Goal: Task Accomplishment & Management: Manage account settings

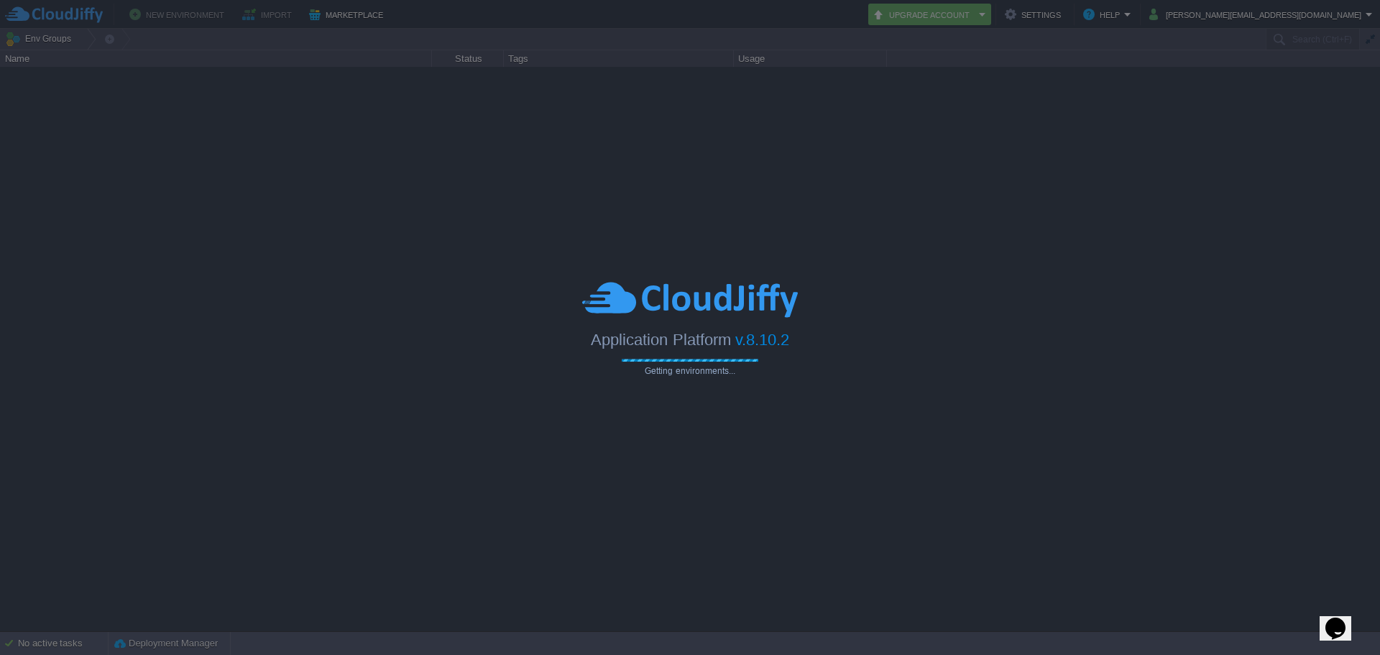
type input "Search (Ctrl+F)"
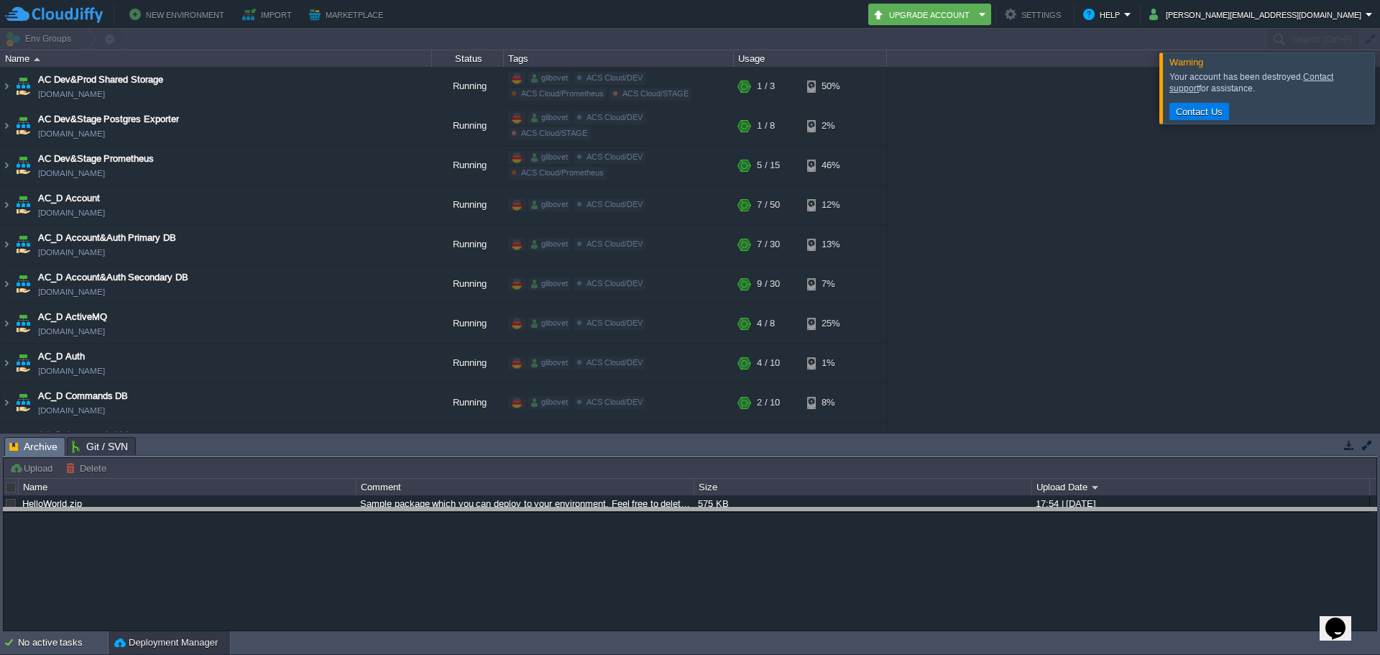
drag, startPoint x: 1090, startPoint y: 437, endPoint x: 1085, endPoint y: 510, distance: 72.8
click at [1085, 510] on body "New Environment Import Marketplace Bonus $0.00 Upgrade Account Settings Help [P…" at bounding box center [690, 327] width 1380 height 655
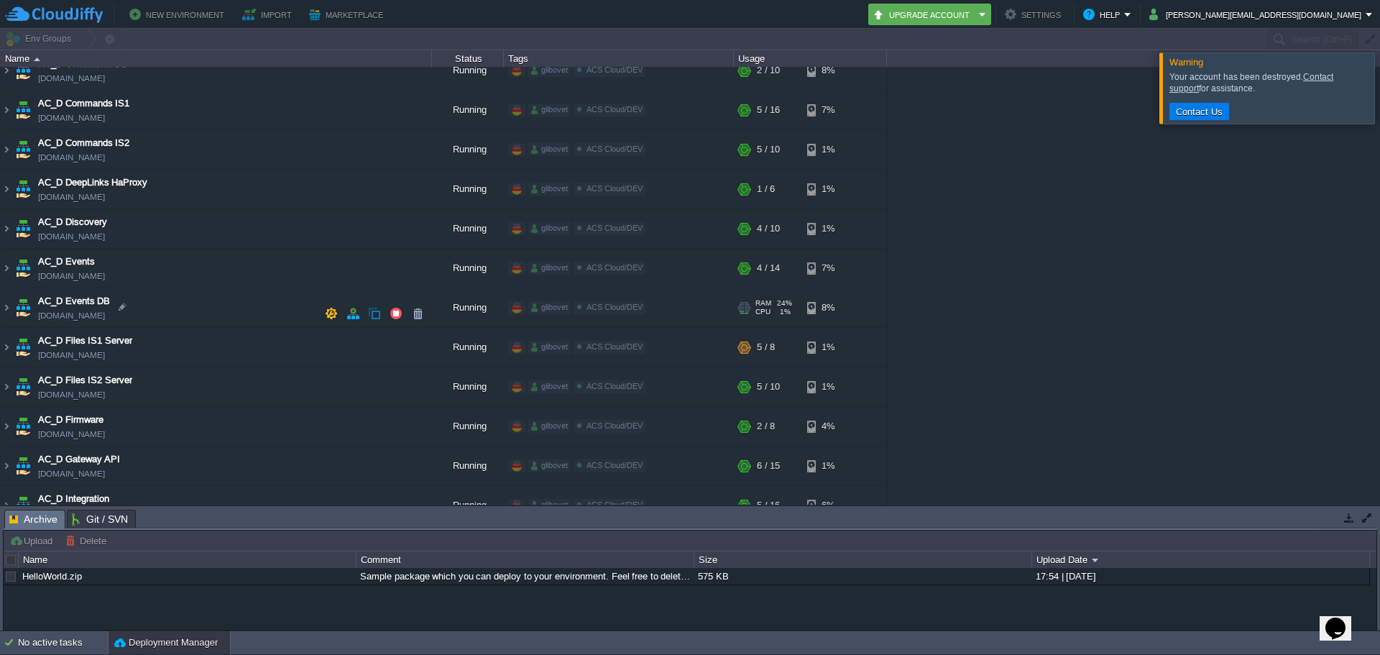
scroll to position [359, 0]
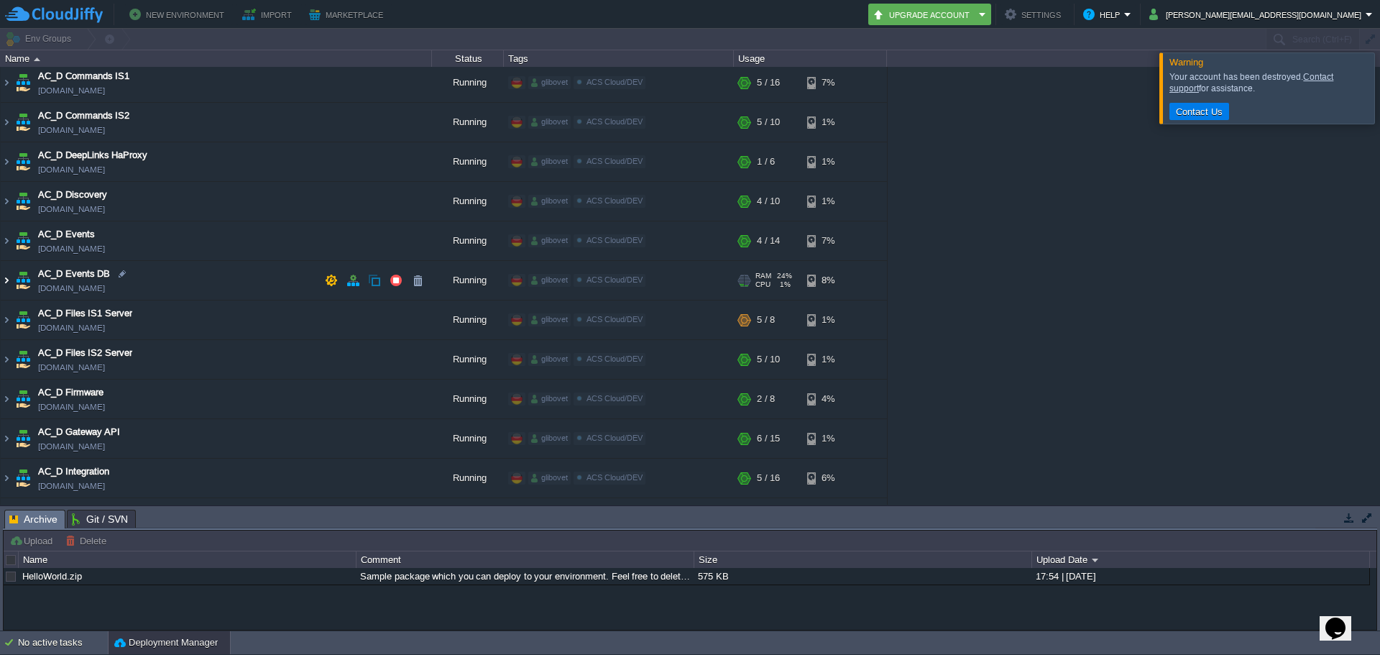
click at [6, 281] on img at bounding box center [6, 280] width 11 height 39
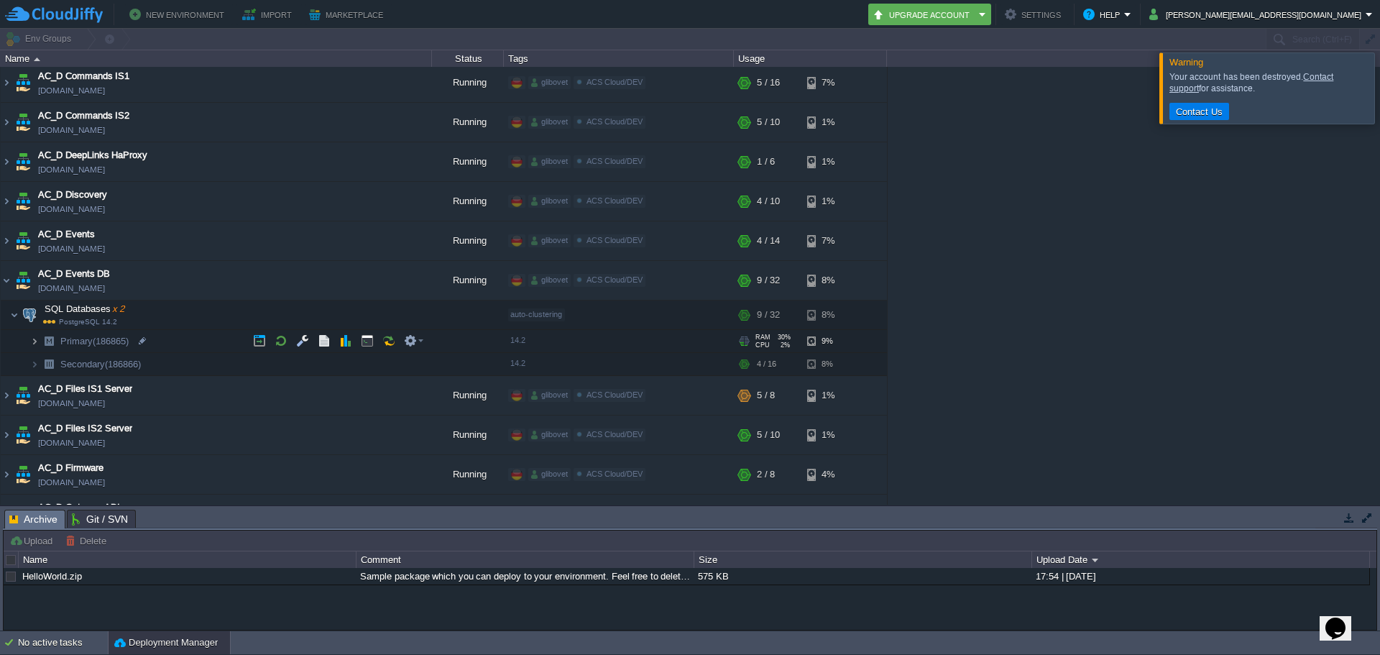
click at [34, 344] on img at bounding box center [34, 341] width 9 height 22
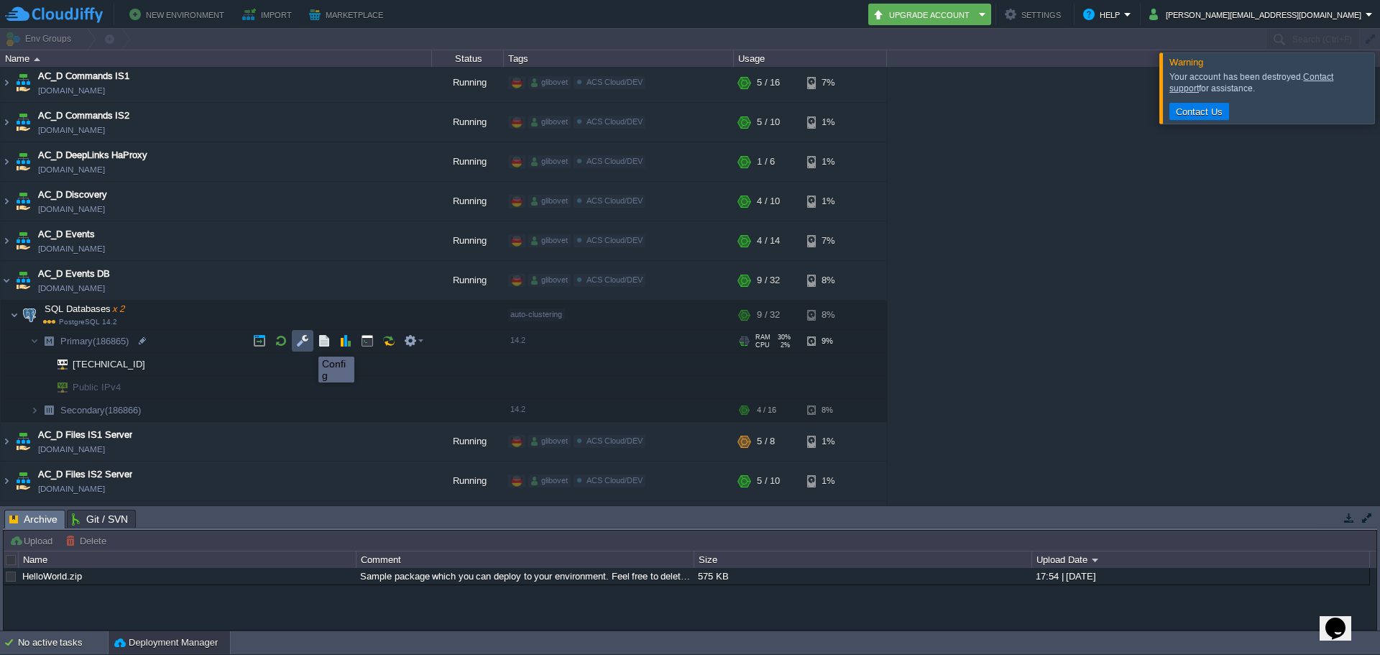
click at [308, 344] on button "button" at bounding box center [302, 340] width 13 height 13
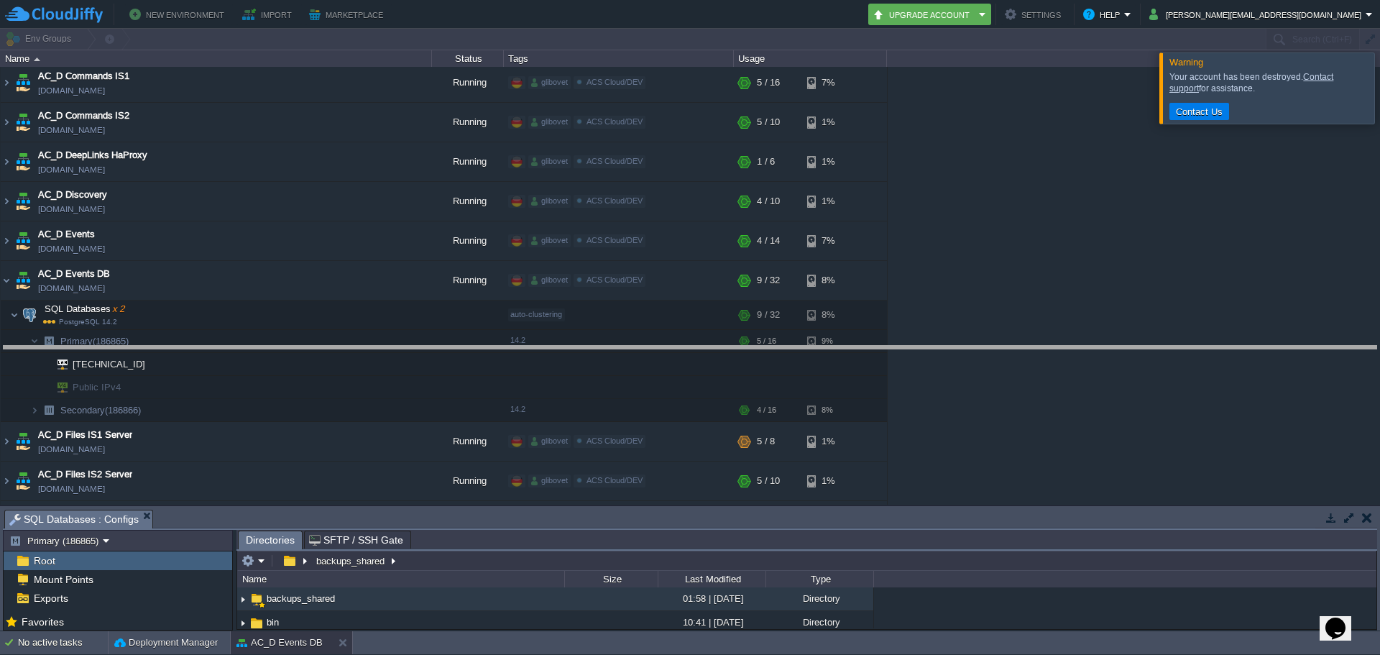
drag, startPoint x: 346, startPoint y: 510, endPoint x: 367, endPoint y: 340, distance: 171.5
click at [367, 341] on body "New Environment Import Marketplace Bonus $0.00 Upgrade Account Settings Help [P…" at bounding box center [690, 327] width 1380 height 655
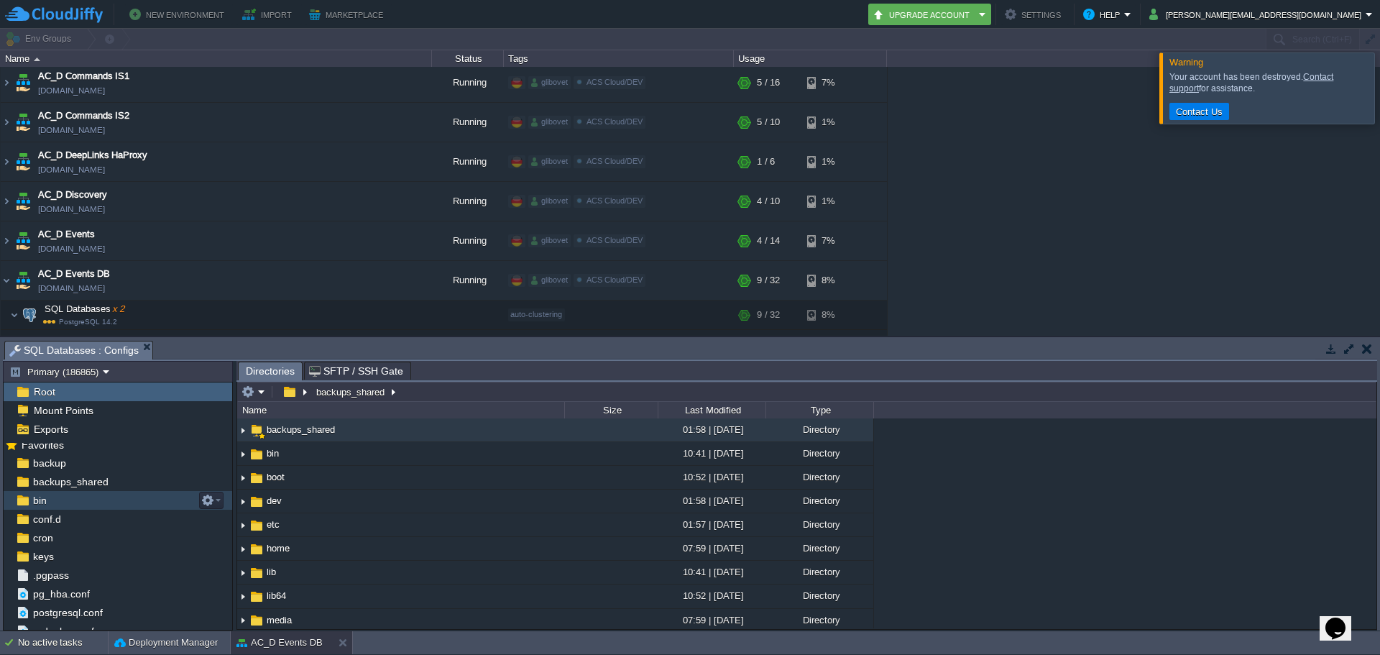
scroll to position [0, 0]
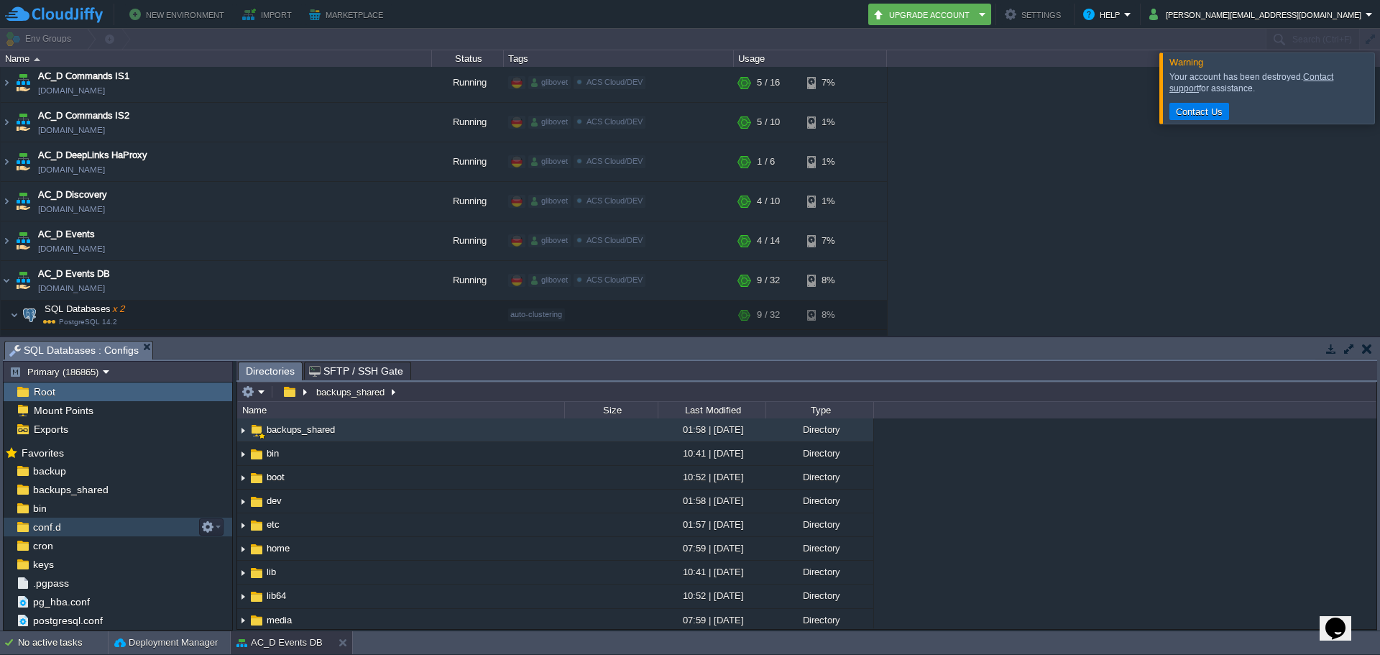
click at [82, 523] on div "conf.d" at bounding box center [118, 526] width 229 height 19
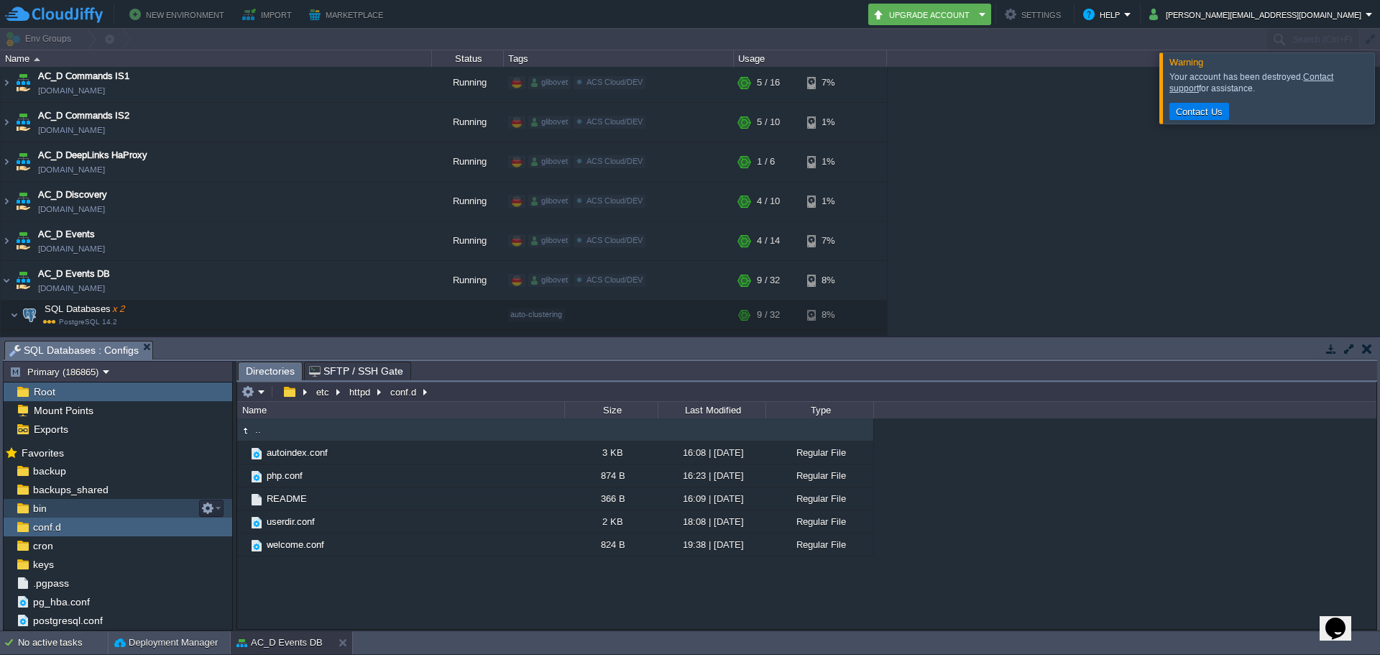
click at [79, 511] on div "bin" at bounding box center [118, 508] width 229 height 19
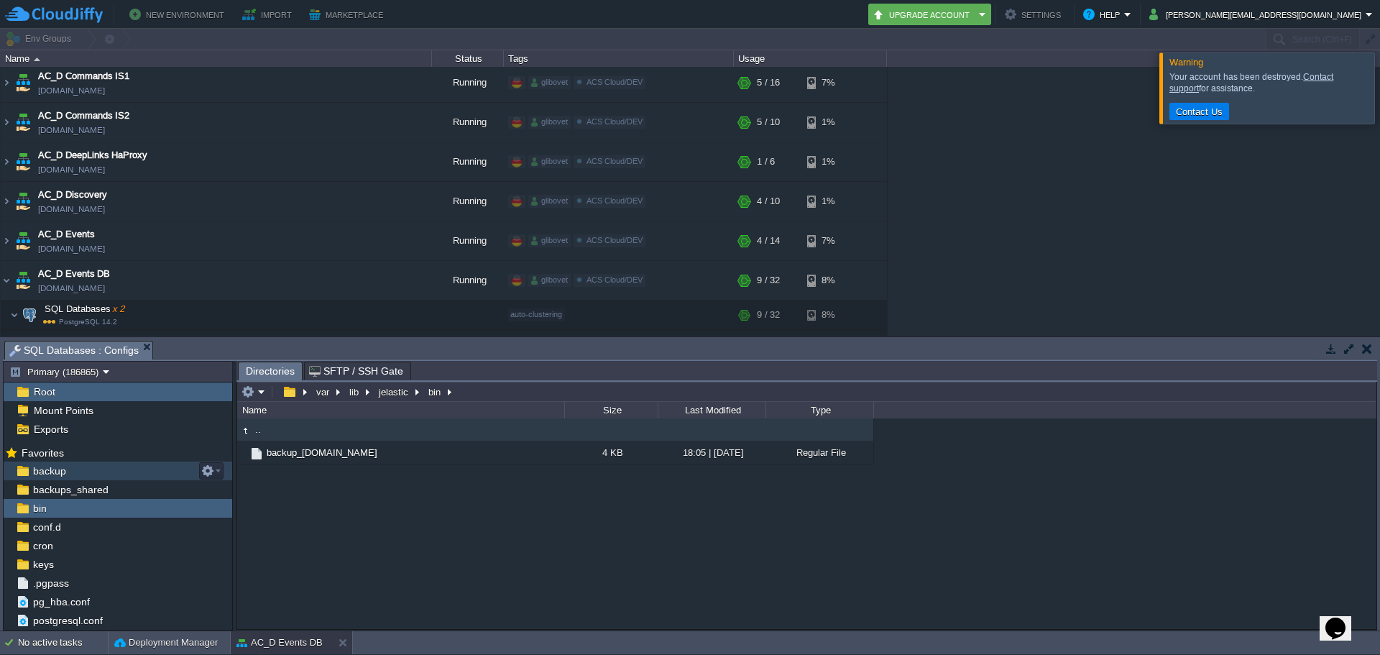
click at [75, 468] on div "backup" at bounding box center [118, 470] width 229 height 19
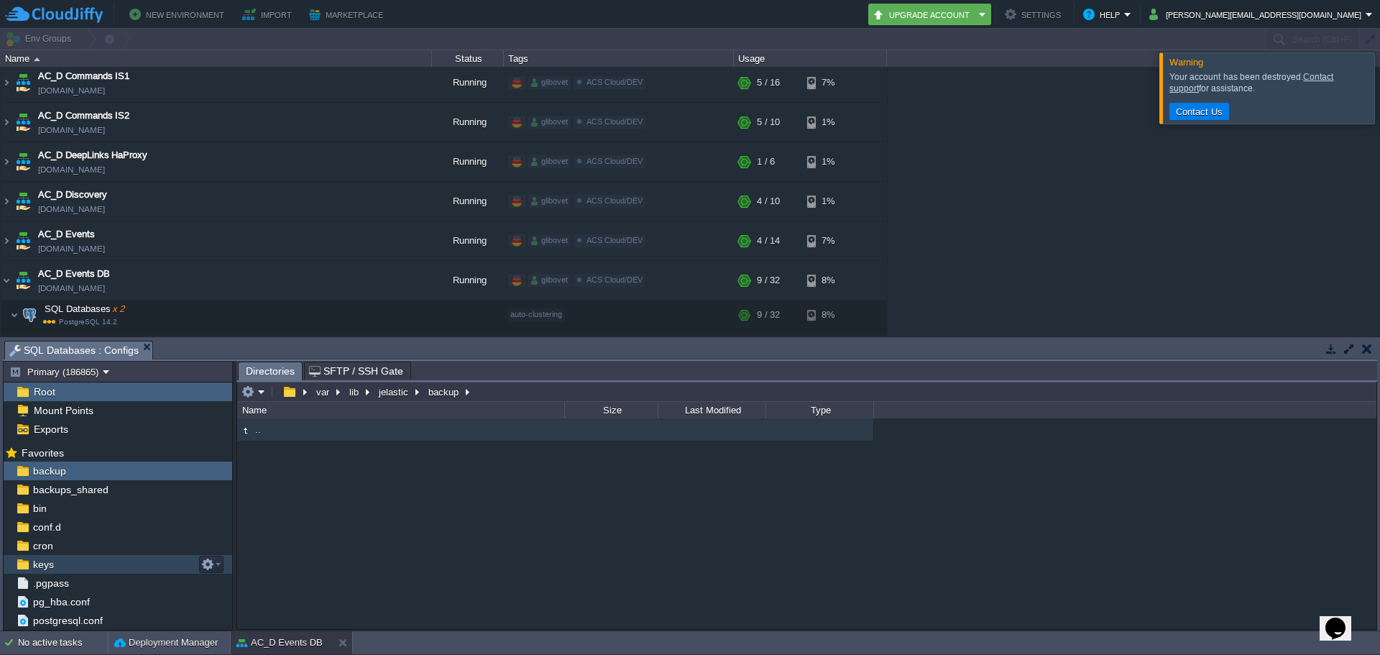
click at [65, 563] on div "keys" at bounding box center [118, 564] width 229 height 19
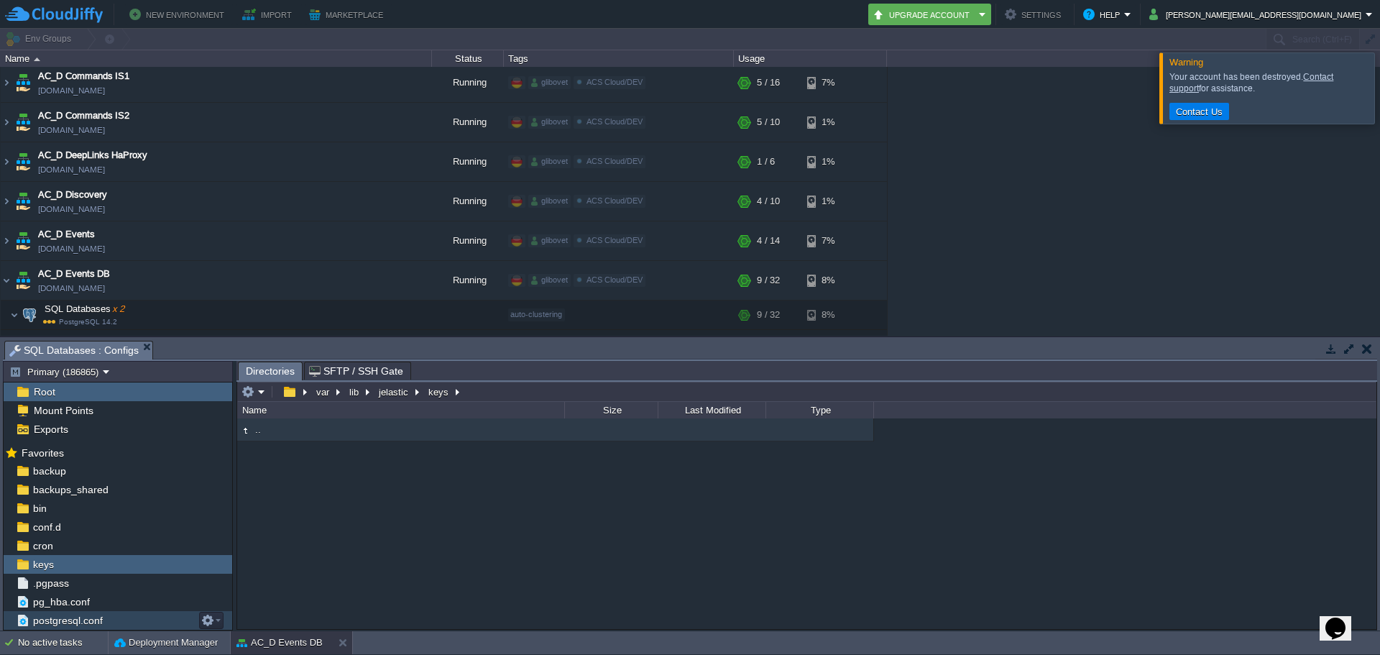
click at [96, 623] on span "postgresql.conf" at bounding box center [67, 620] width 75 height 13
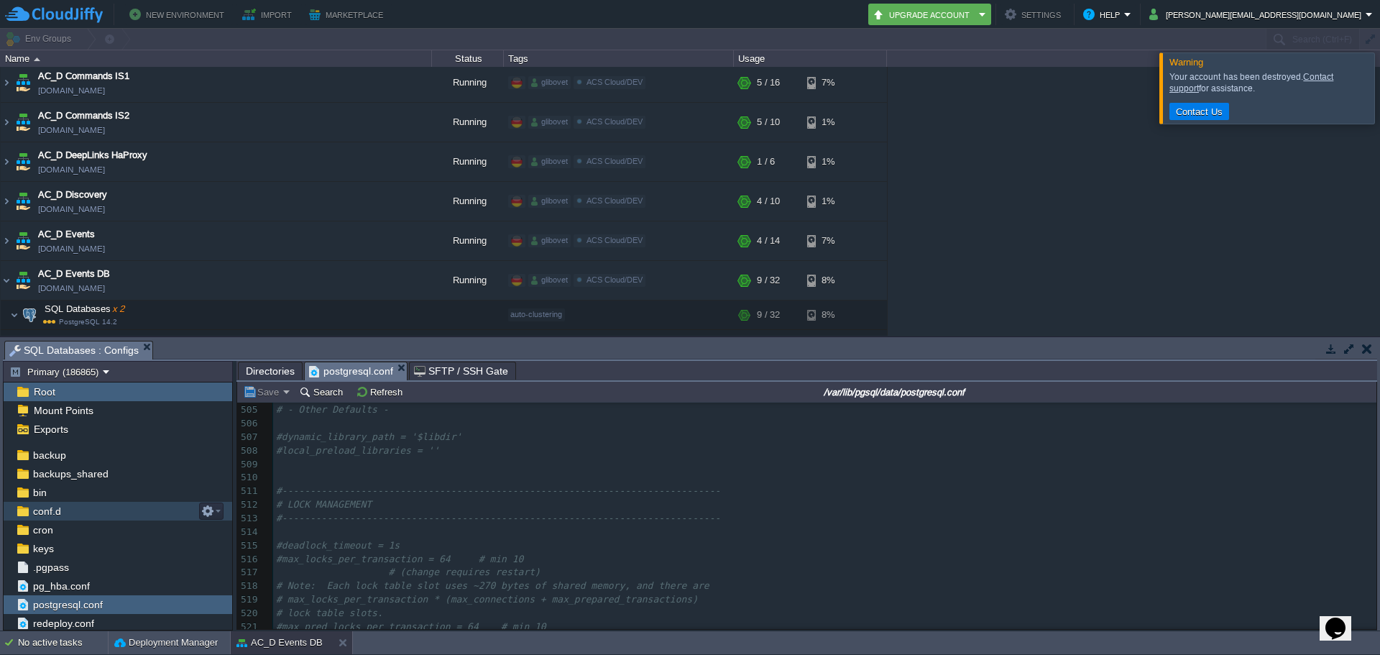
click at [98, 510] on div "conf.d" at bounding box center [118, 511] width 229 height 19
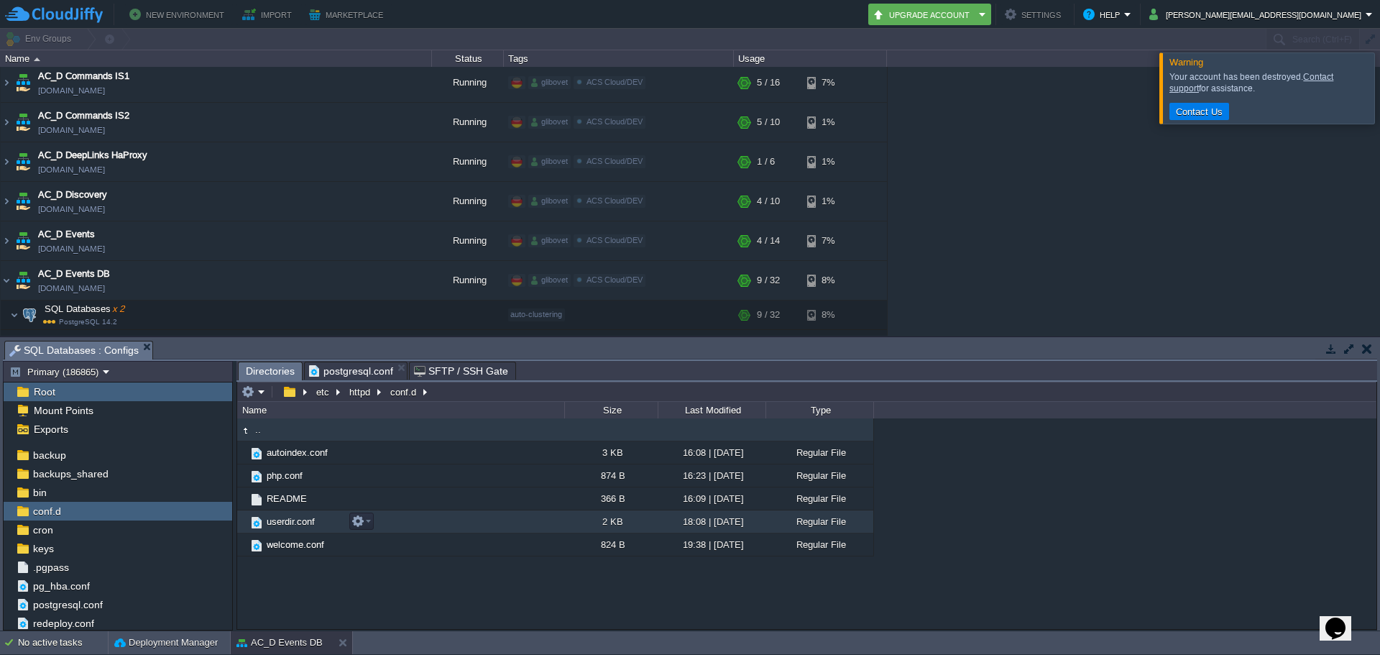
click at [309, 524] on span "userdir.conf" at bounding box center [290, 521] width 52 height 12
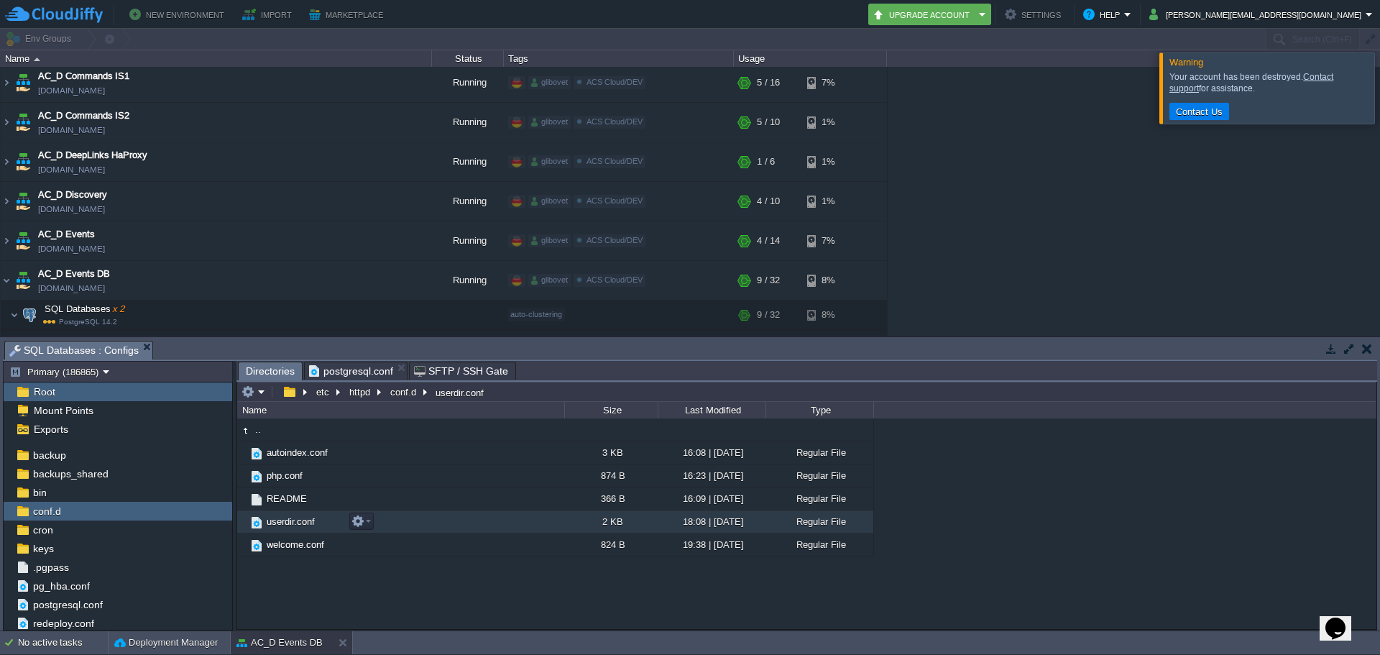
drag, startPoint x: 298, startPoint y: 521, endPoint x: 349, endPoint y: 605, distance: 98.7
click at [349, 605] on div ".. autoindex.conf 3 KB 16:08 | [DATE] Regular File php.conf 874 B 16:23 | [DATE…" at bounding box center [806, 523] width 1139 height 210
click at [365, 528] on em at bounding box center [360, 521] width 19 height 13
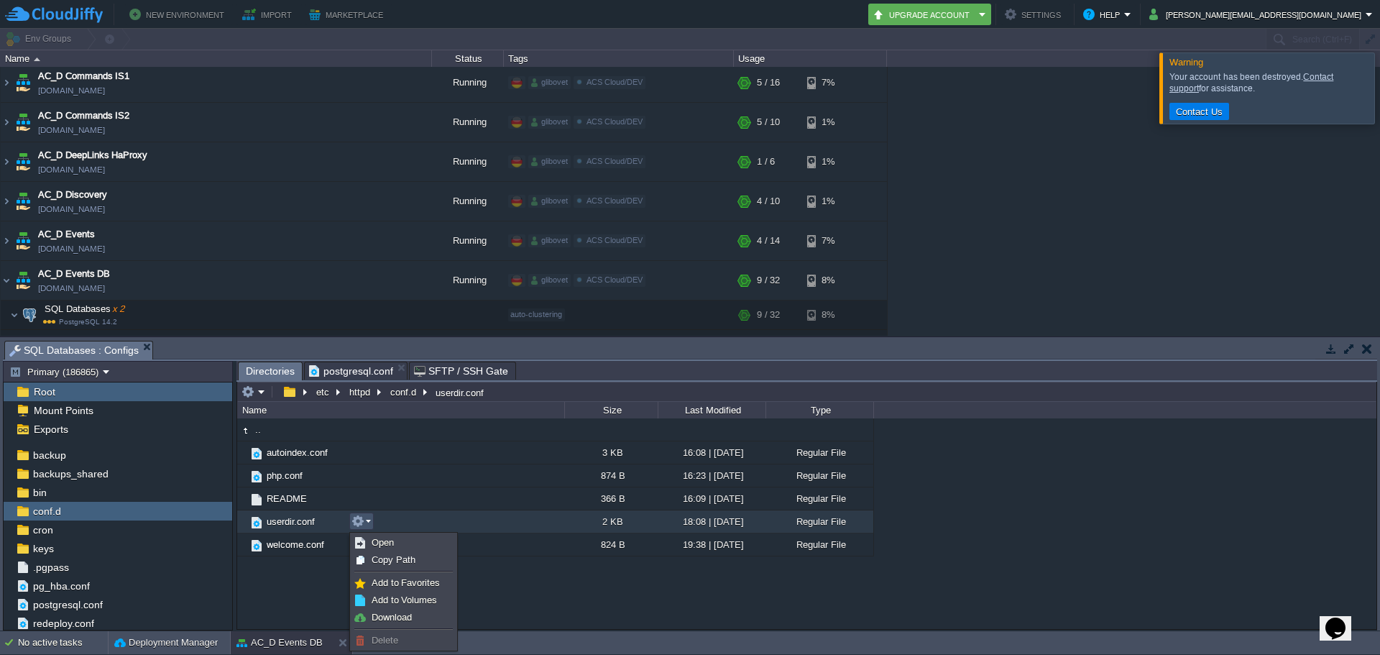
click at [264, 591] on div ".. autoindex.conf 3 KB 16:08 | [DATE] Regular File php.conf 874 B 16:23 | [DATE…" at bounding box center [806, 523] width 1139 height 210
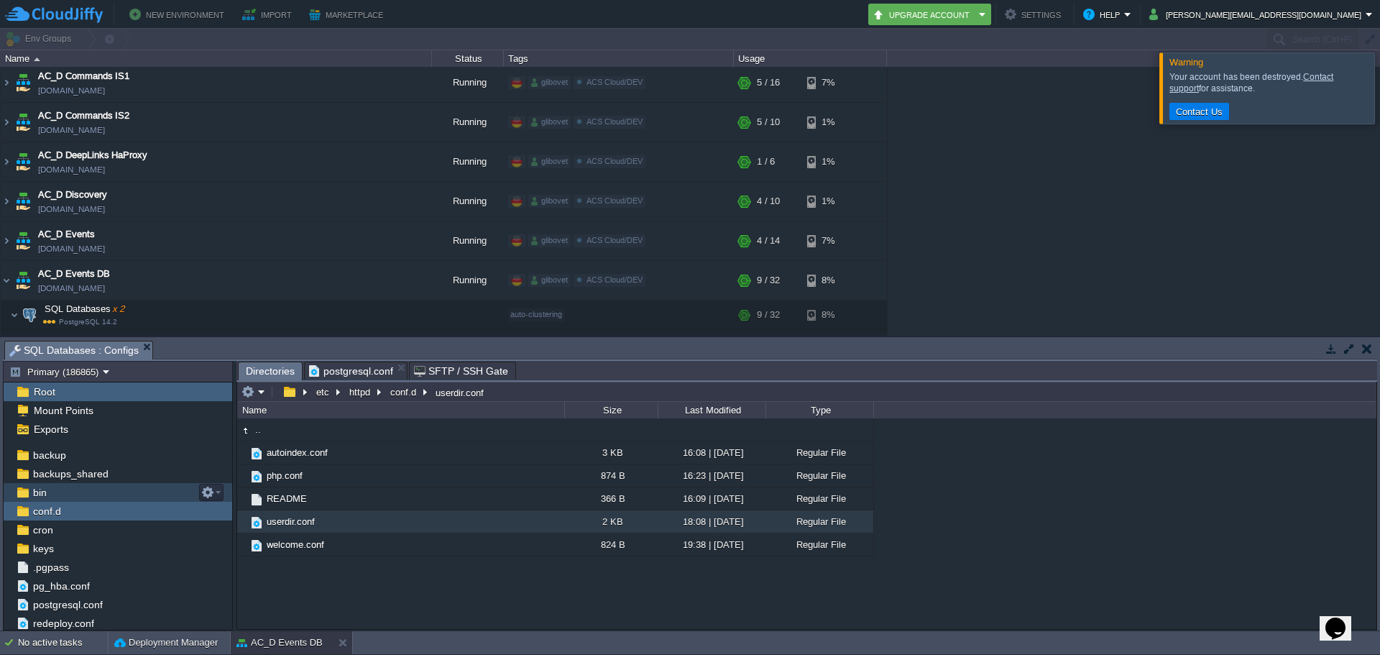
click at [94, 491] on div "bin" at bounding box center [118, 492] width 229 height 19
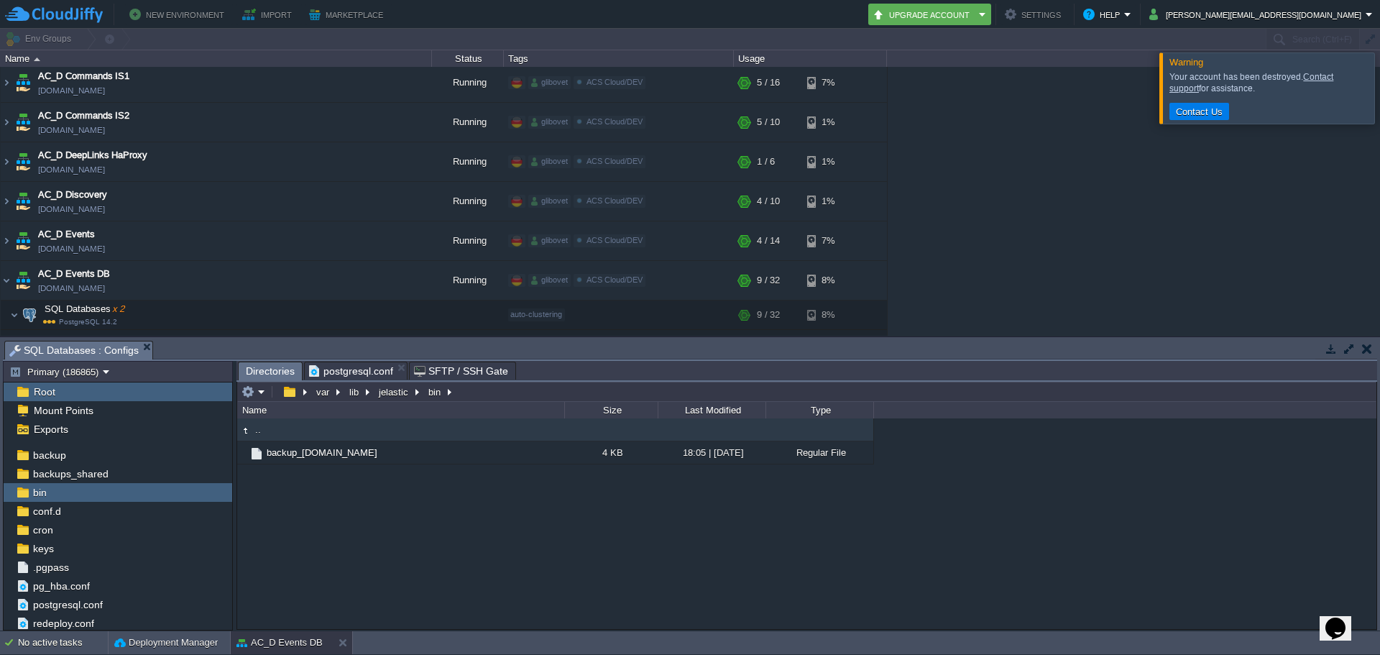
click at [109, 390] on div "Root" at bounding box center [118, 391] width 229 height 19
click at [103, 392] on div "Root" at bounding box center [118, 391] width 229 height 19
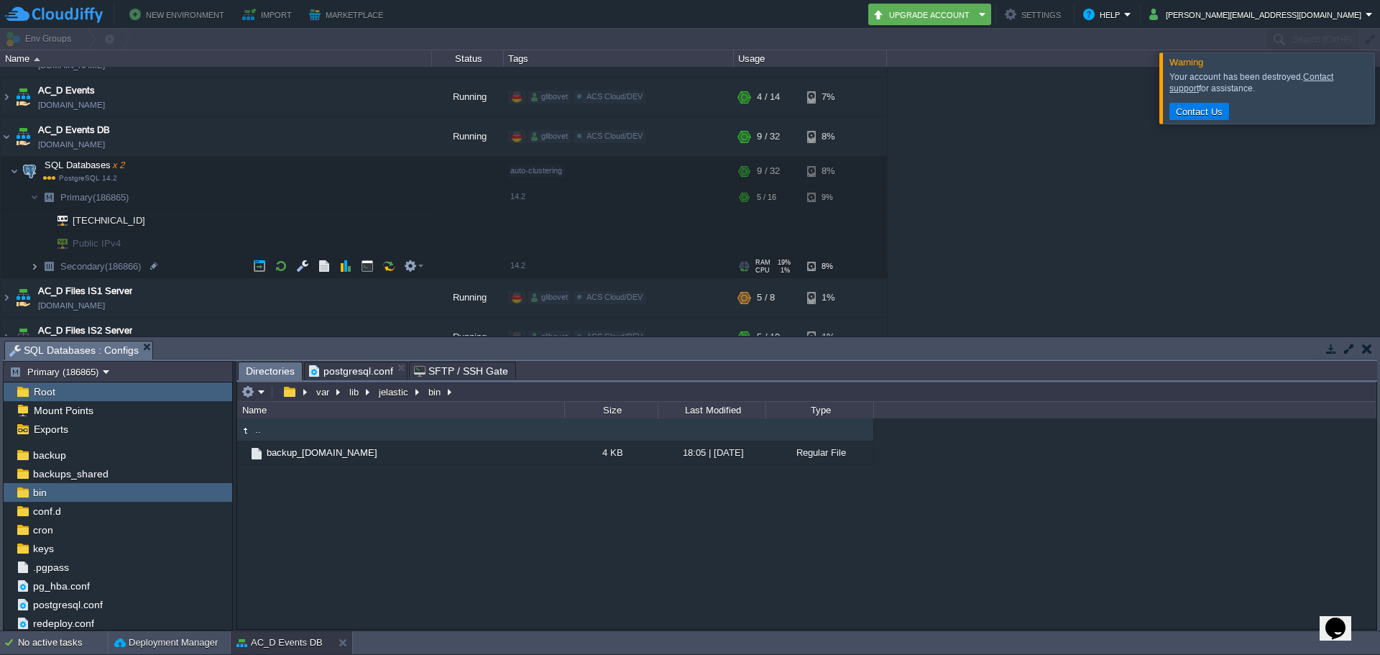
click at [35, 267] on img at bounding box center [34, 266] width 9 height 22
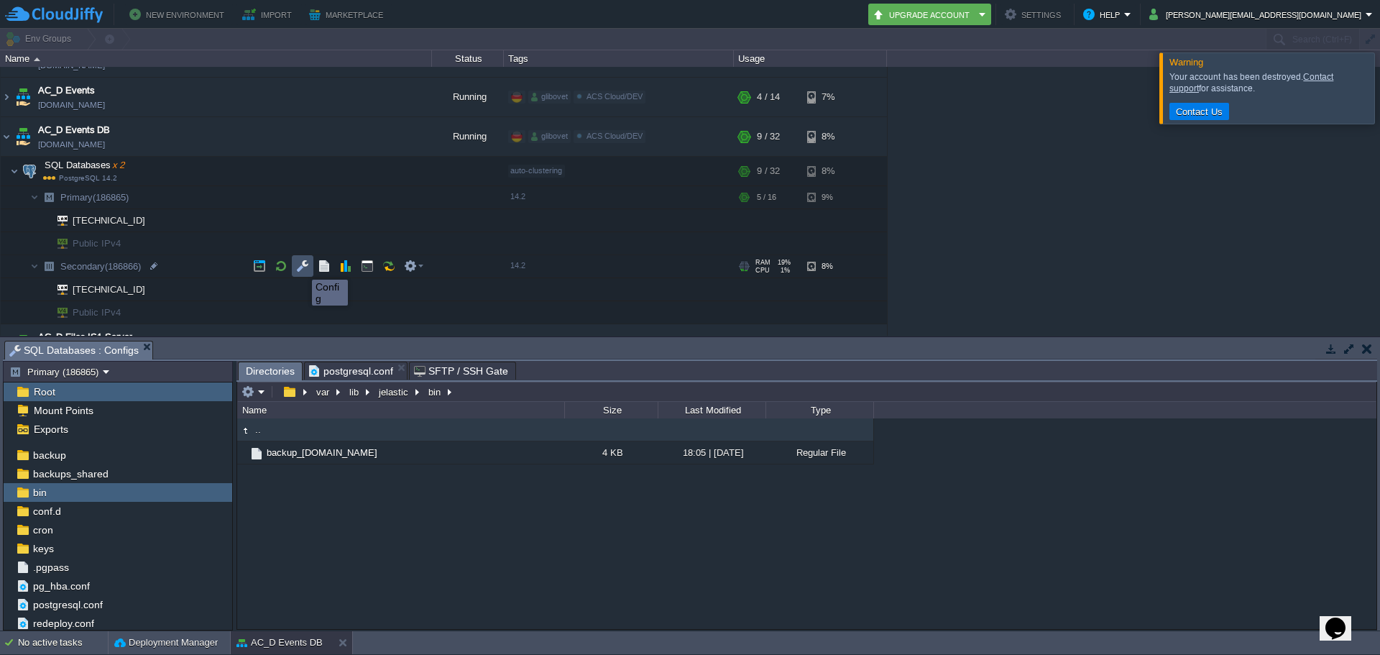
click at [301, 267] on button "button" at bounding box center [302, 265] width 13 height 13
click at [114, 588] on div "pg_hba.conf" at bounding box center [118, 585] width 229 height 19
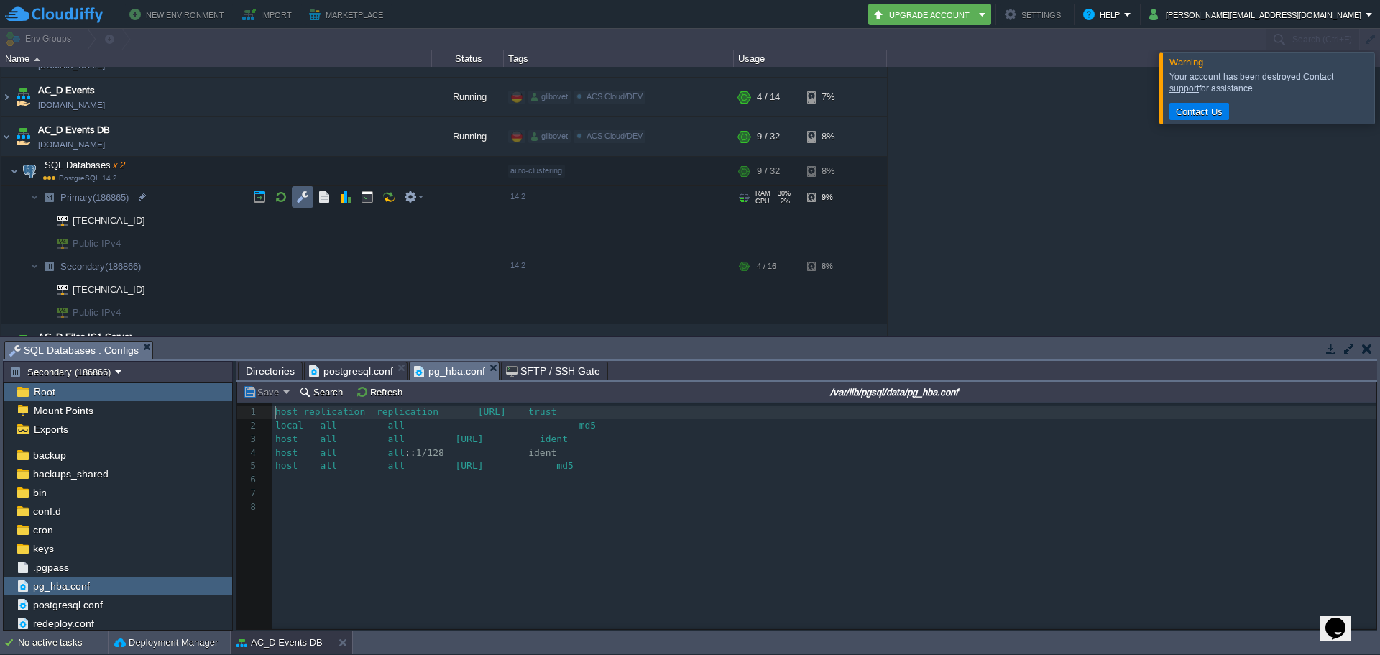
click at [300, 198] on button "button" at bounding box center [302, 196] width 13 height 13
click at [13, 172] on img at bounding box center [14, 171] width 9 height 29
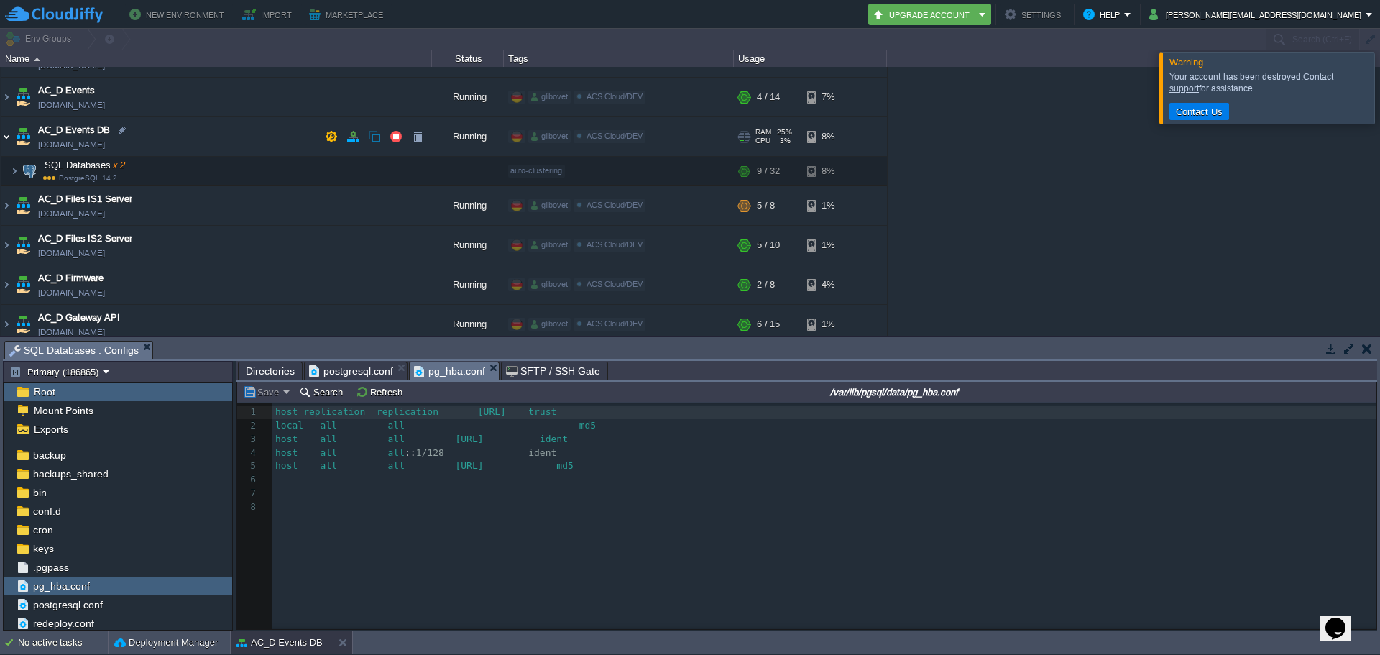
click at [6, 135] on img at bounding box center [6, 136] width 11 height 39
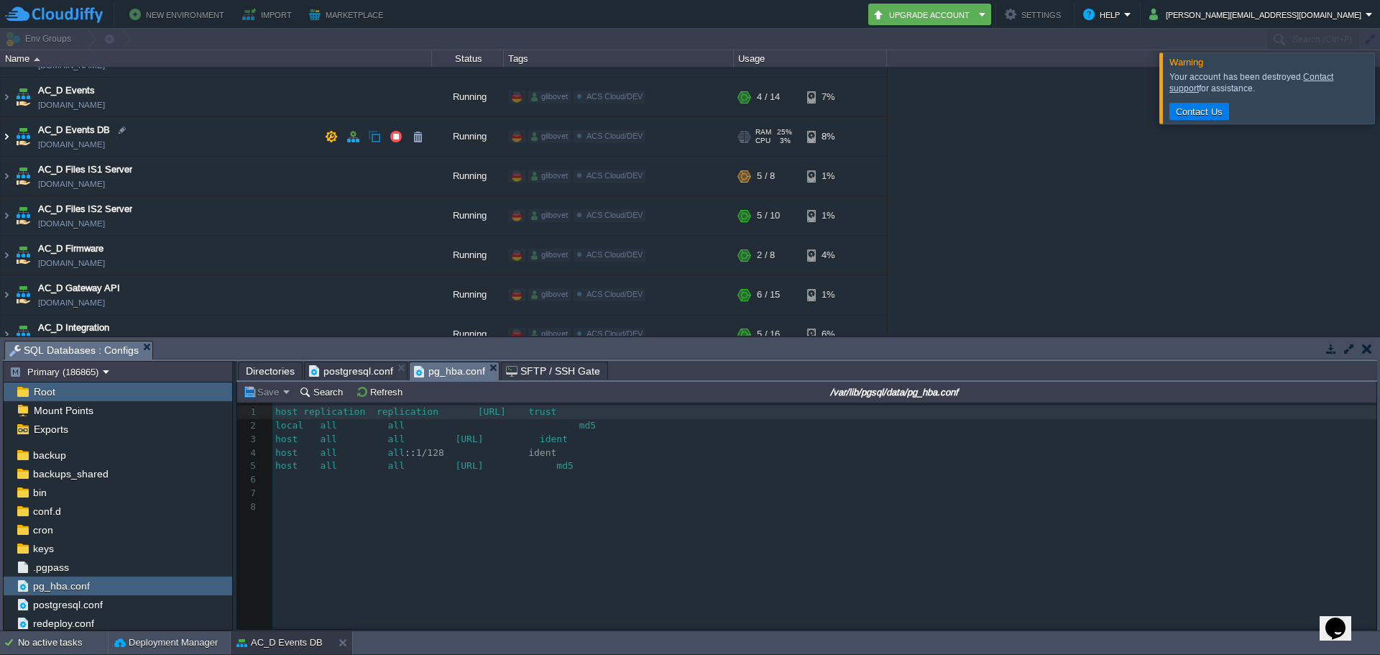
click at [6, 135] on img at bounding box center [6, 136] width 11 height 39
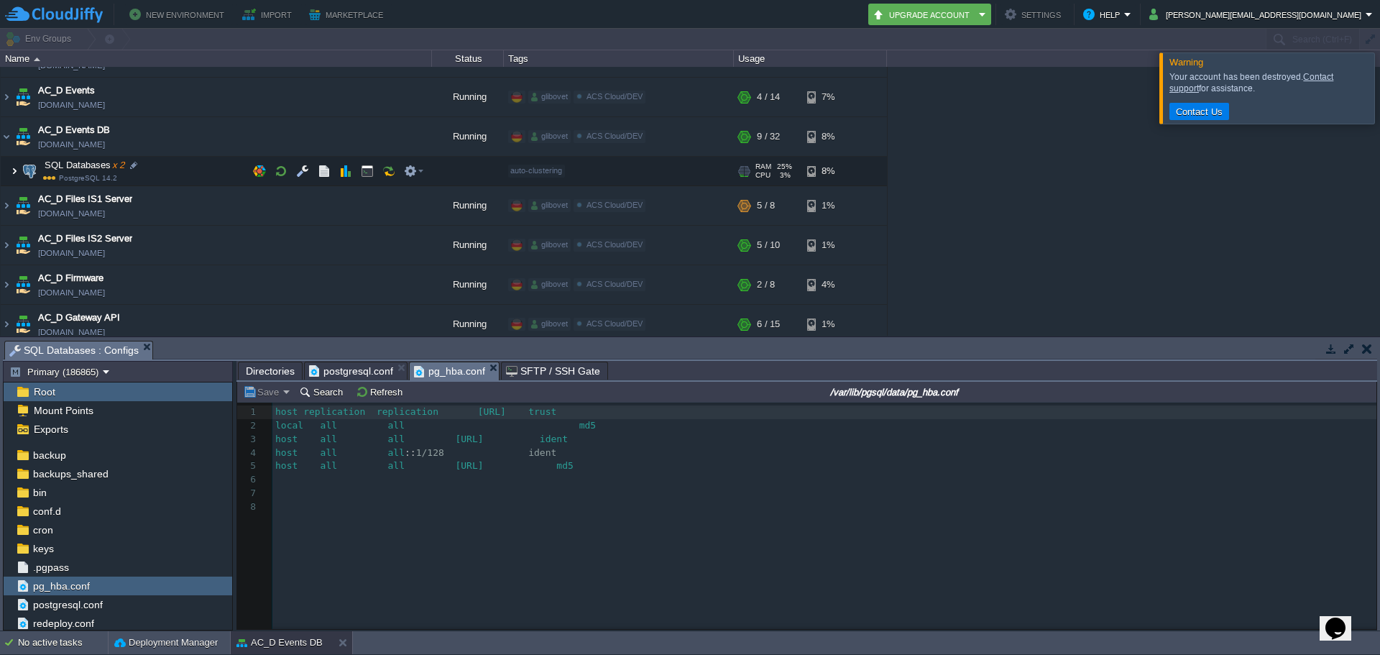
click at [16, 175] on img at bounding box center [14, 171] width 9 height 29
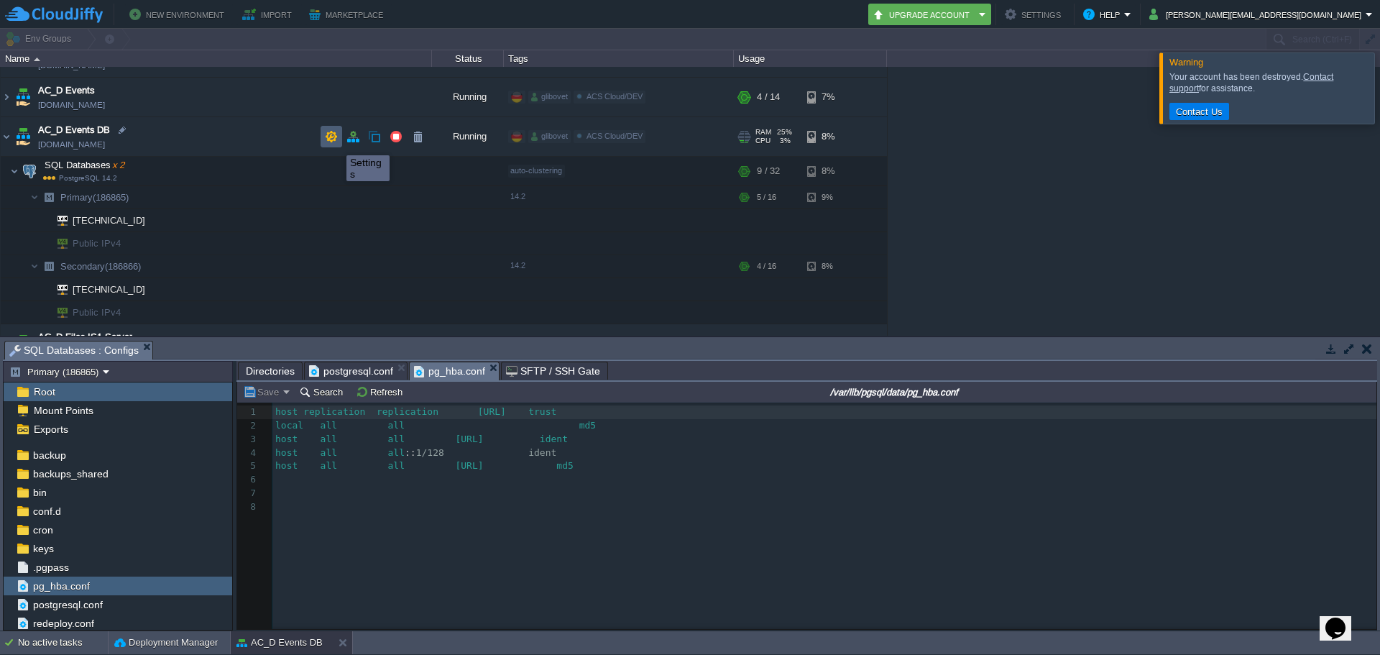
click at [336, 142] on button "button" at bounding box center [331, 136] width 13 height 13
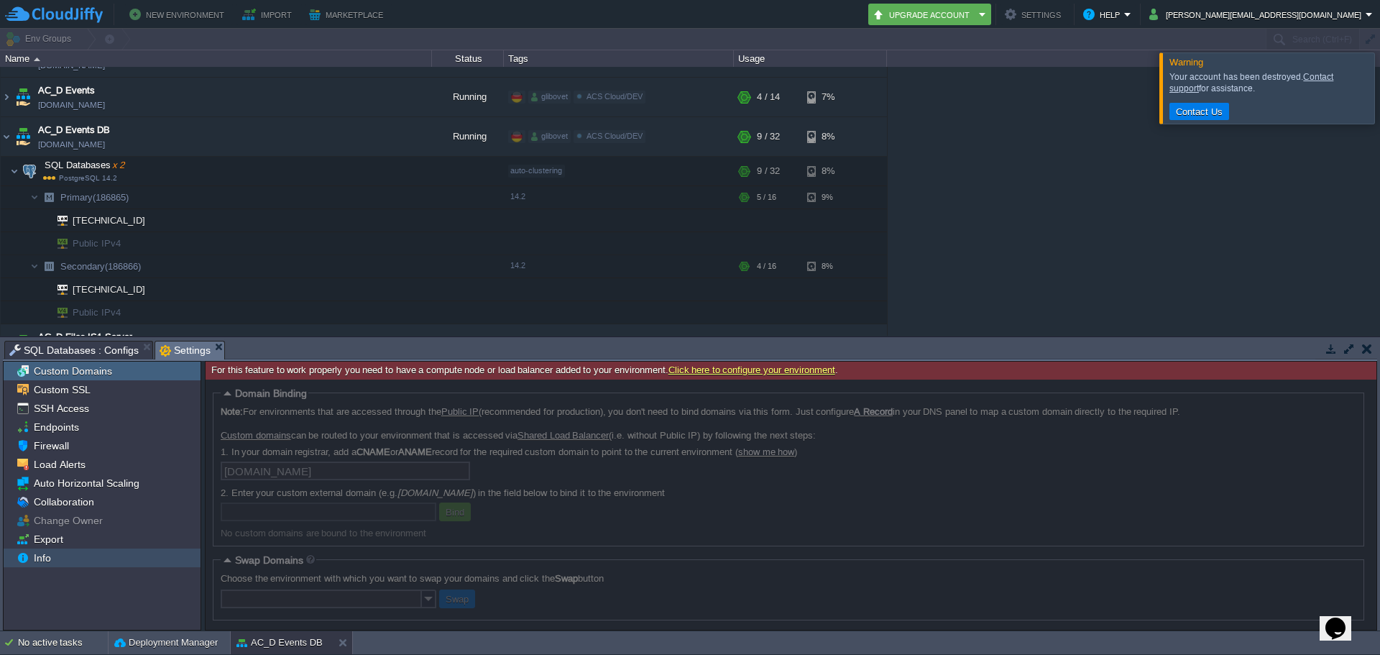
click at [55, 558] on div "Info" at bounding box center [102, 557] width 197 height 19
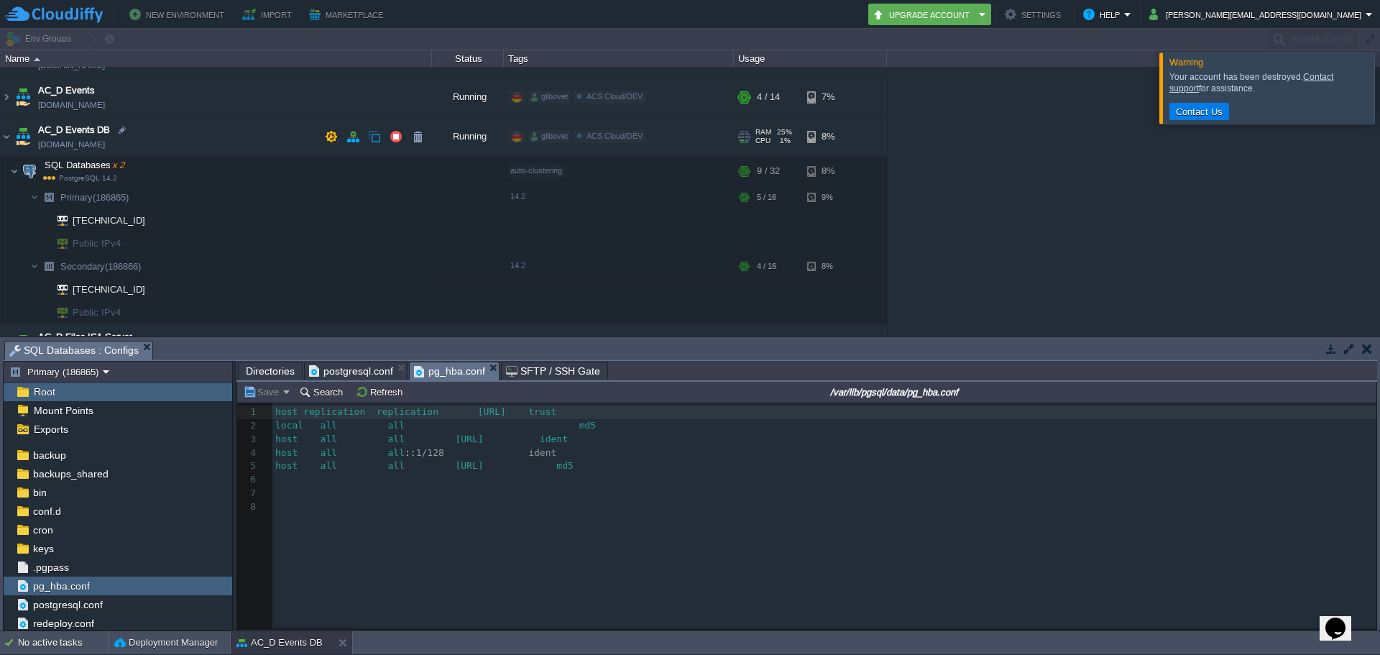
click at [180, 147] on td "AC_D Events DB [DOMAIN_NAME]" at bounding box center [216, 137] width 431 height 40
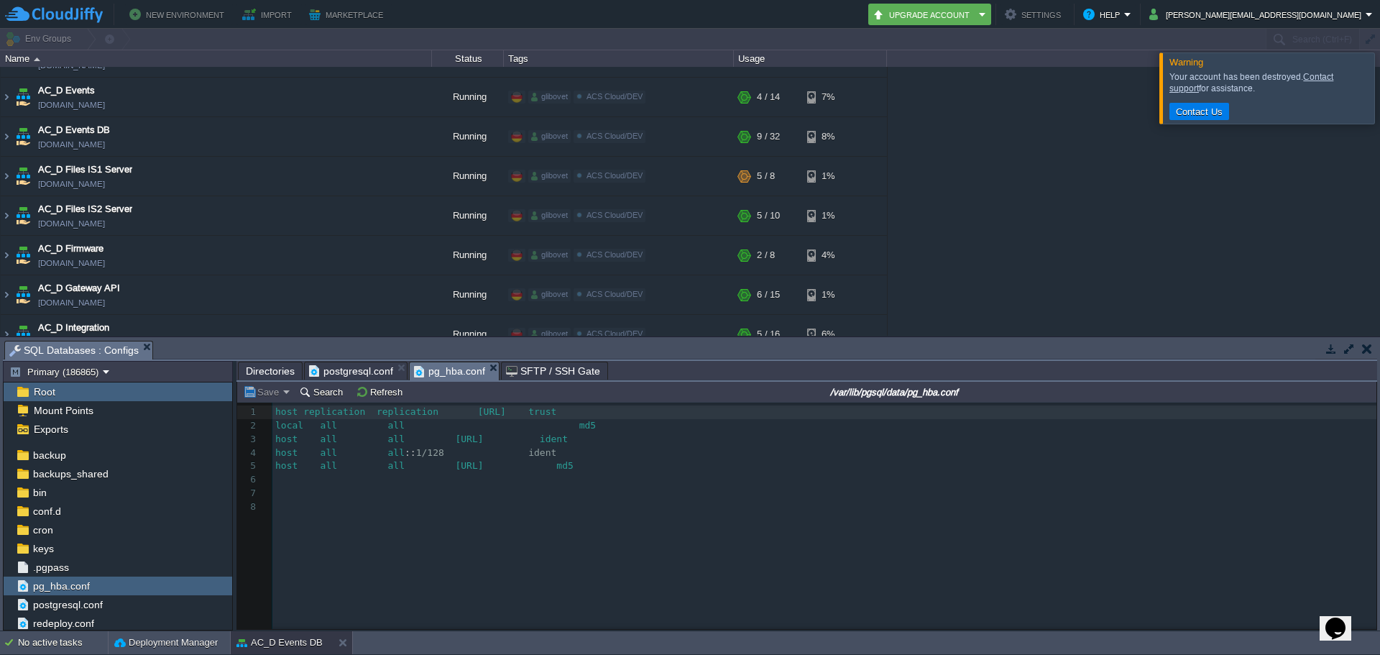
copy td "[DOMAIN_NAME]"
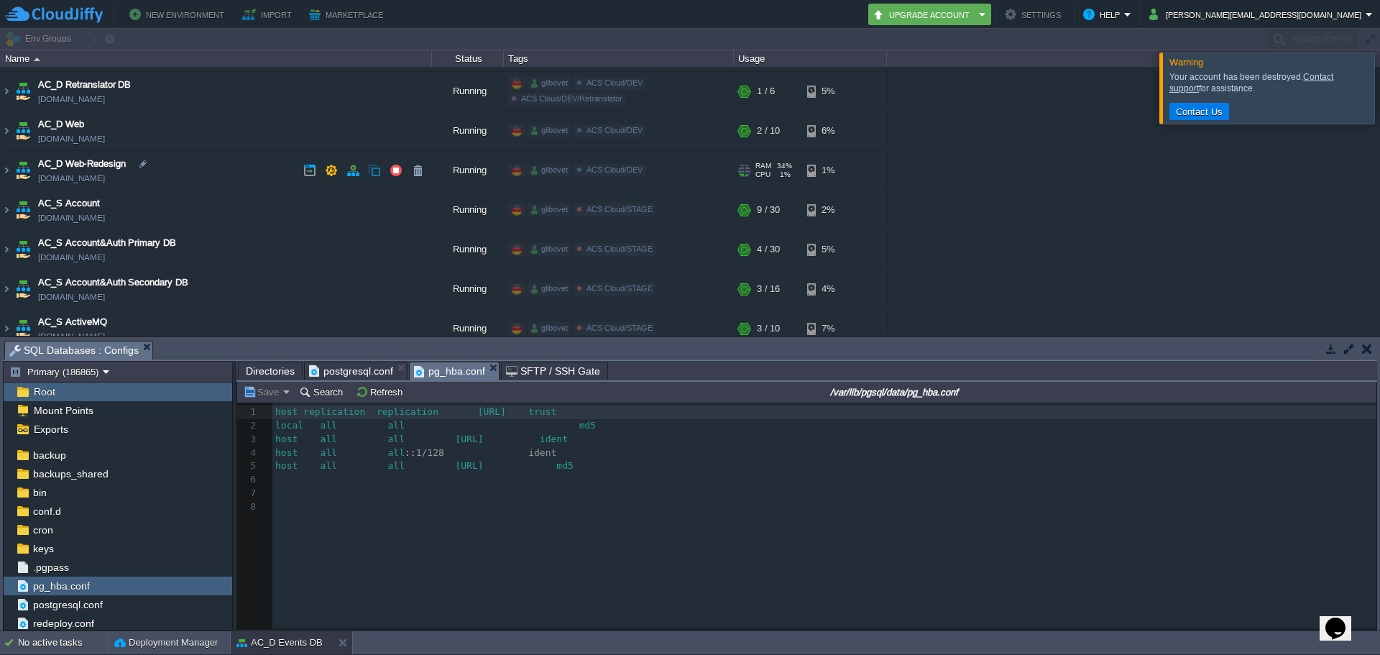
scroll to position [1365, 0]
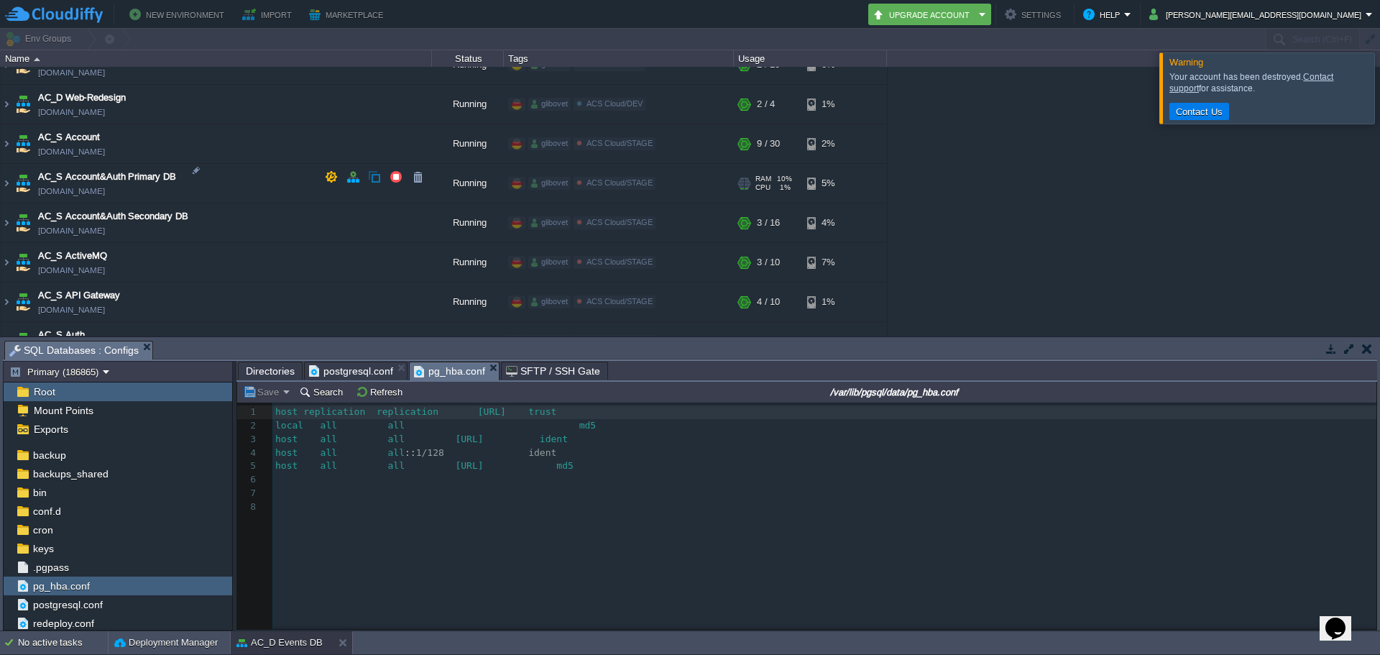
click at [119, 164] on td "AC_S Account&Auth Primary DB [DOMAIN_NAME]" at bounding box center [216, 184] width 431 height 40
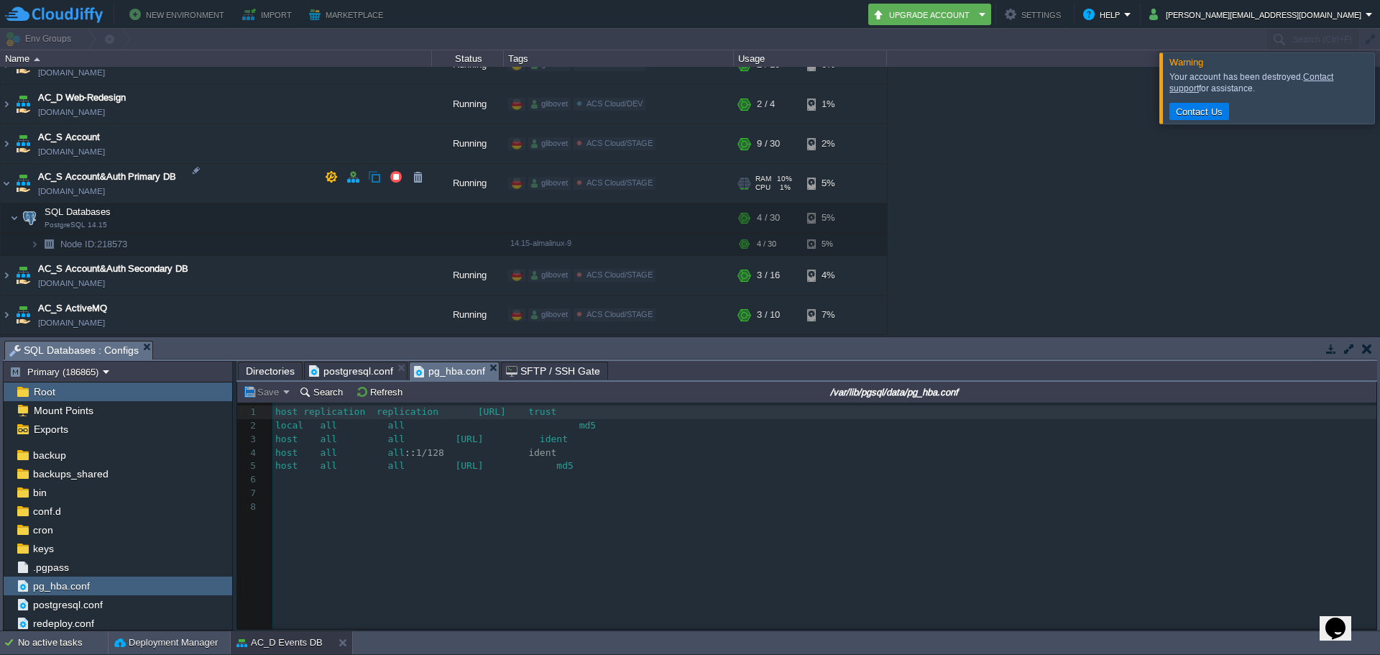
click at [113, 170] on span "AC_S Account&Auth Primary DB" at bounding box center [107, 177] width 138 height 14
click at [4, 178] on img at bounding box center [6, 183] width 11 height 39
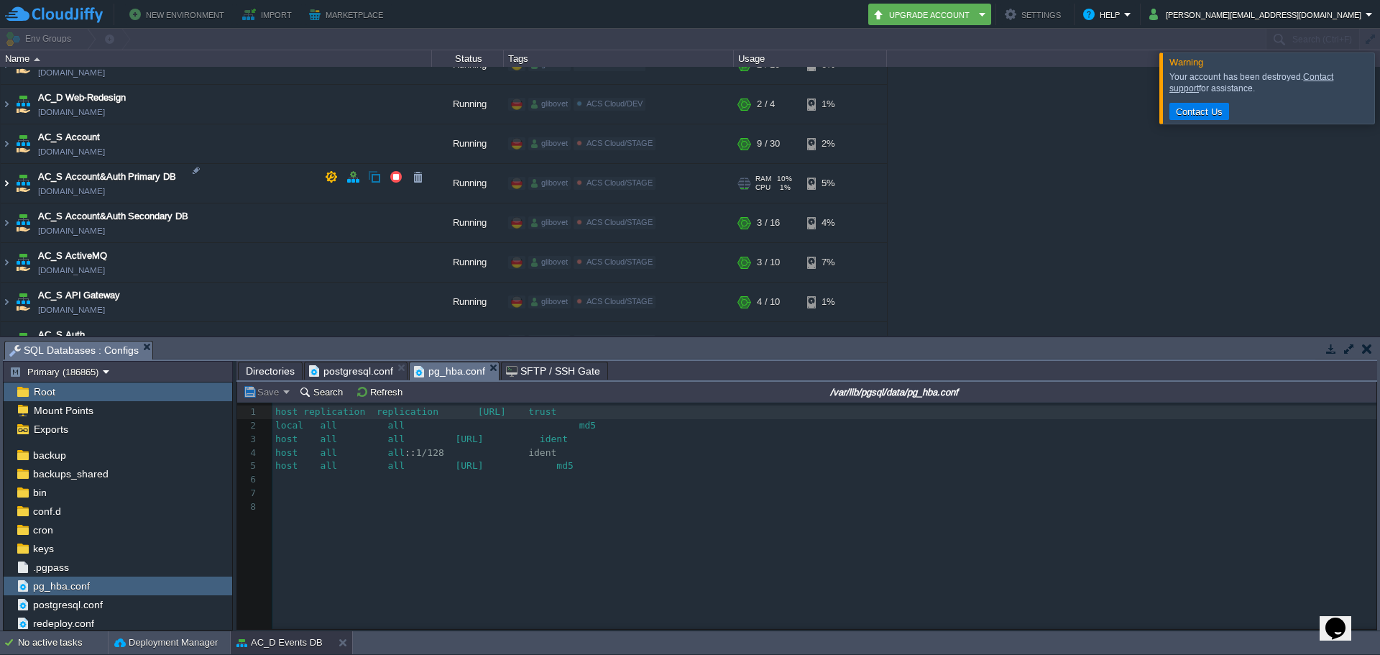
click at [6, 175] on img at bounding box center [6, 183] width 11 height 39
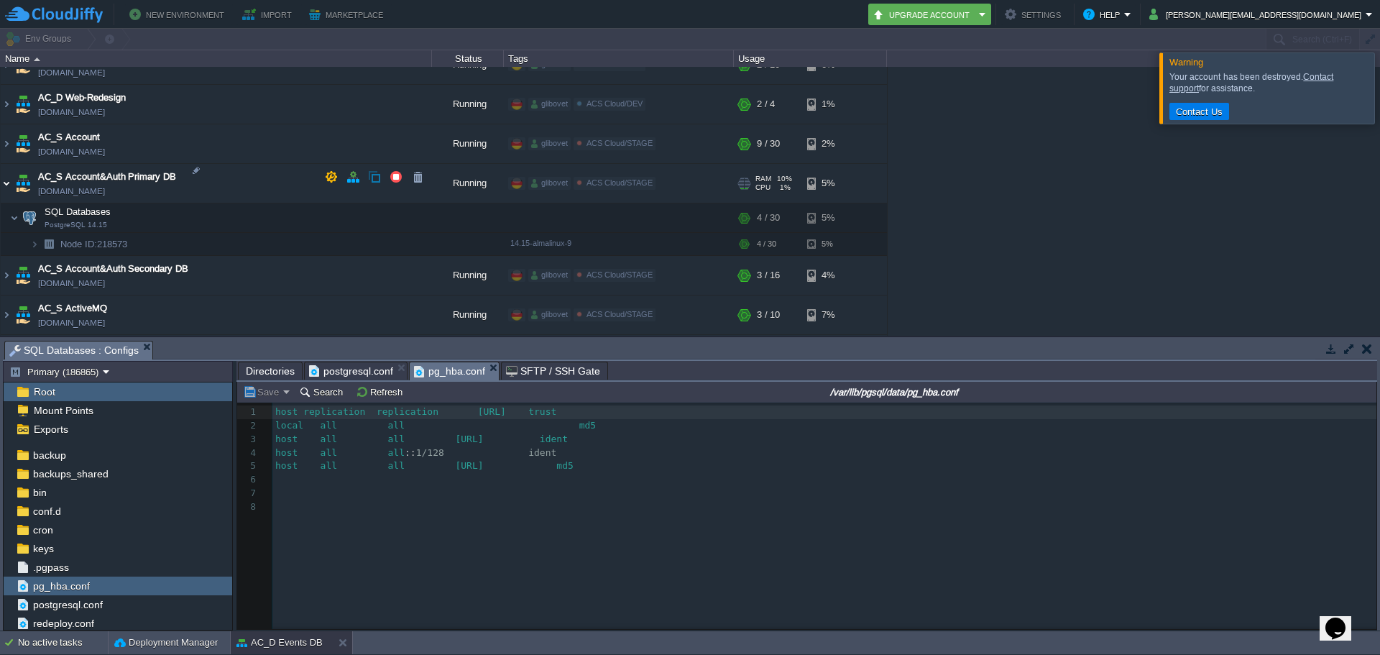
click at [4, 175] on img at bounding box center [6, 183] width 11 height 39
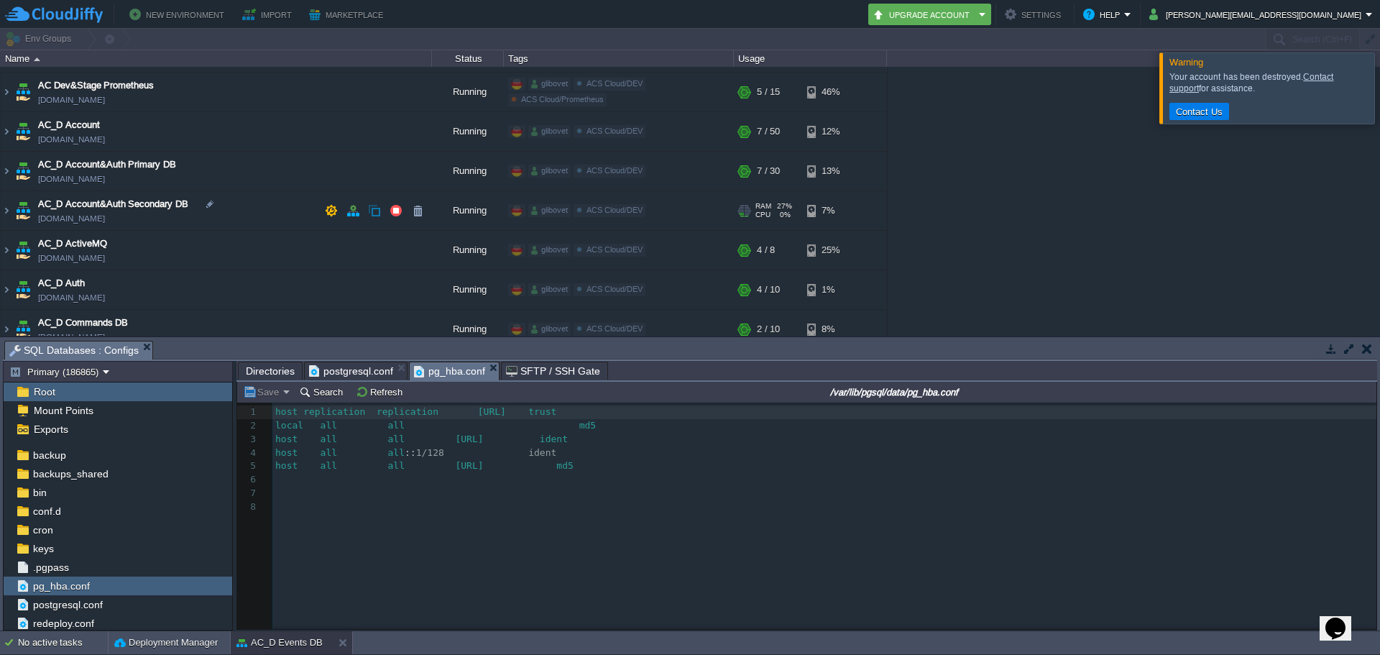
scroll to position [72, 0]
click at [9, 175] on img at bounding box center [6, 172] width 11 height 39
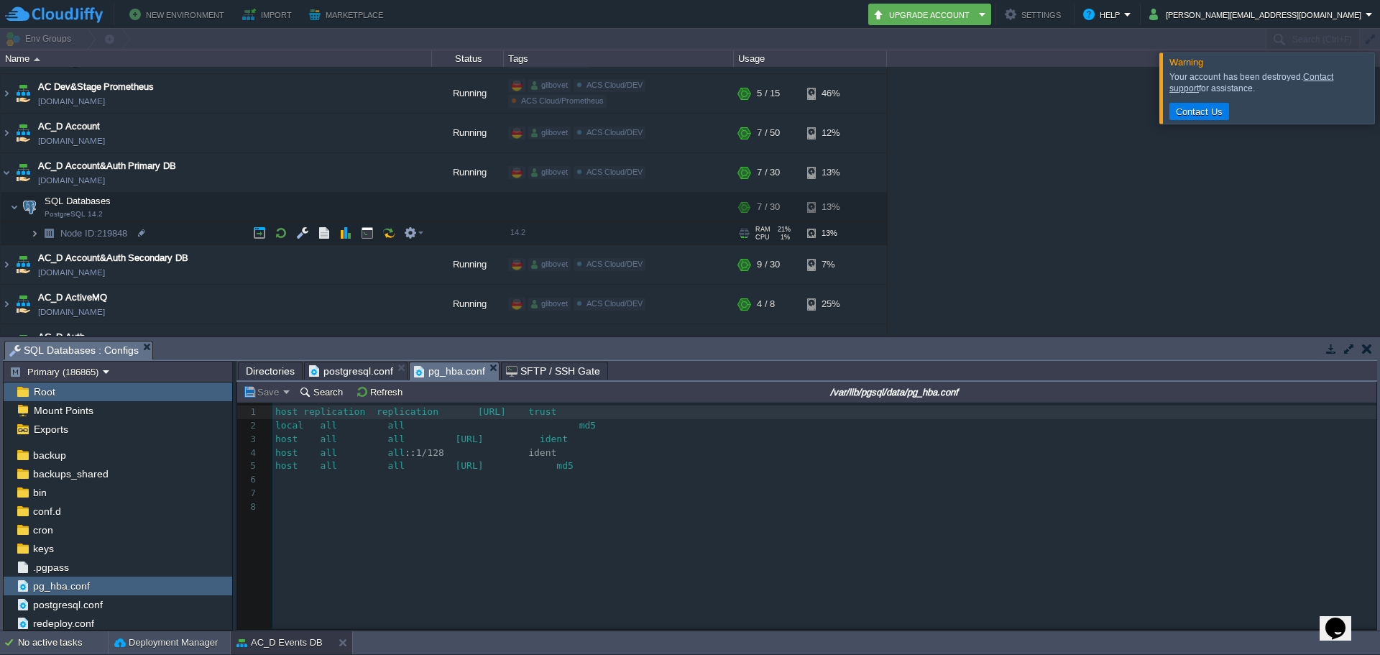
click at [37, 232] on img at bounding box center [34, 233] width 9 height 22
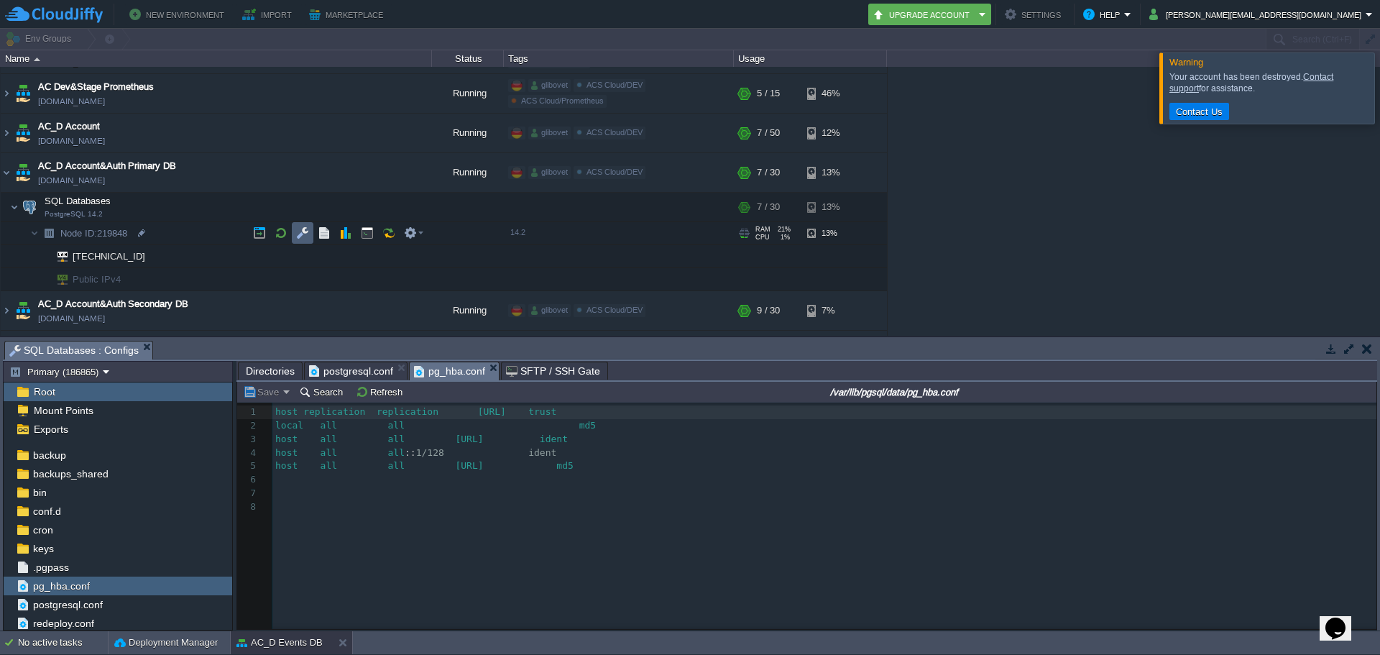
click at [300, 236] on button "button" at bounding box center [302, 232] width 13 height 13
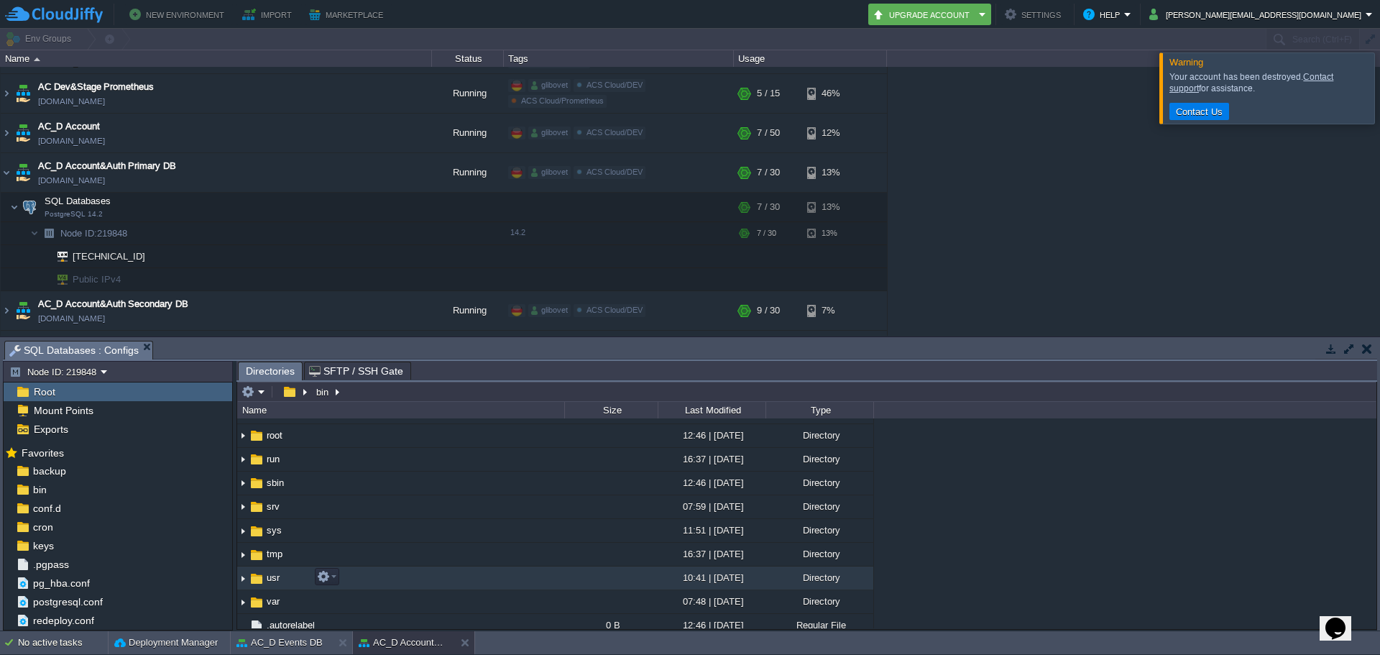
scroll to position [254, 0]
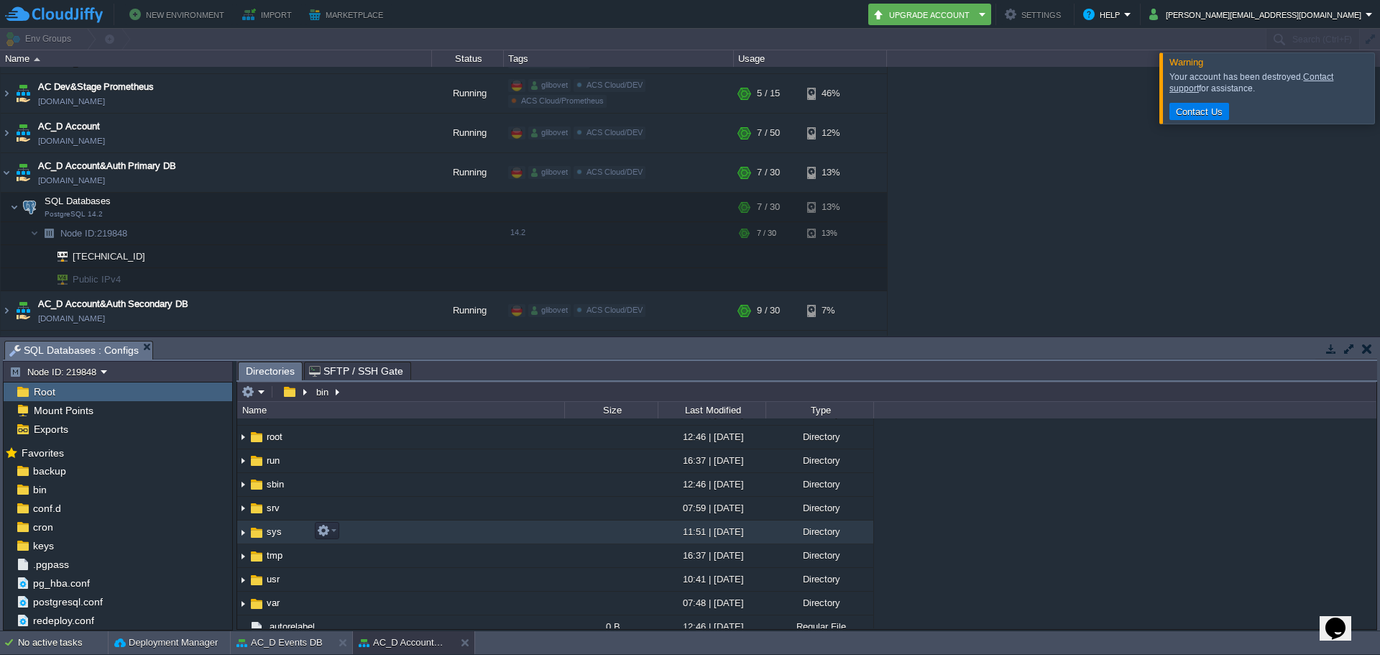
click at [243, 534] on img at bounding box center [242, 532] width 11 height 22
click at [240, 532] on img at bounding box center [242, 532] width 11 height 22
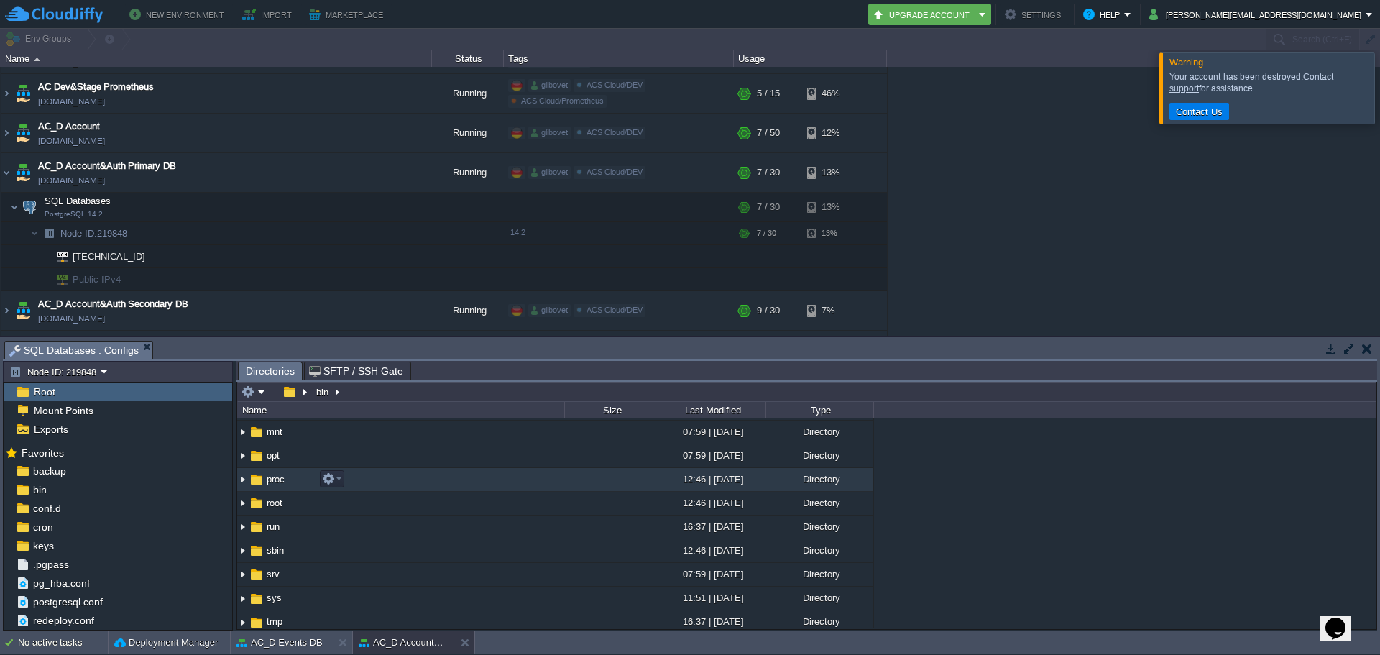
scroll to position [183, 0]
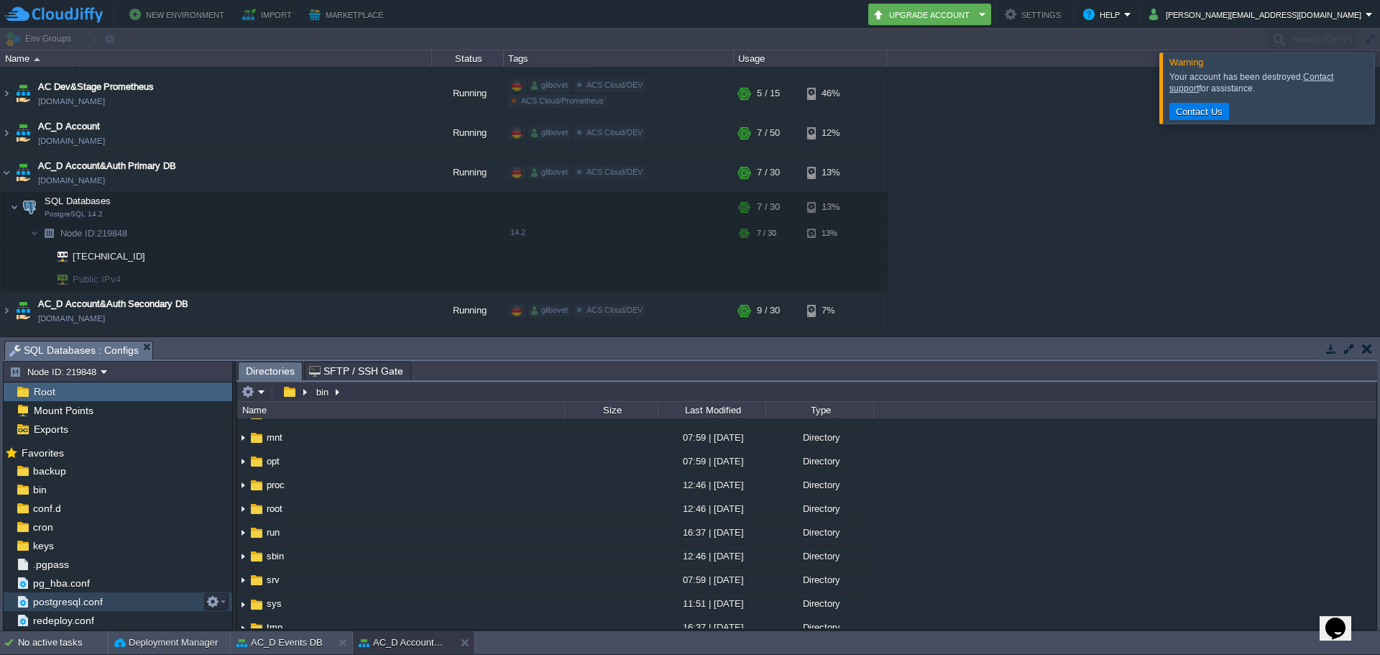
click at [115, 604] on div "postgresql.conf" at bounding box center [118, 601] width 229 height 19
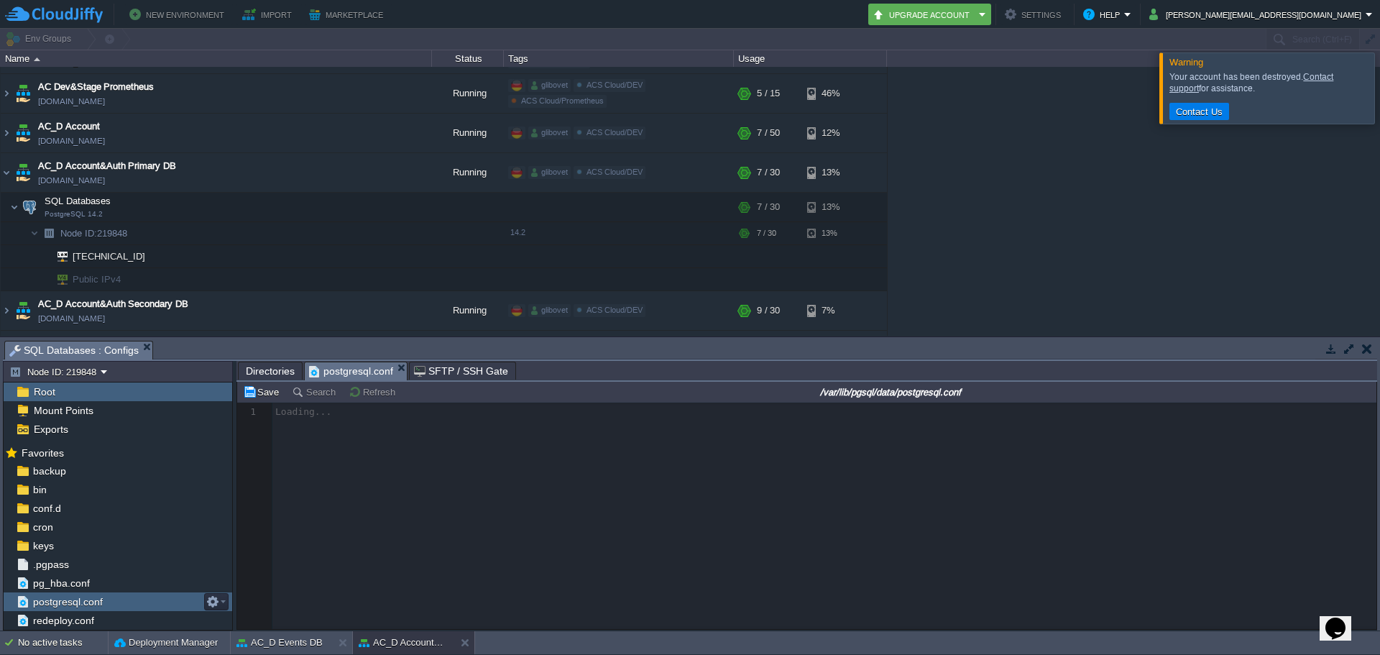
scroll to position [5, 0]
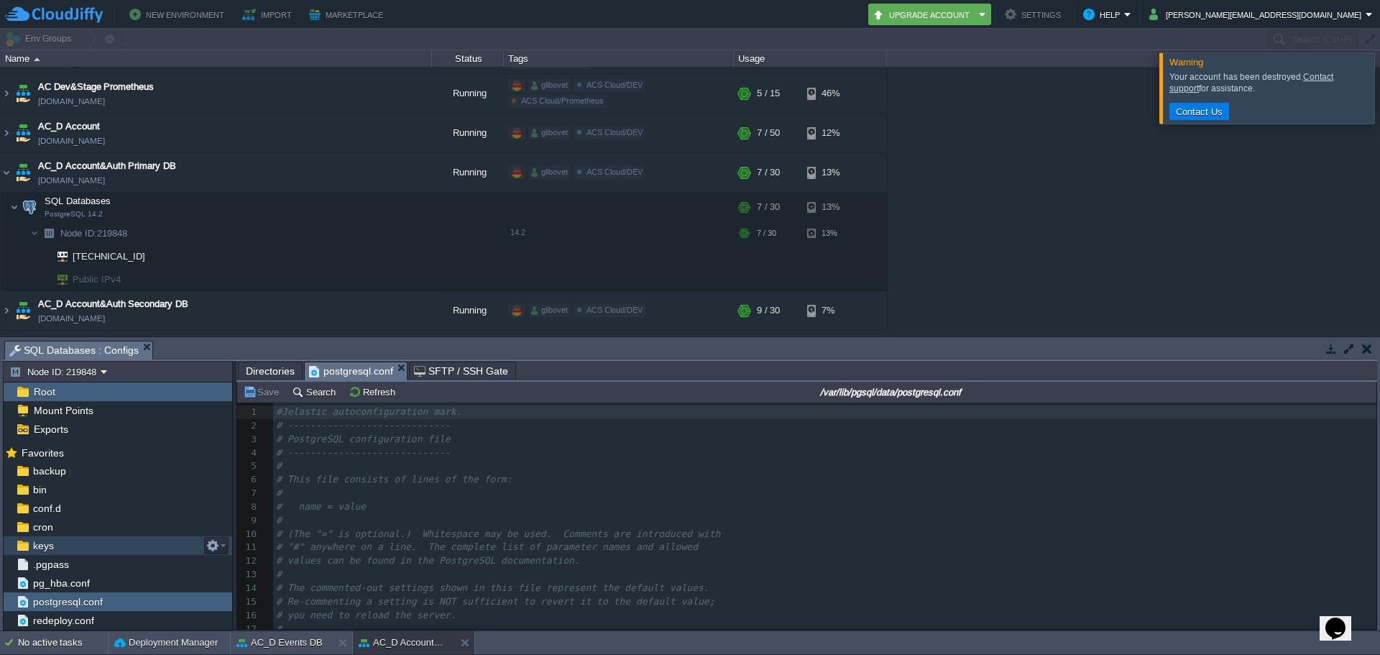
click at [48, 543] on span "keys" at bounding box center [43, 545] width 26 height 13
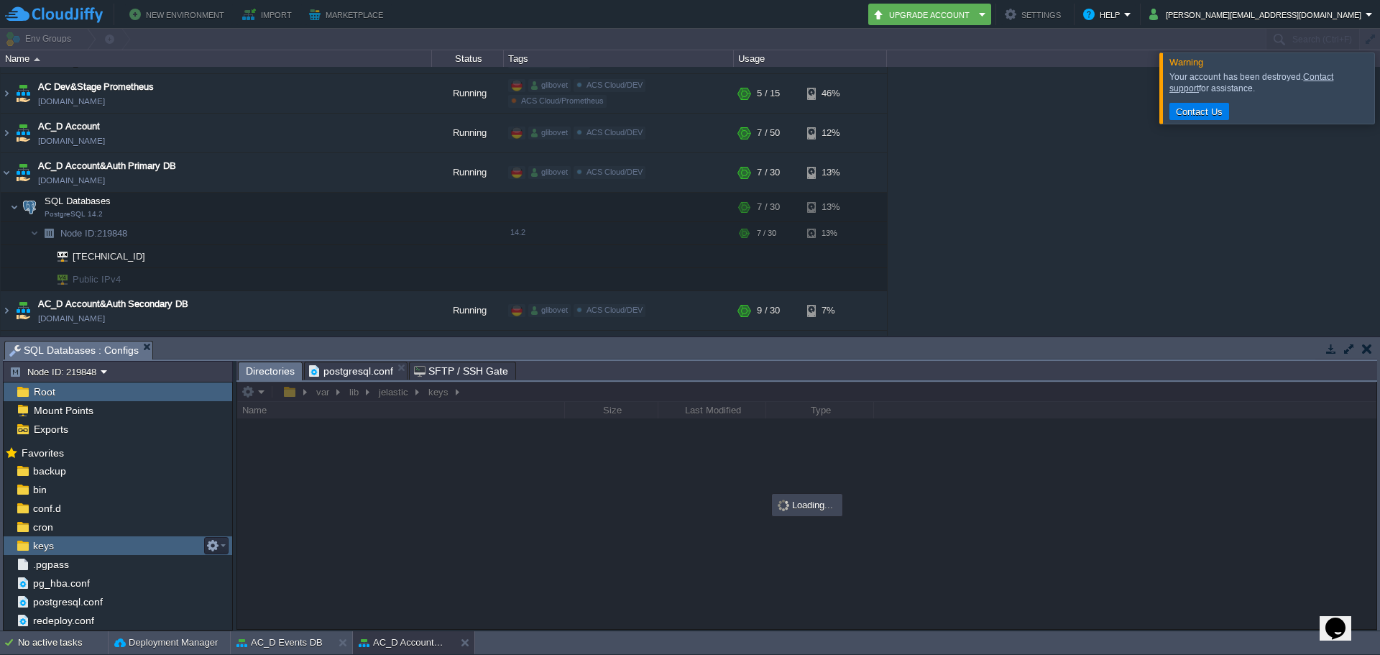
scroll to position [0, 0]
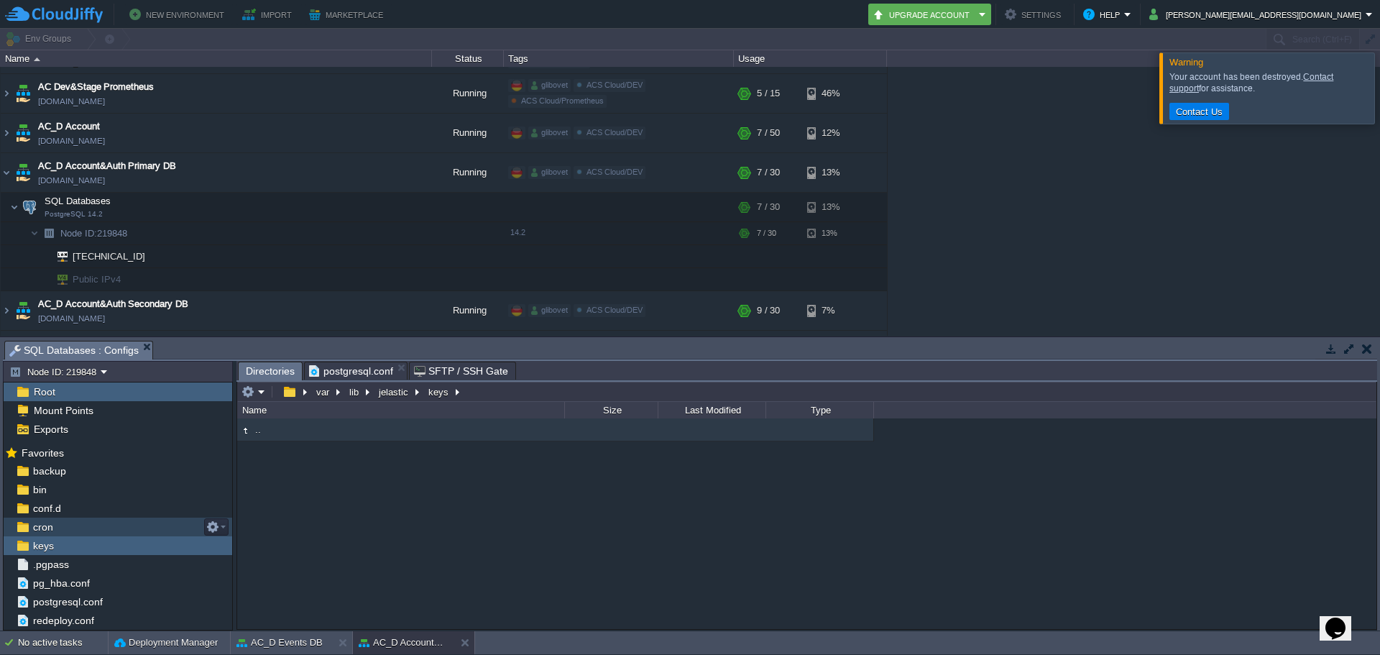
click at [48, 530] on span "cron" at bounding box center [42, 526] width 25 height 13
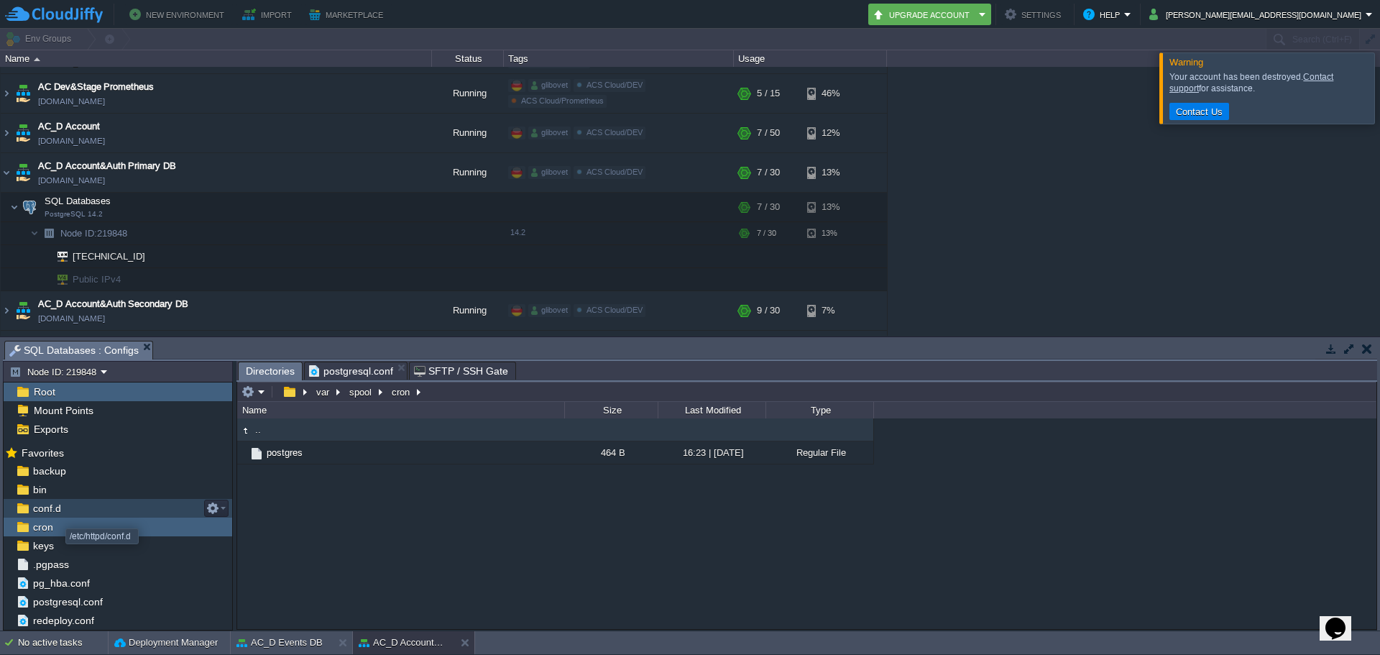
click at [55, 510] on span "conf.d" at bounding box center [46, 508] width 33 height 13
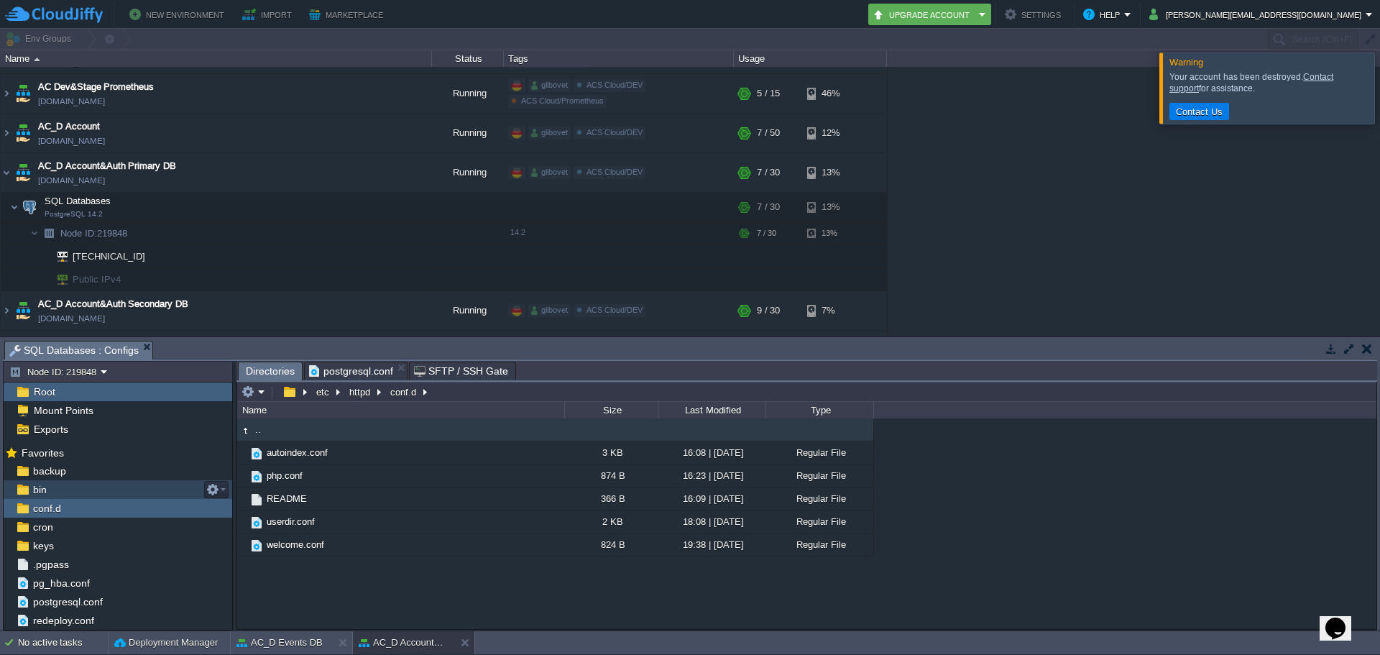
click at [51, 496] on div "bin" at bounding box center [118, 489] width 229 height 19
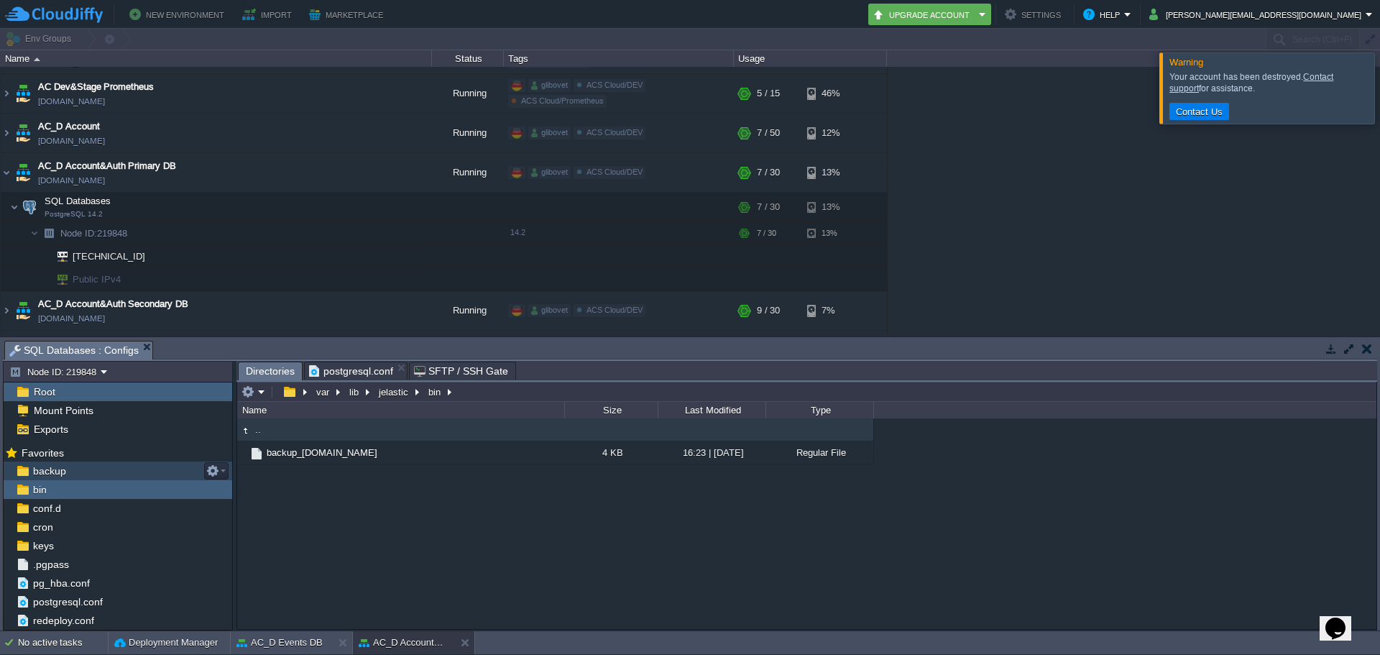
click at [57, 467] on span "backup" at bounding box center [49, 470] width 38 height 13
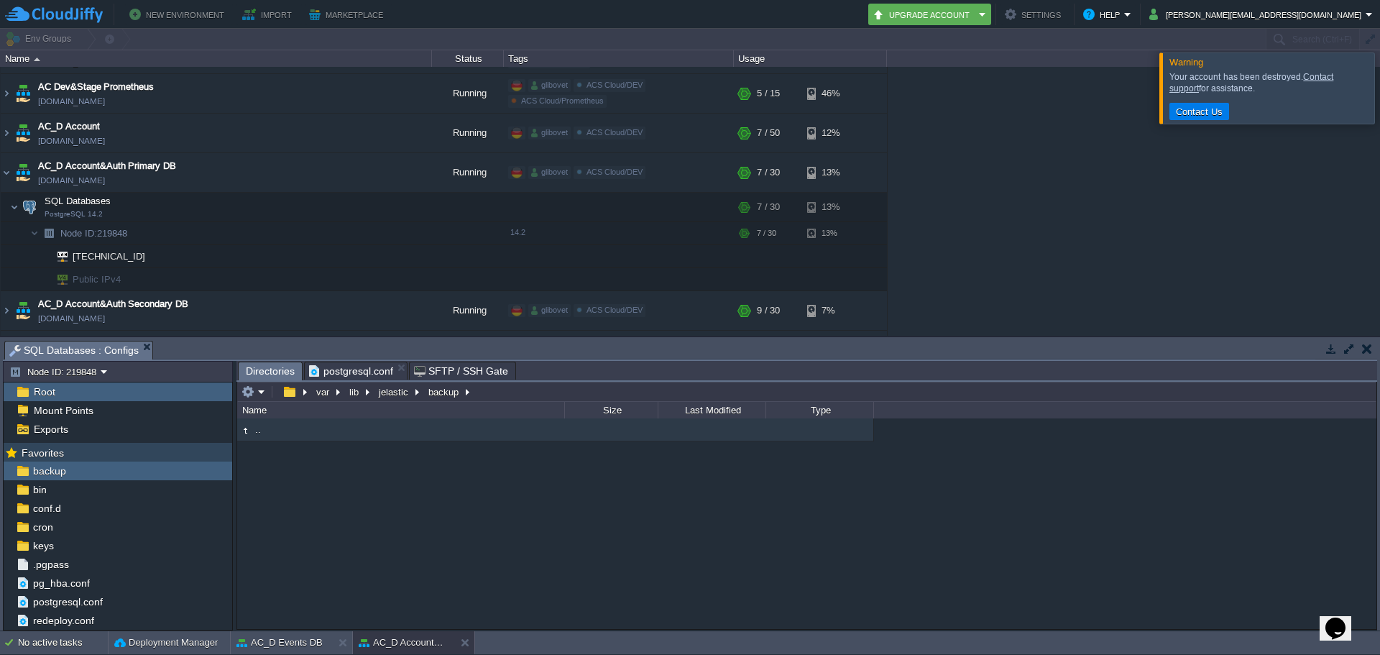
click at [62, 456] on span "Favorites" at bounding box center [42, 452] width 47 height 13
click at [57, 397] on div "Root" at bounding box center [118, 391] width 229 height 19
click at [247, 430] on img at bounding box center [245, 431] width 16 height 16
click at [294, 395] on button "button" at bounding box center [289, 391] width 21 height 13
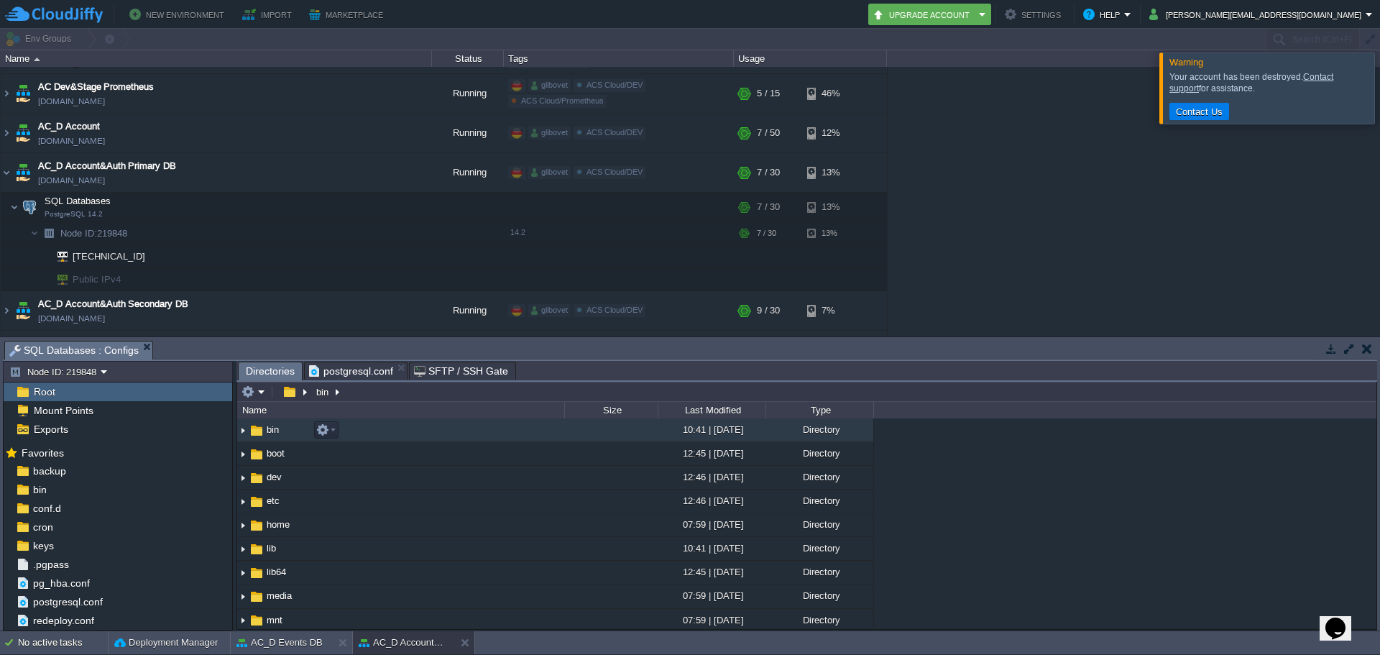
click at [244, 438] on img at bounding box center [242, 430] width 11 height 22
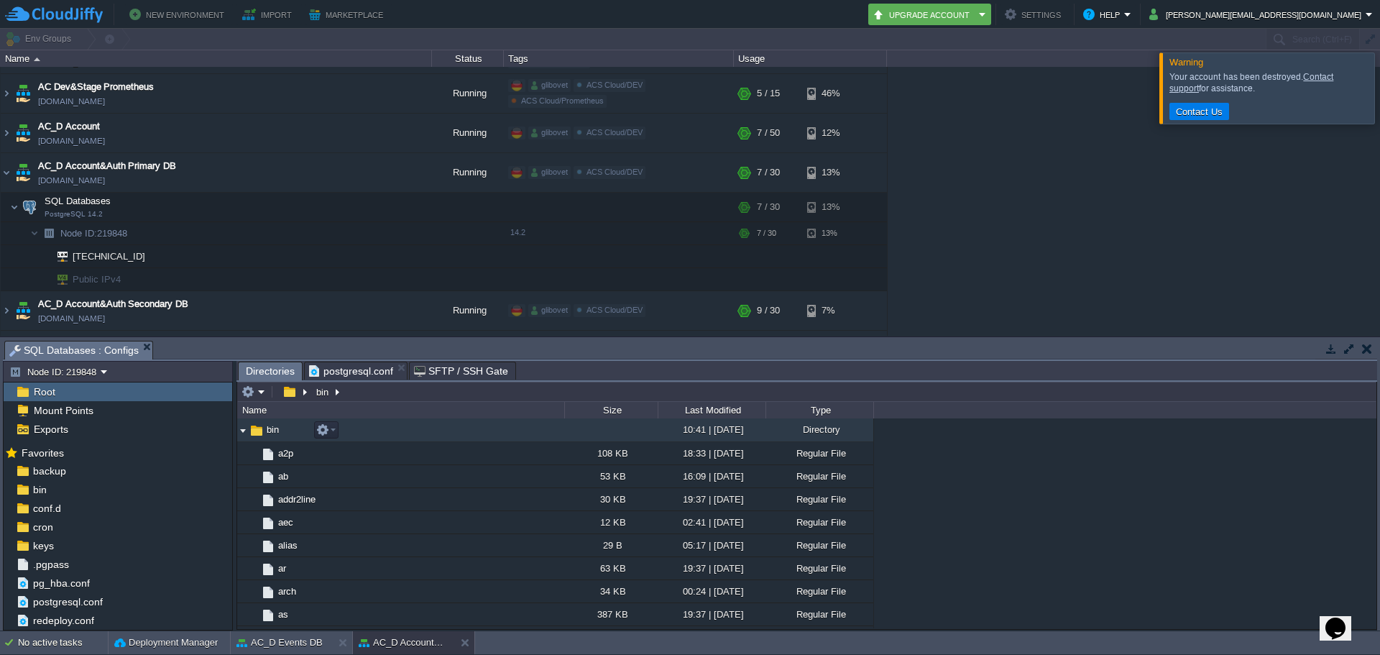
click at [239, 429] on img at bounding box center [242, 430] width 11 height 22
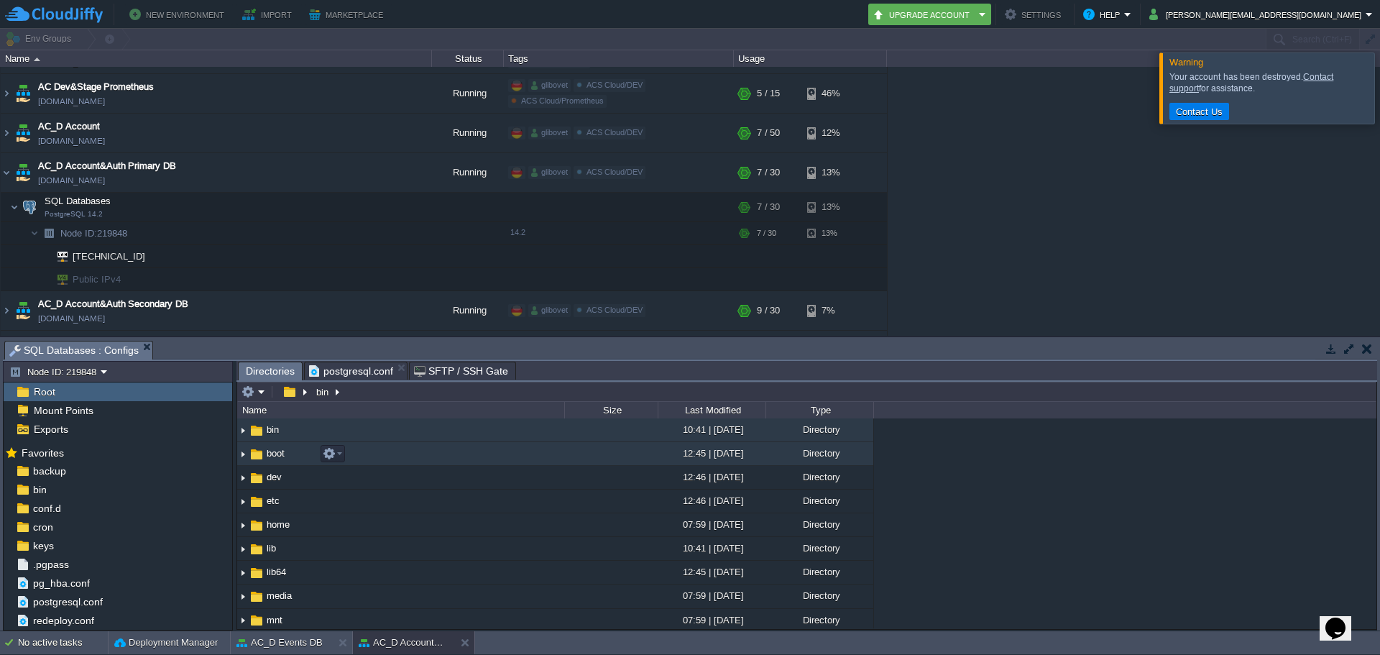
click at [241, 455] on img at bounding box center [242, 454] width 11 height 22
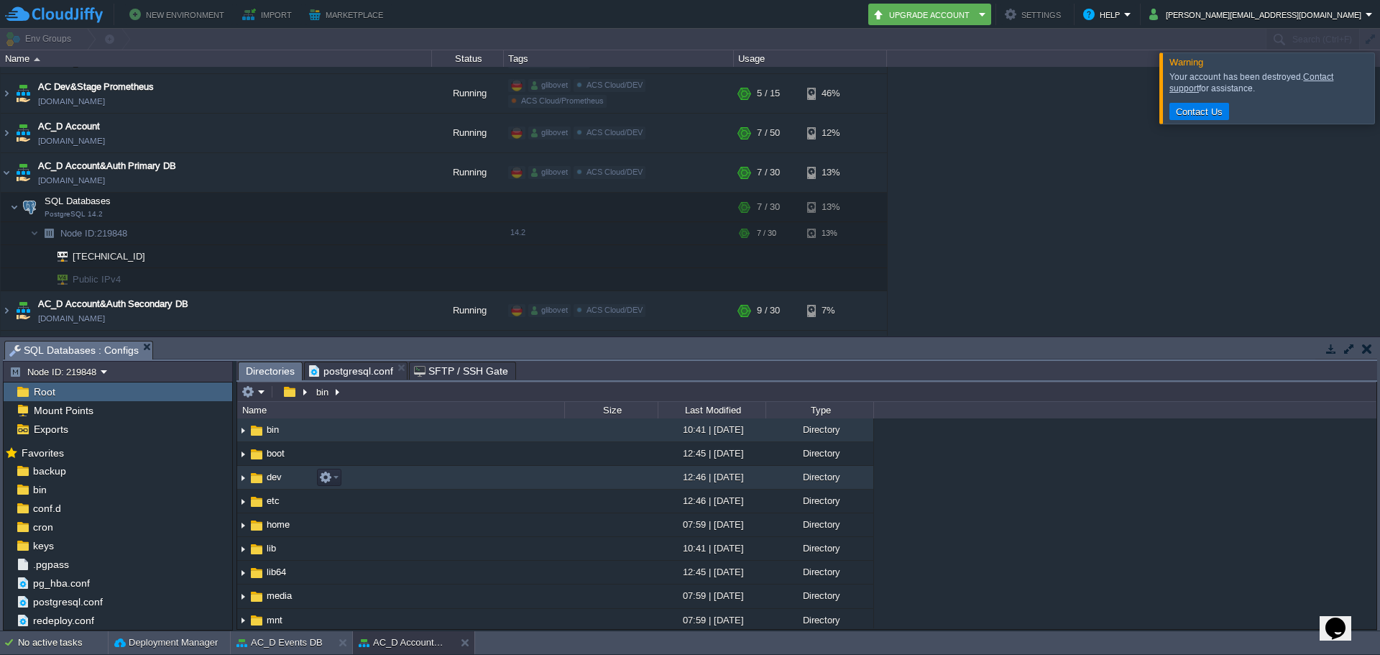
click at [241, 482] on img at bounding box center [242, 477] width 11 height 22
click at [239, 477] on img at bounding box center [242, 477] width 11 height 22
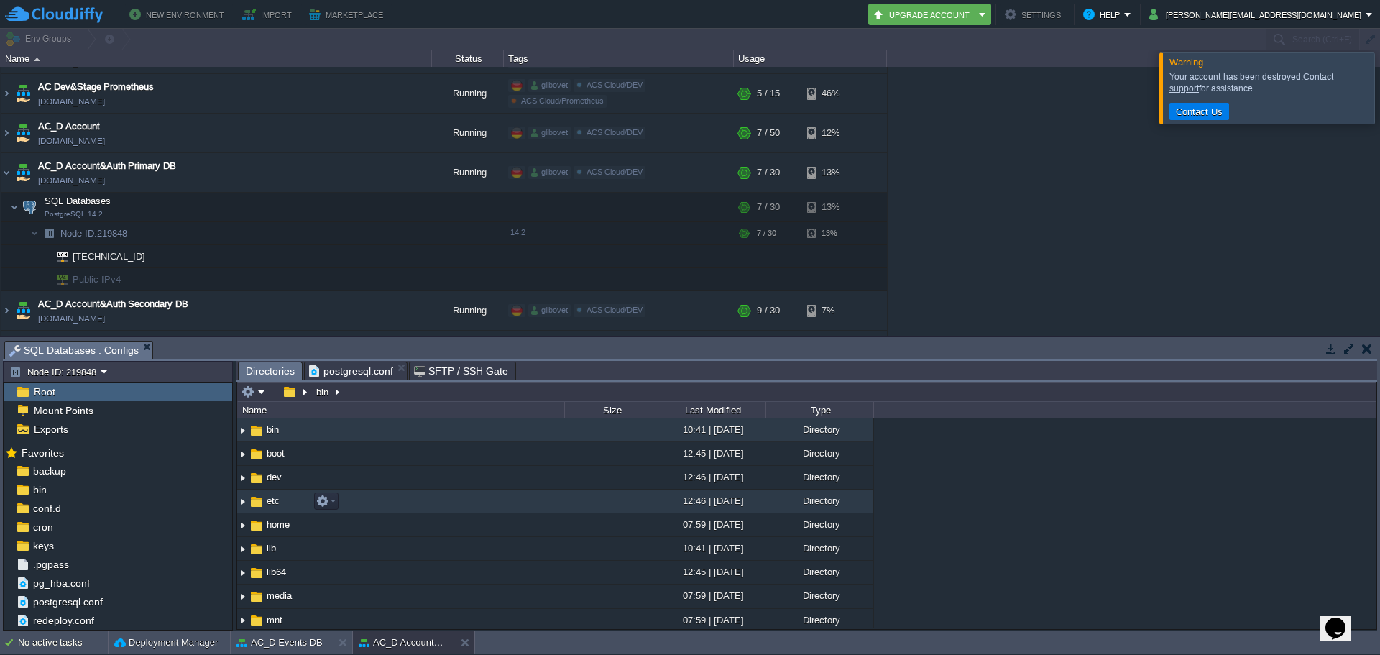
click at [242, 506] on img at bounding box center [242, 501] width 11 height 22
click at [241, 504] on img at bounding box center [242, 501] width 11 height 22
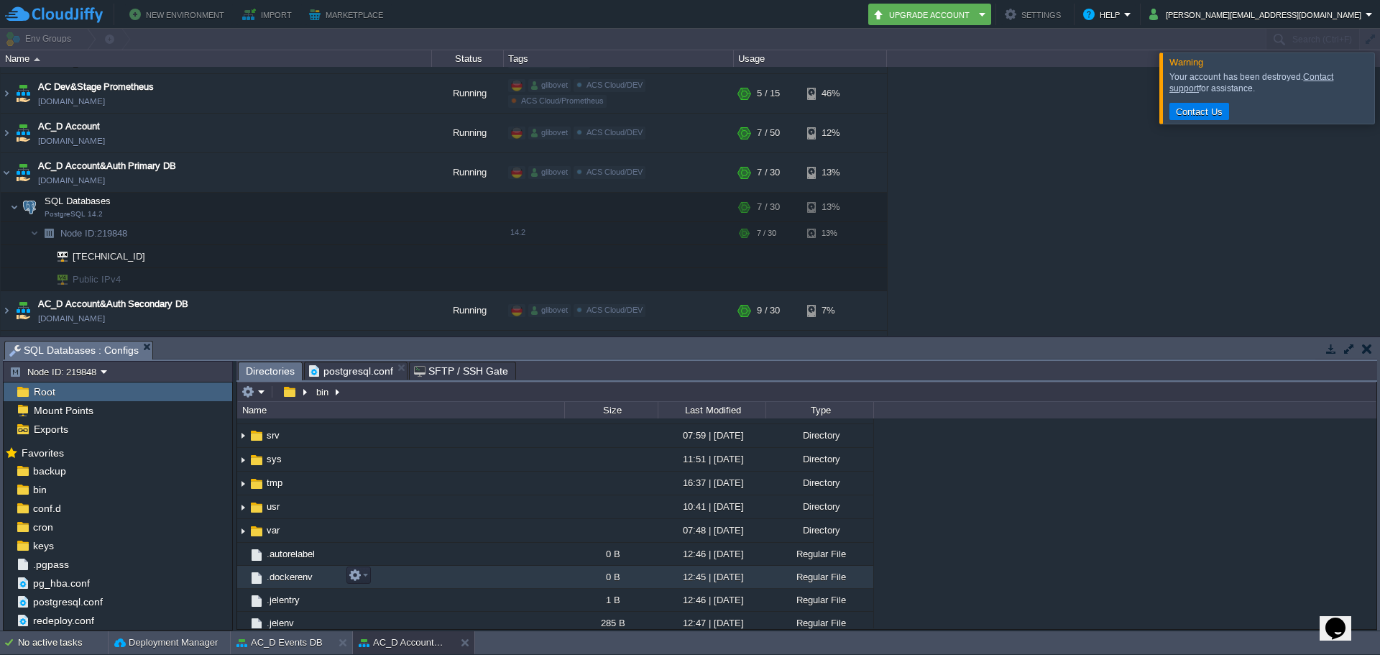
scroll to position [326, 0]
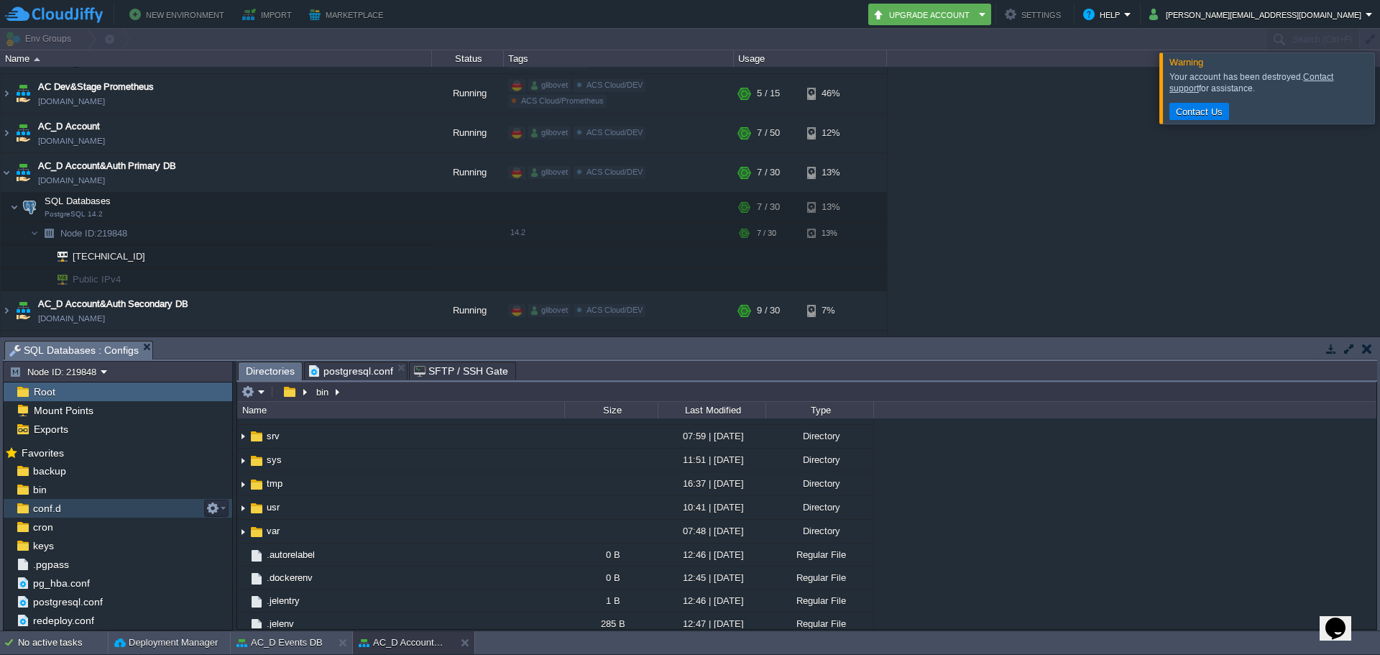
click at [68, 508] on div "conf.d" at bounding box center [118, 508] width 229 height 19
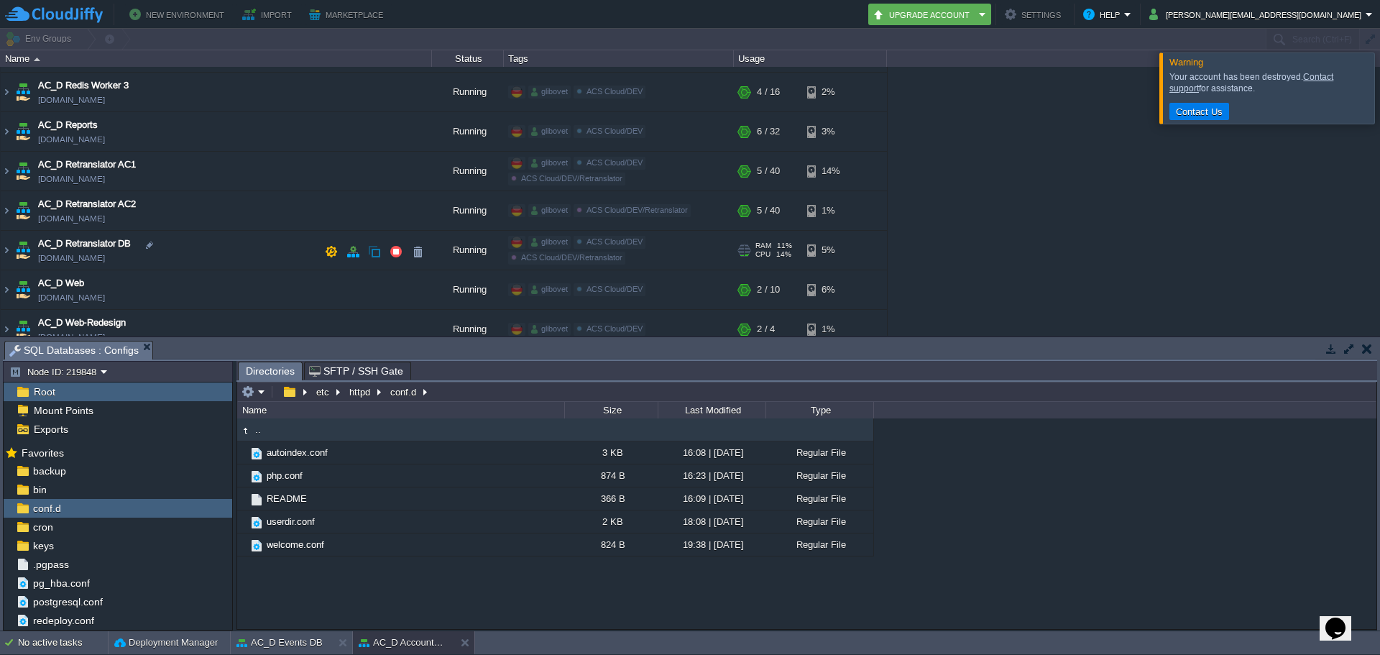
scroll to position [1222, 0]
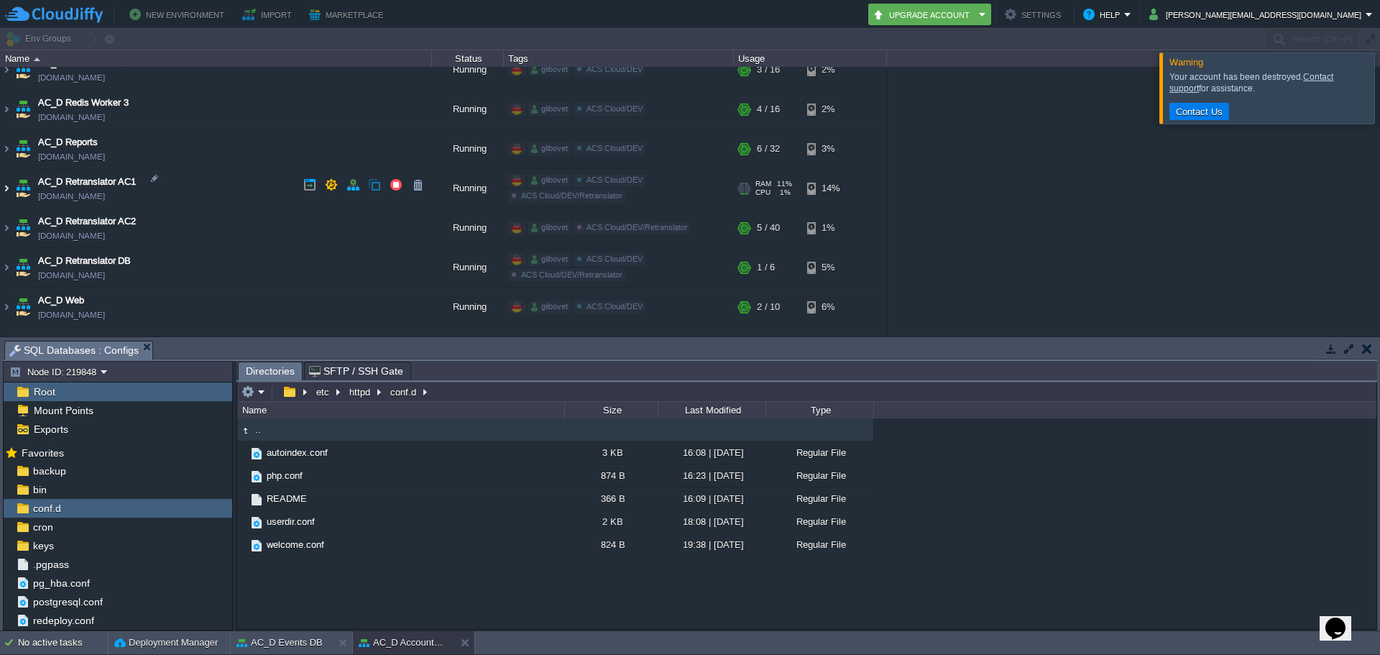
click at [3, 185] on img at bounding box center [6, 188] width 11 height 39
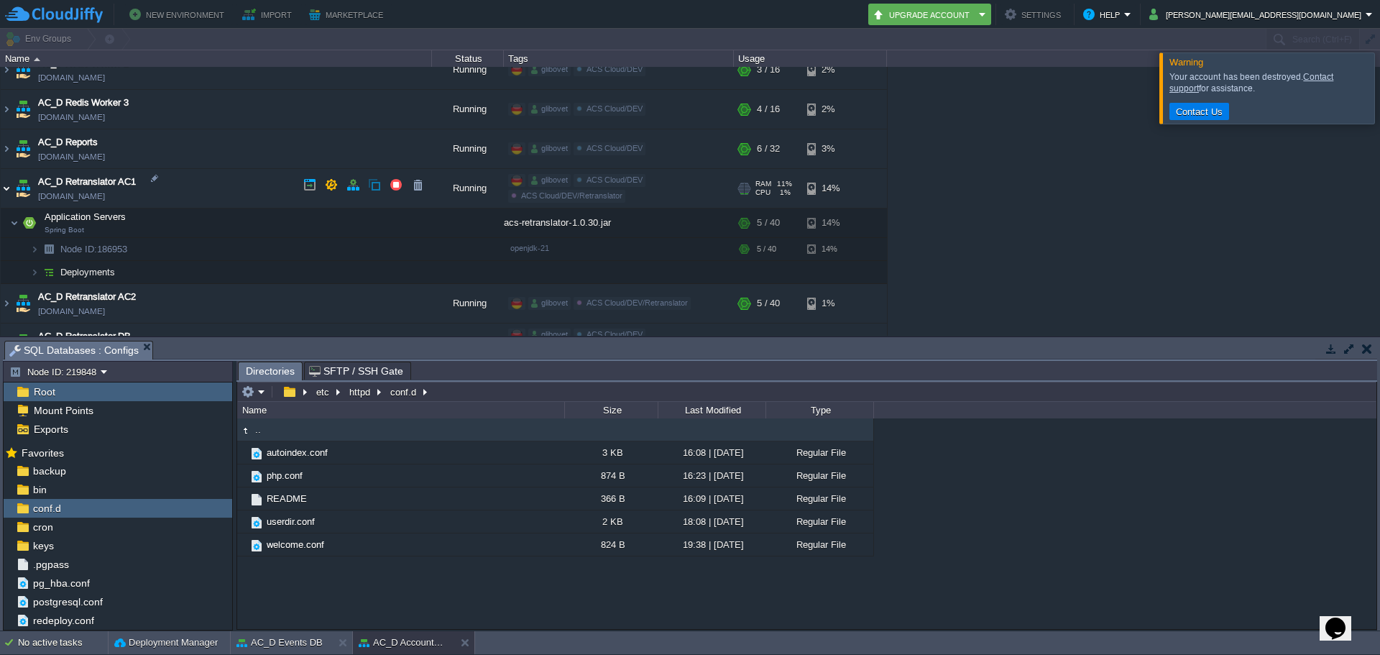
click at [6, 188] on img at bounding box center [6, 188] width 11 height 39
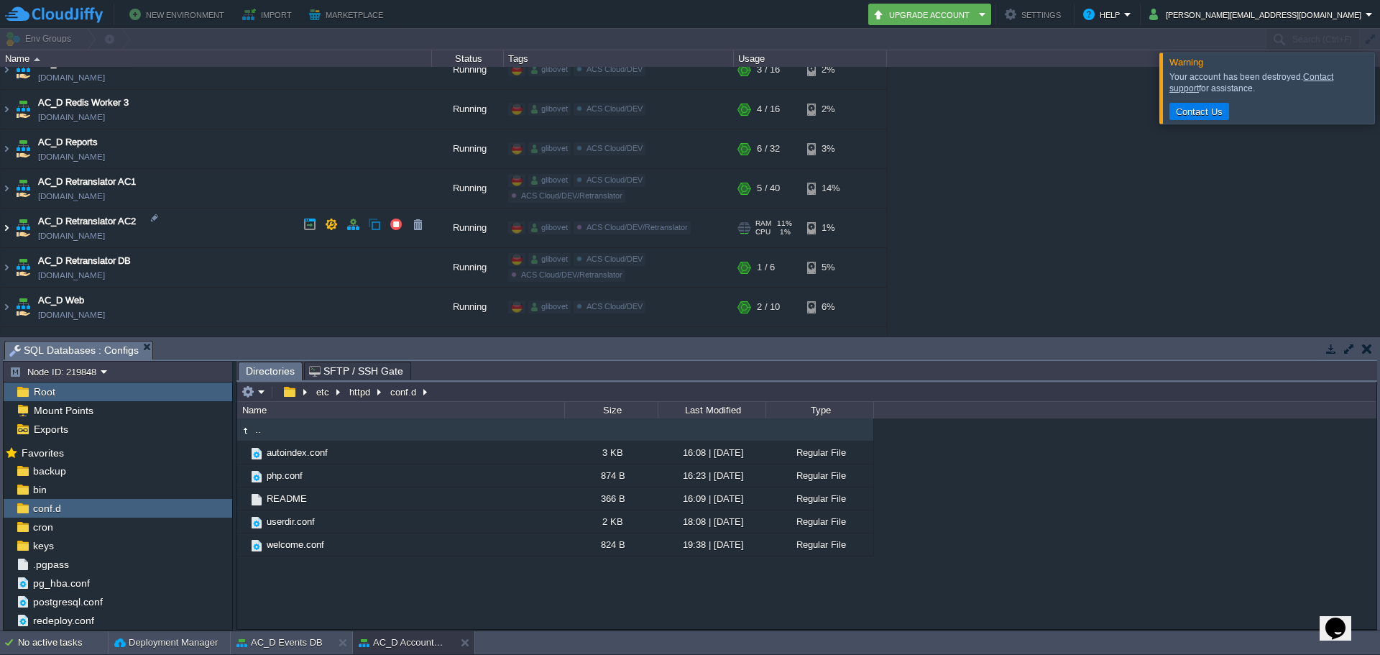
click at [2, 226] on img at bounding box center [6, 227] width 11 height 39
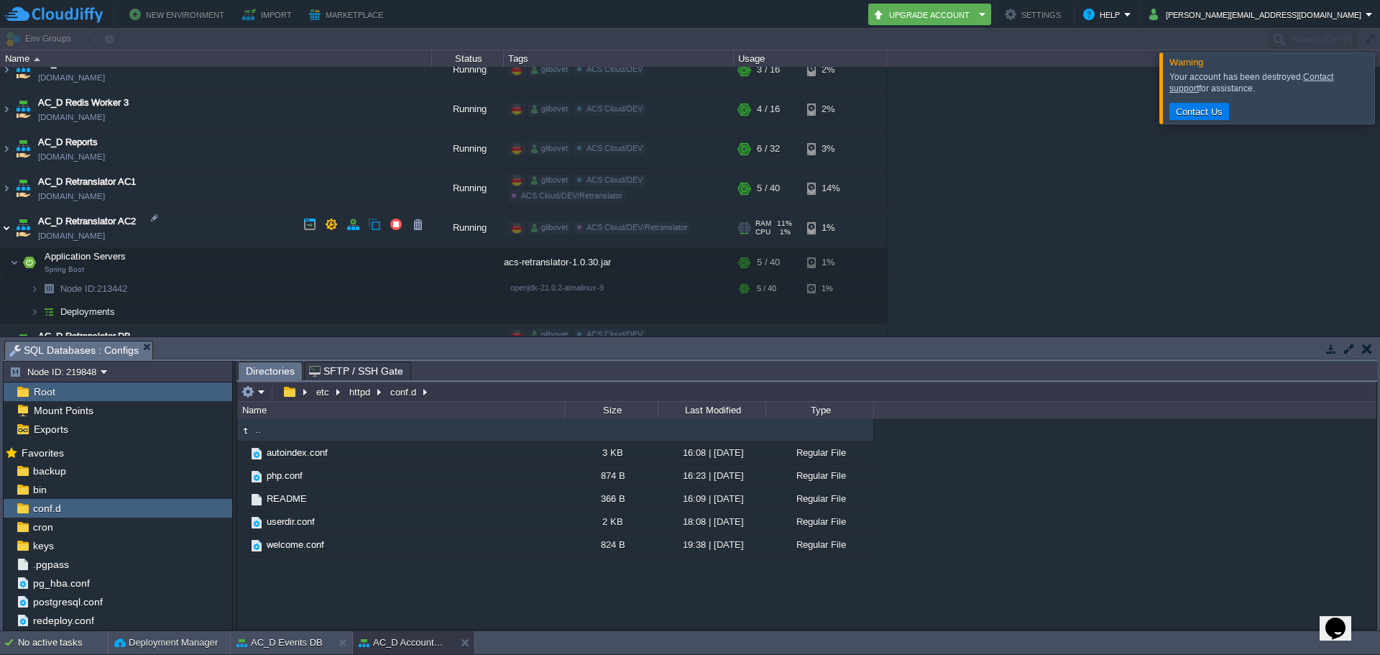
click at [2, 226] on img at bounding box center [6, 227] width 11 height 39
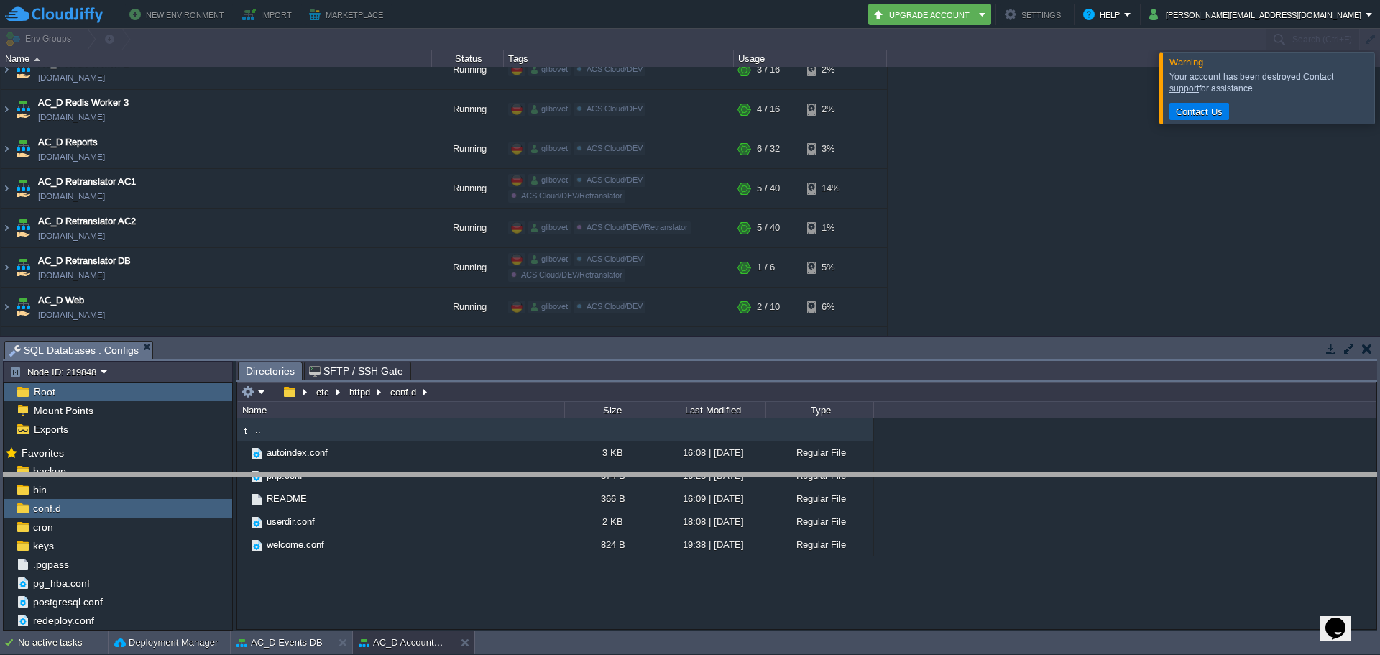
drag, startPoint x: 585, startPoint y: 346, endPoint x: 571, endPoint y: 506, distance: 160.2
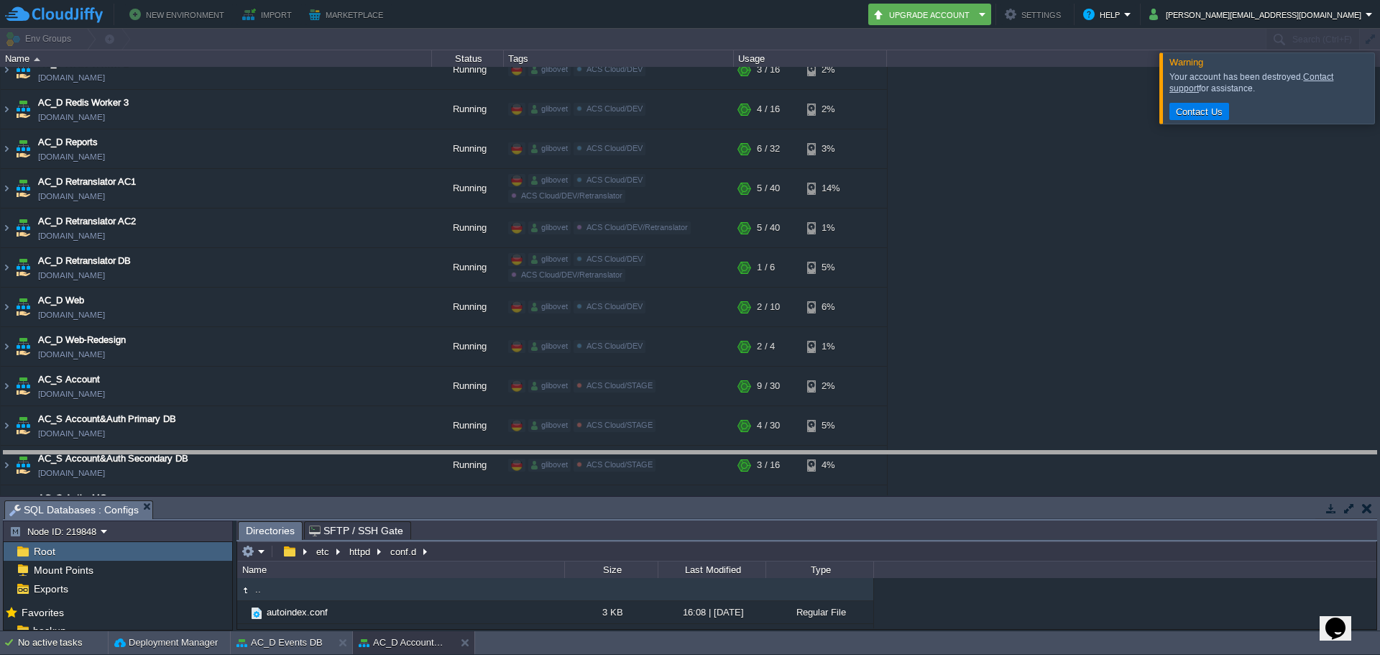
drag, startPoint x: 482, startPoint y: 507, endPoint x: 486, endPoint y: 449, distance: 57.7
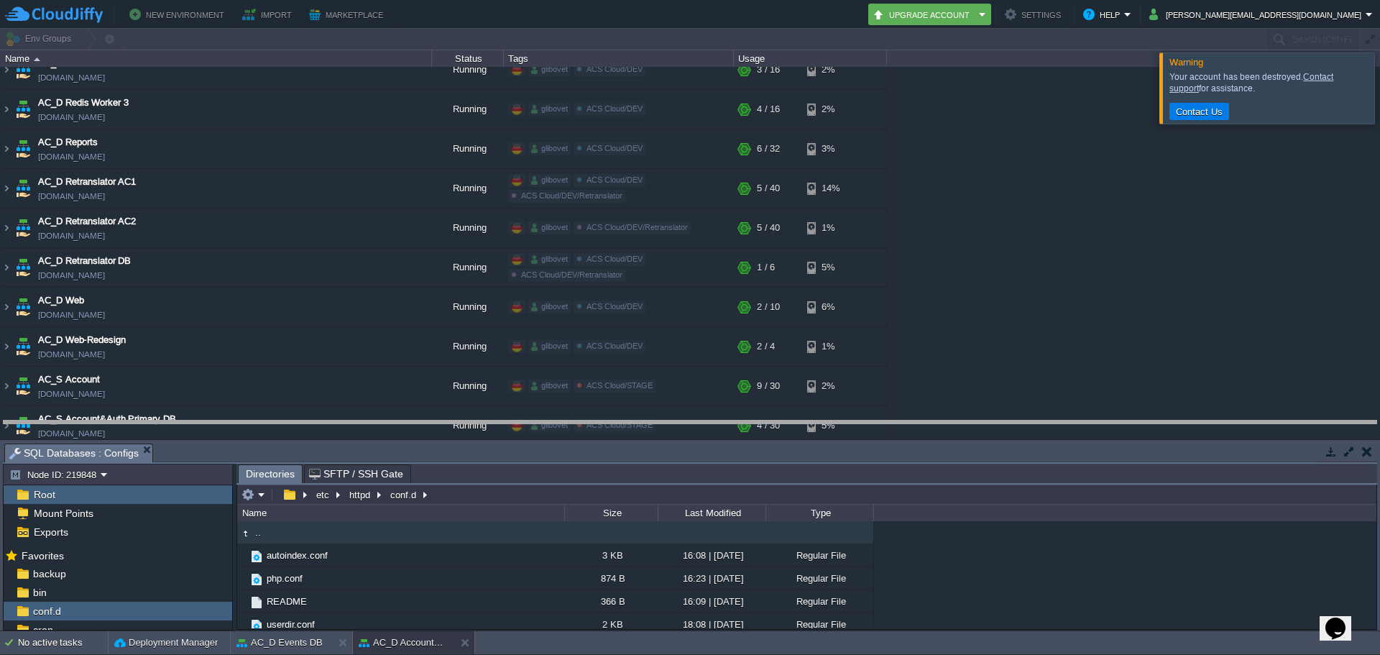
drag, startPoint x: 218, startPoint y: 451, endPoint x: 221, endPoint y: 428, distance: 23.2
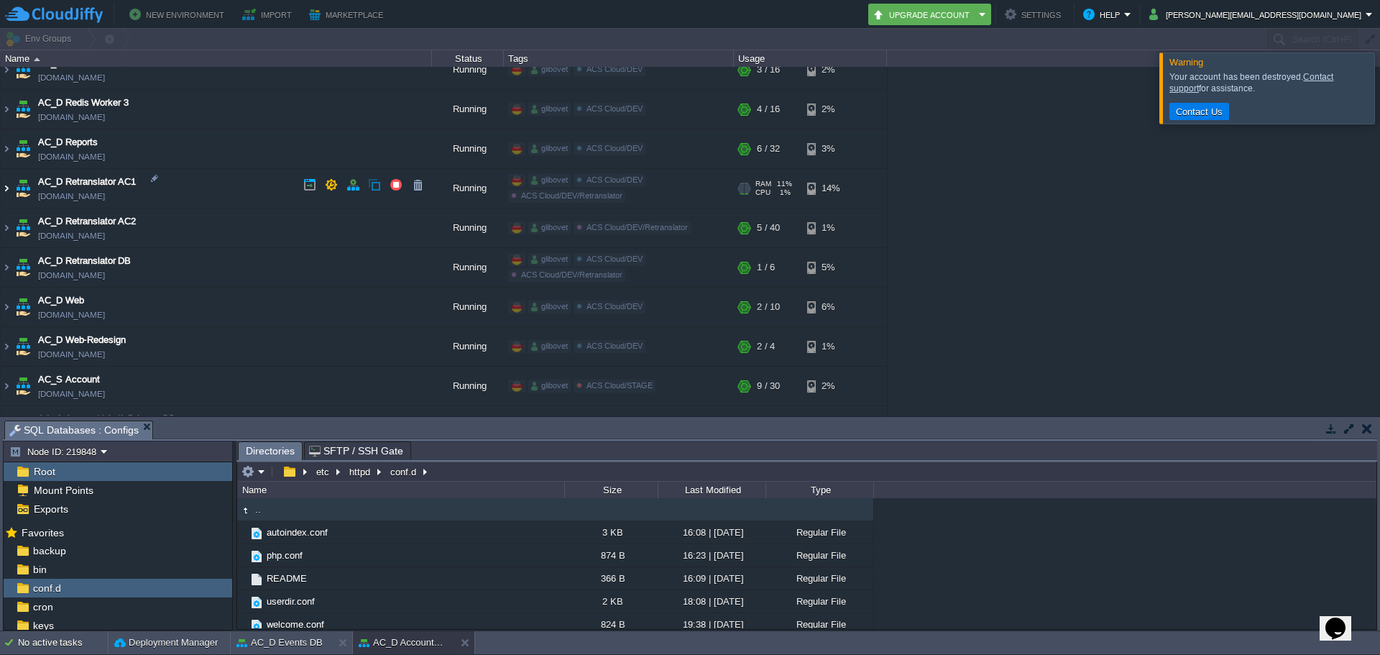
click at [6, 188] on img at bounding box center [6, 188] width 11 height 39
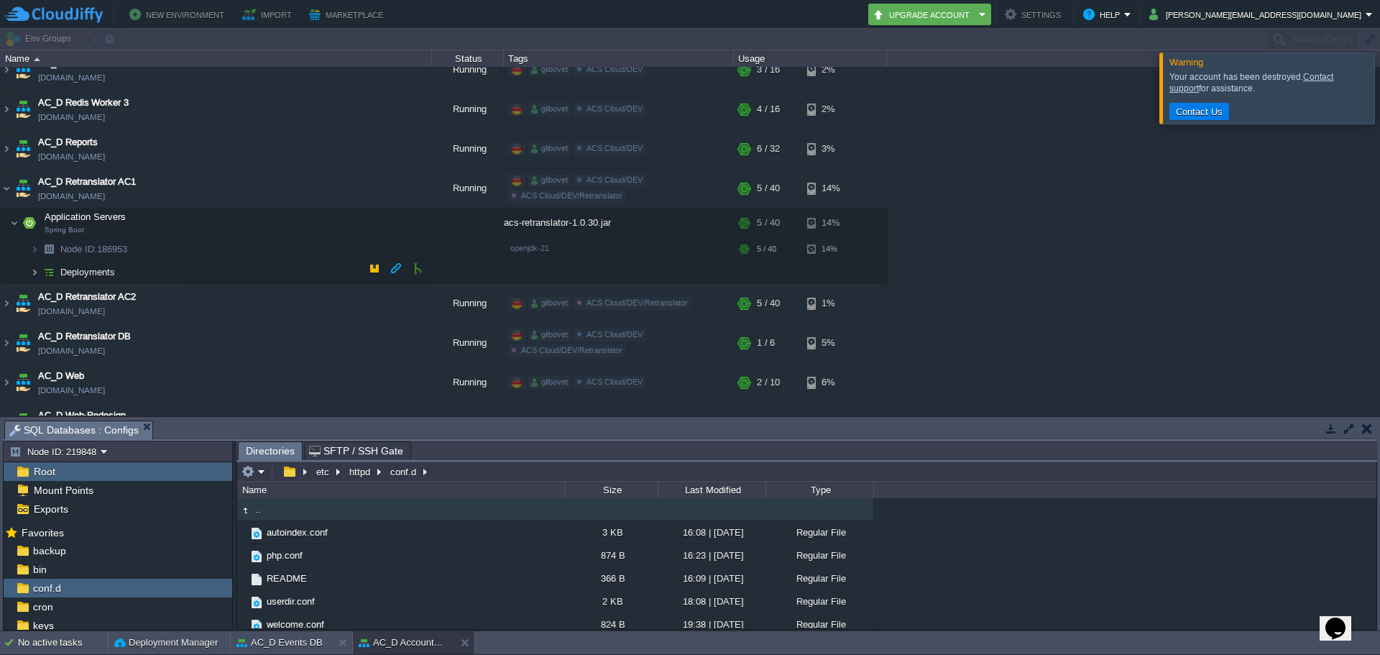
click at [36, 268] on img at bounding box center [34, 272] width 9 height 22
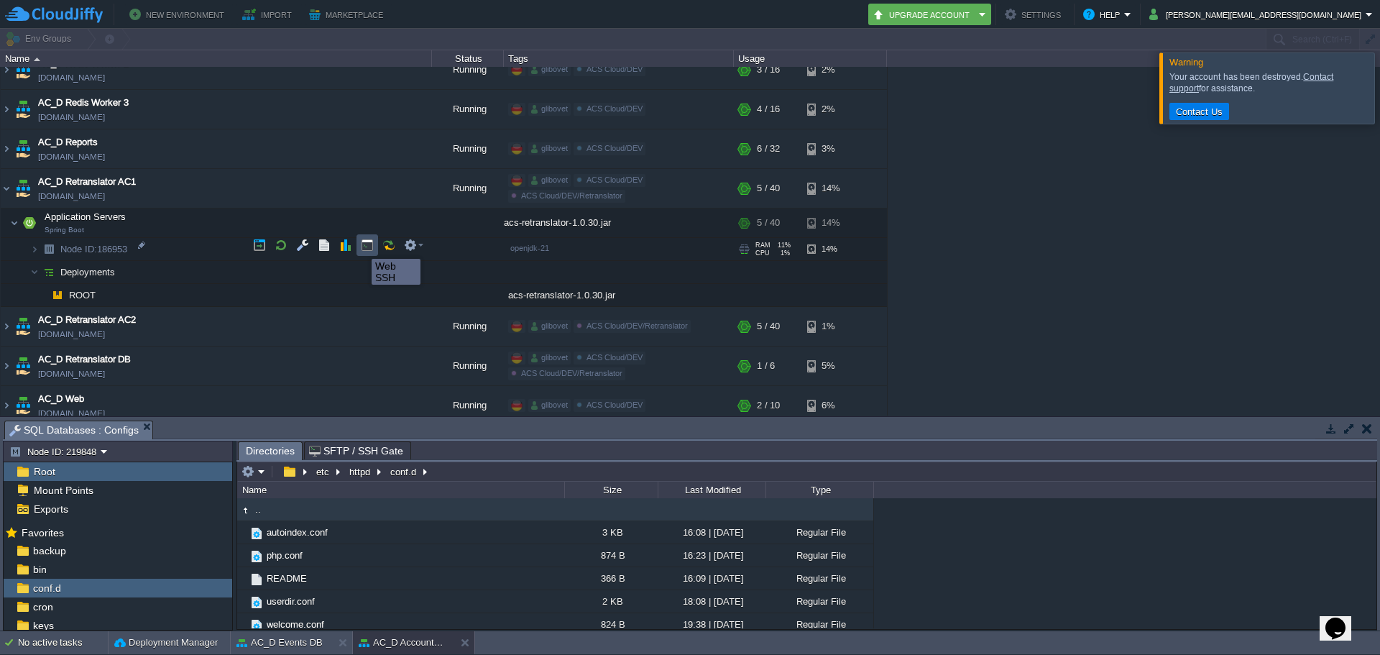
click at [367, 246] on button "button" at bounding box center [367, 245] width 13 height 13
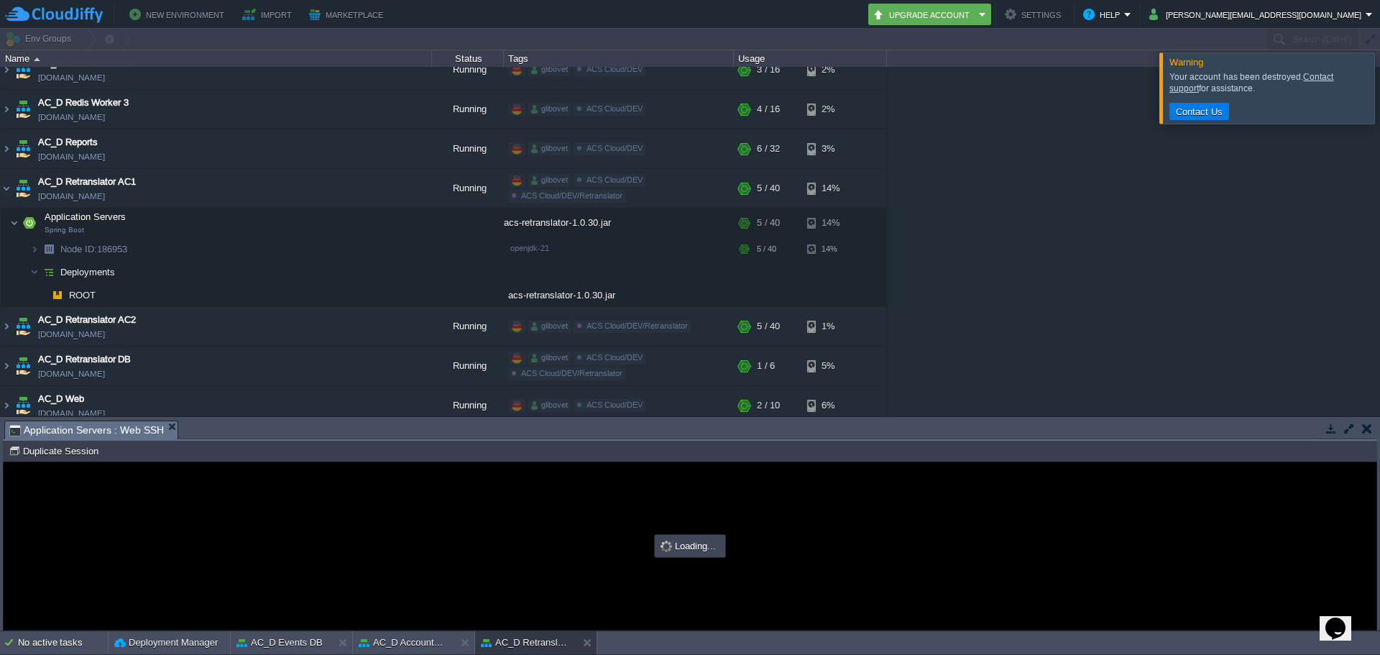
scroll to position [0, 0]
type input "#000000"
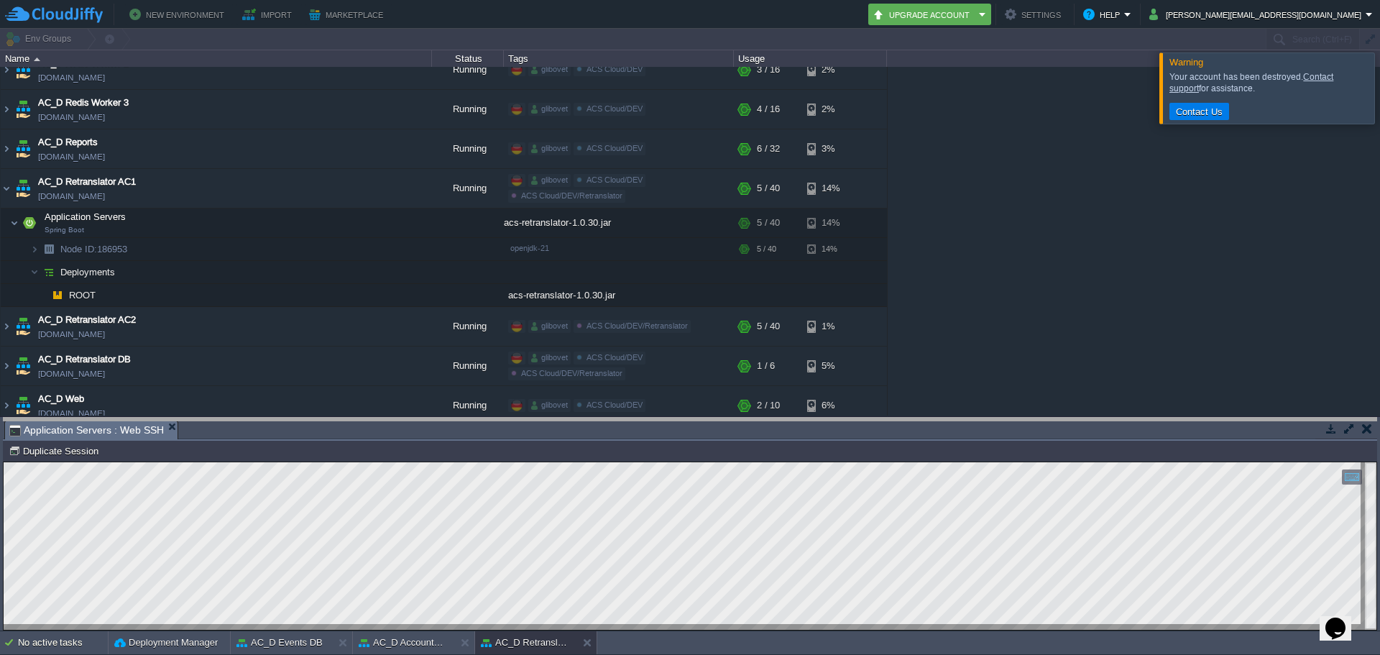
drag, startPoint x: 505, startPoint y: 430, endPoint x: 511, endPoint y: 396, distance: 34.3
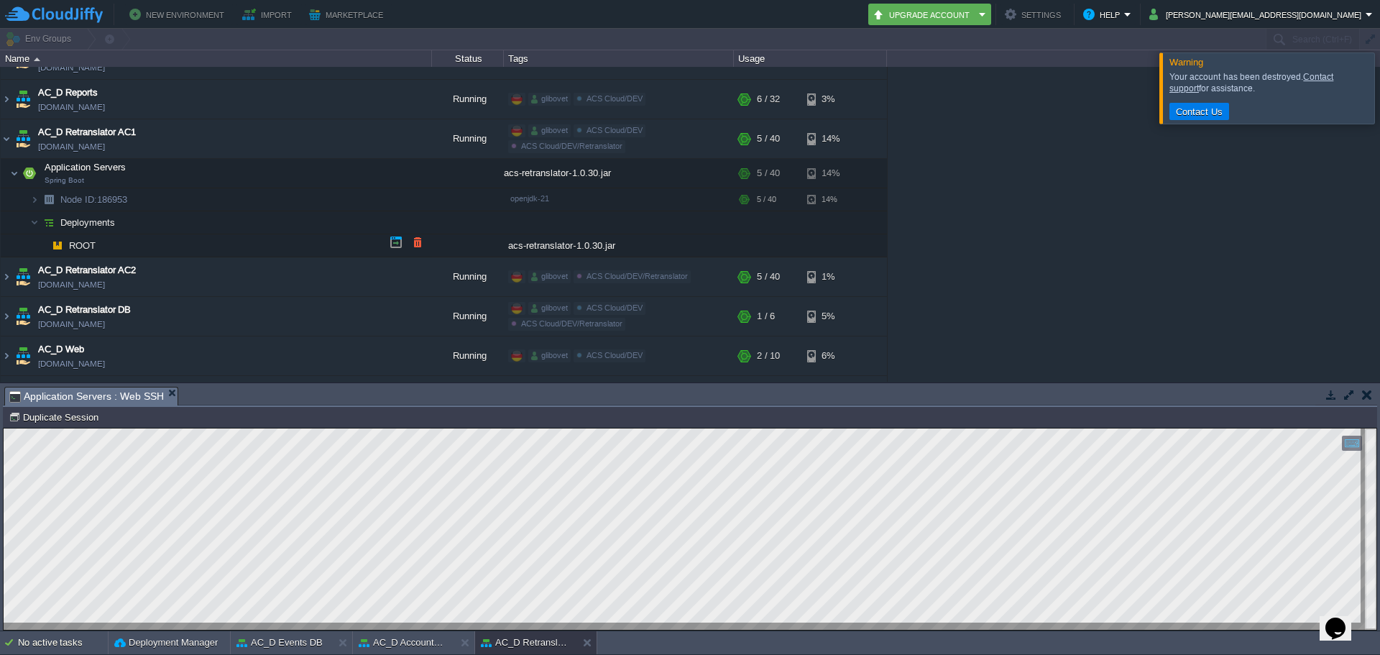
scroll to position [1294, 0]
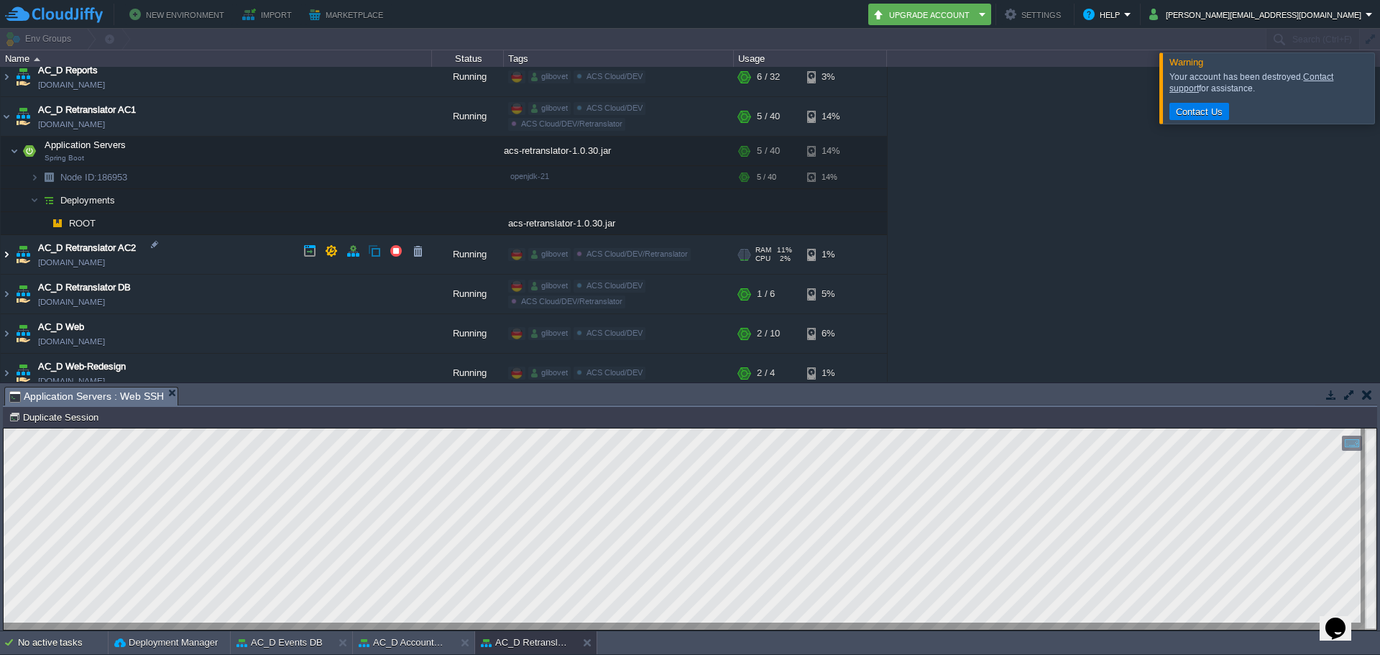
click at [9, 252] on img at bounding box center [6, 254] width 11 height 39
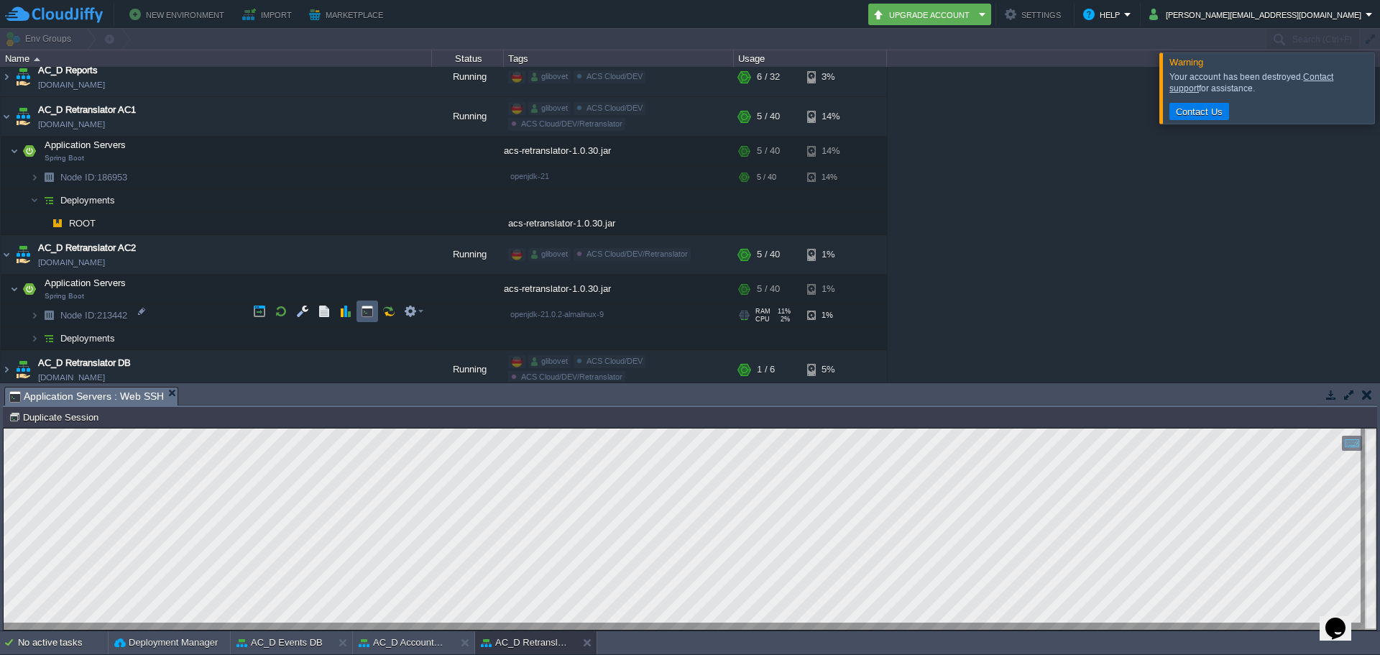
click at [370, 310] on button "button" at bounding box center [367, 311] width 13 height 13
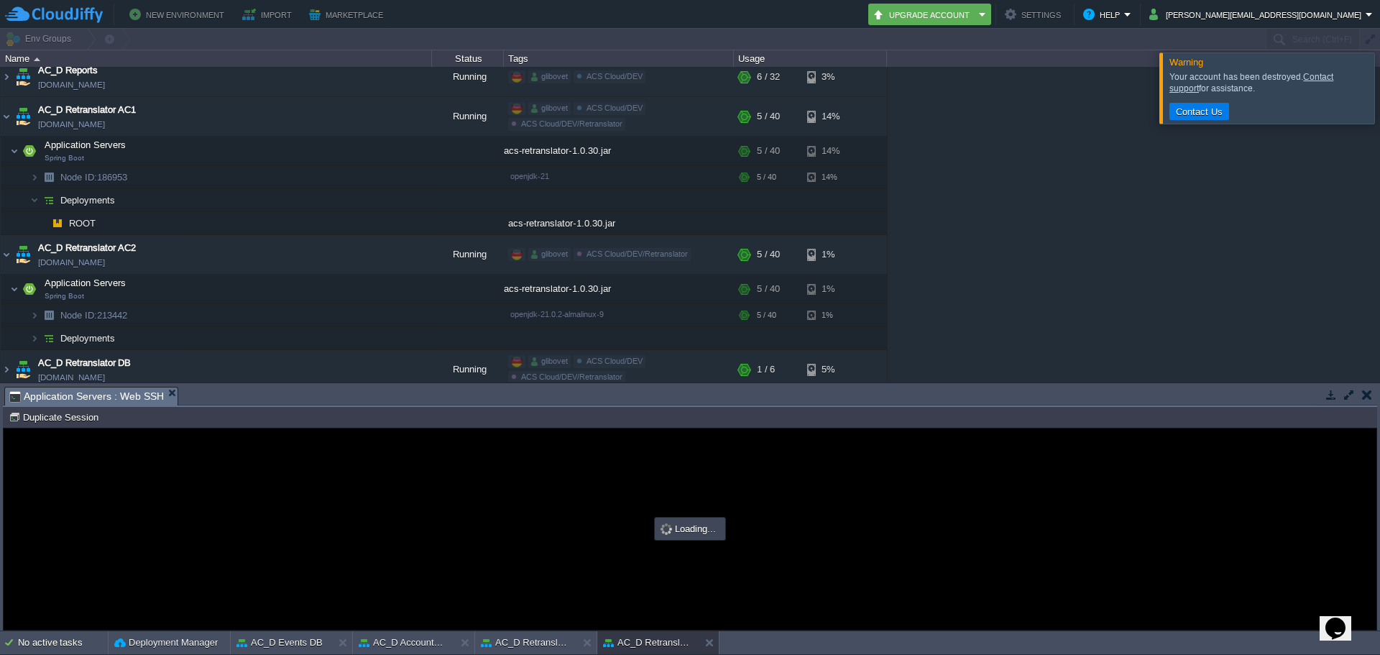
scroll to position [0, 0]
type input "#000000"
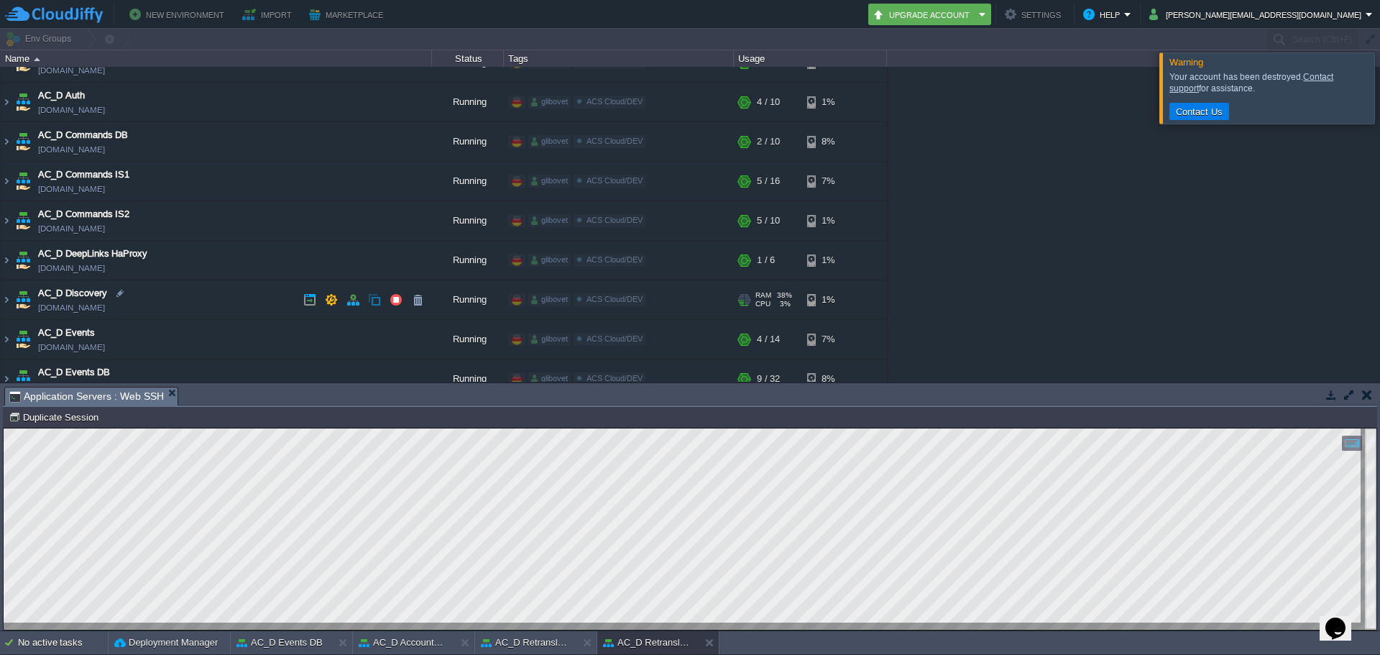
scroll to position [431, 0]
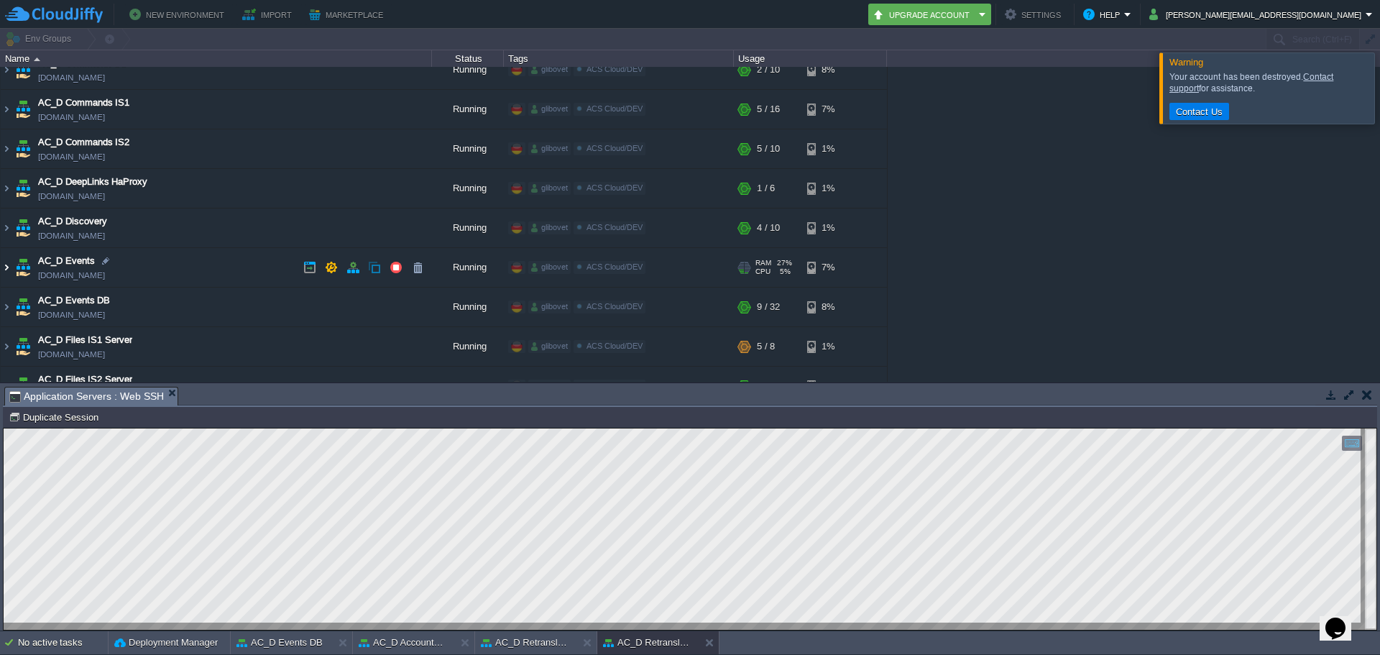
drag, startPoint x: 9, startPoint y: 268, endPoint x: 22, endPoint y: 270, distance: 13.0
click at [9, 268] on img at bounding box center [6, 267] width 11 height 39
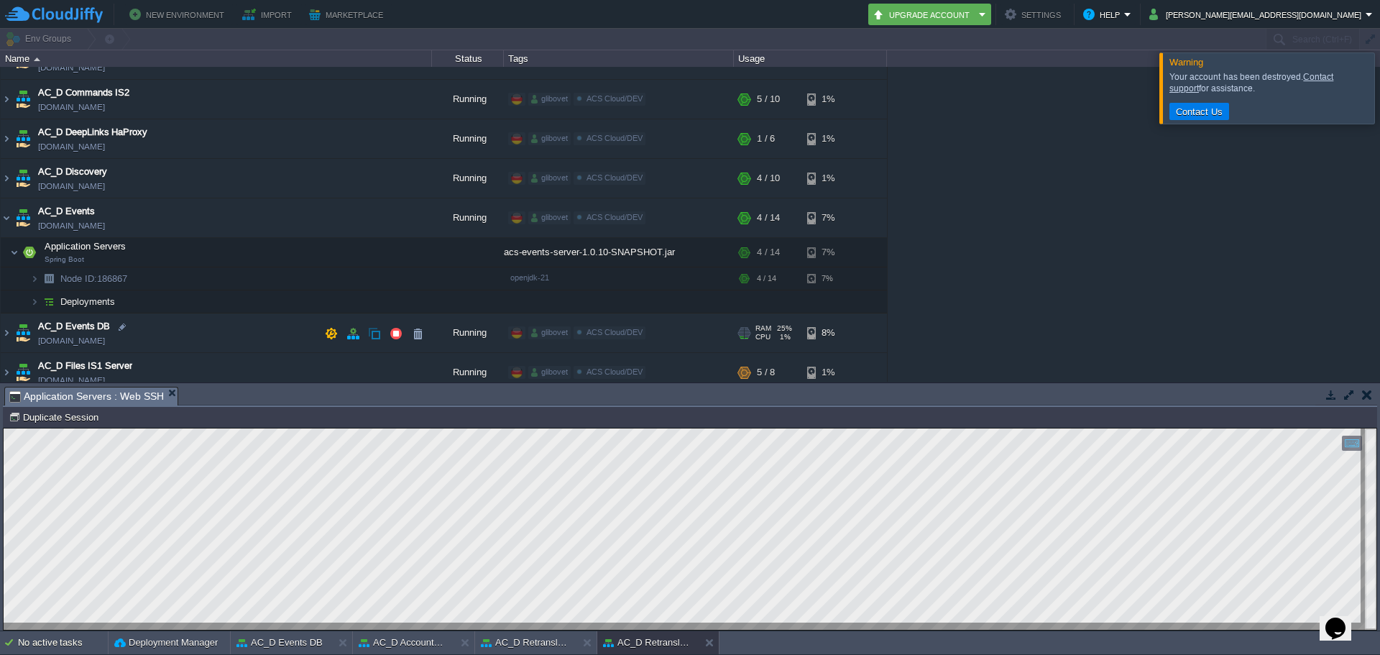
scroll to position [503, 0]
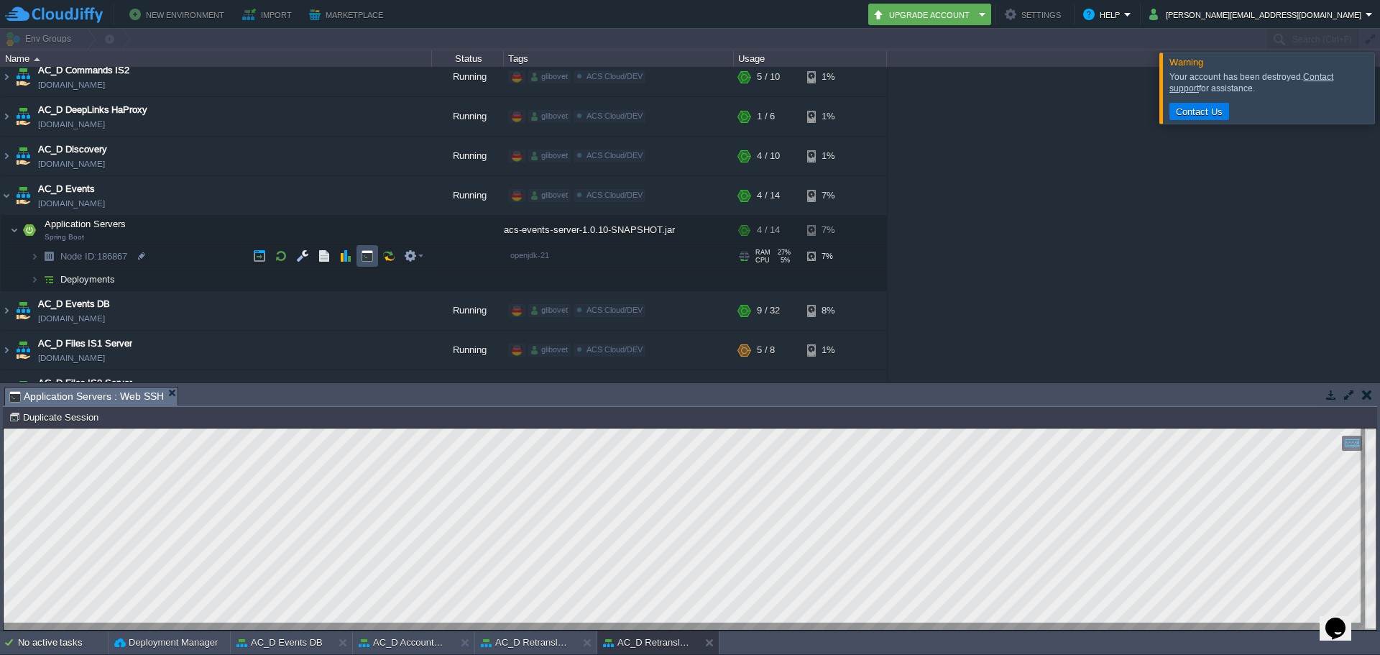
click at [369, 257] on button "button" at bounding box center [367, 255] width 13 height 13
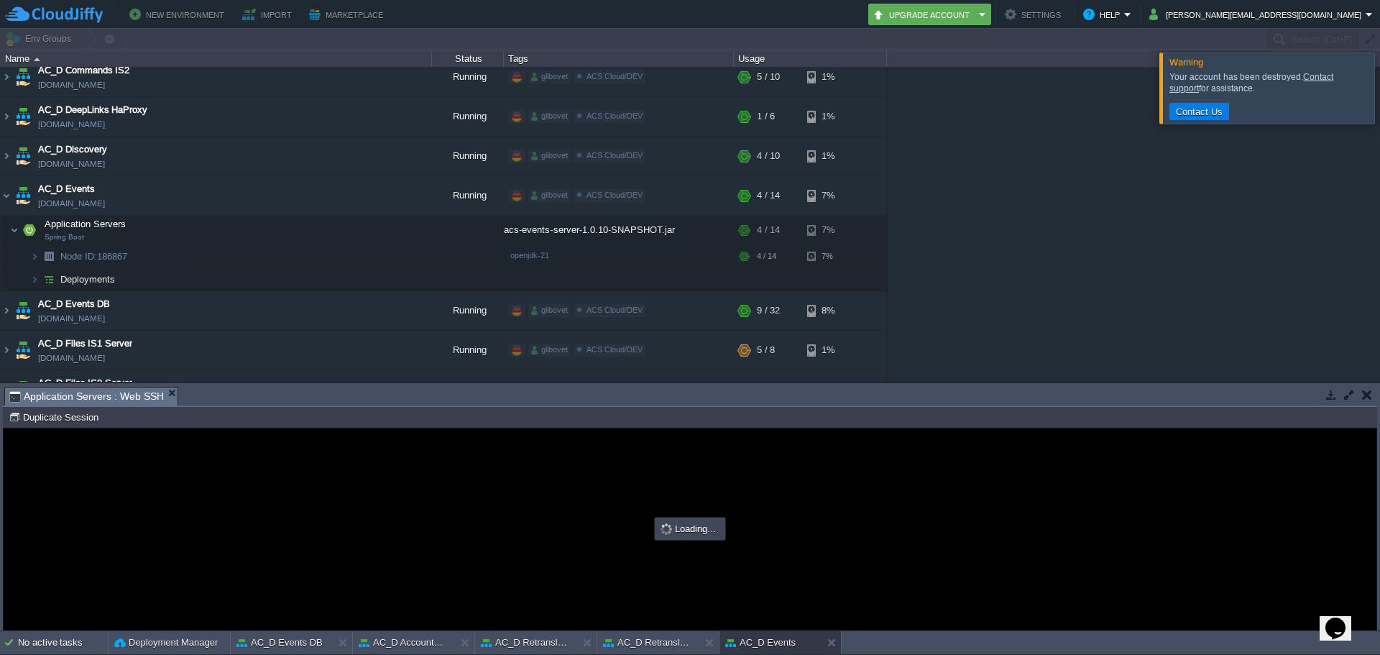
scroll to position [0, 0]
type input "#000000"
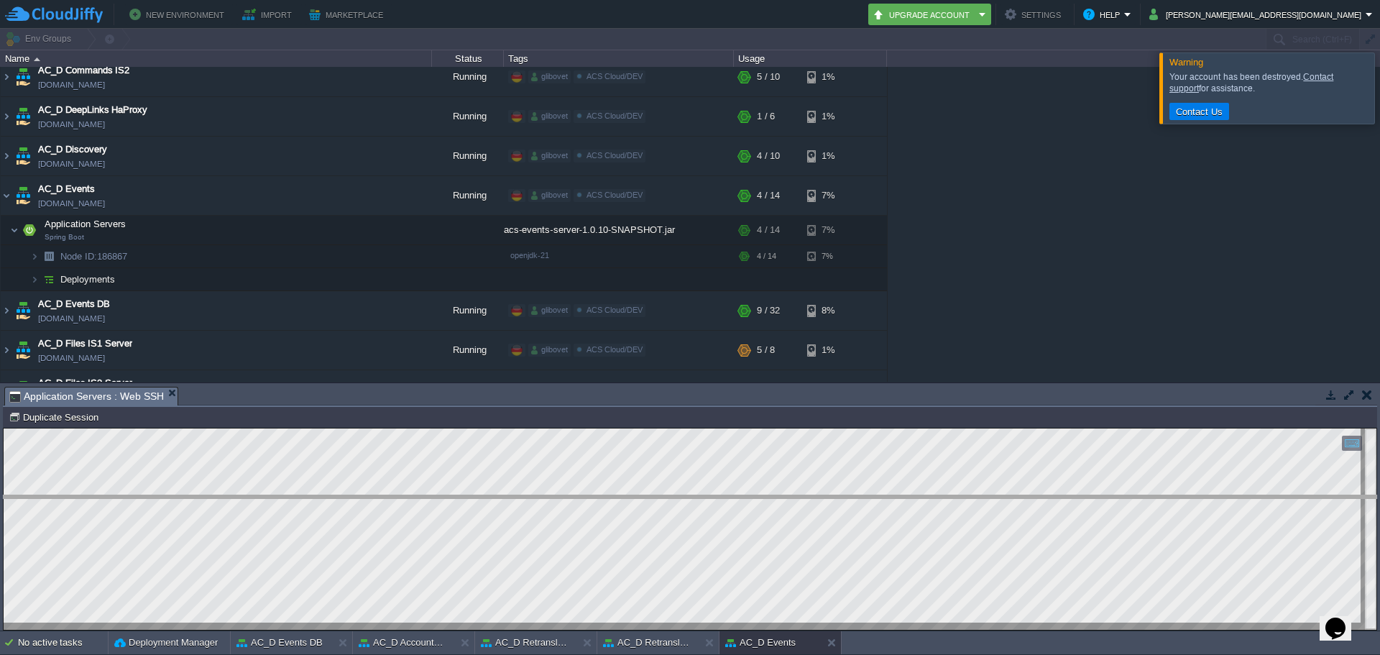
drag, startPoint x: 272, startPoint y: 400, endPoint x: 302, endPoint y: 509, distance: 112.5
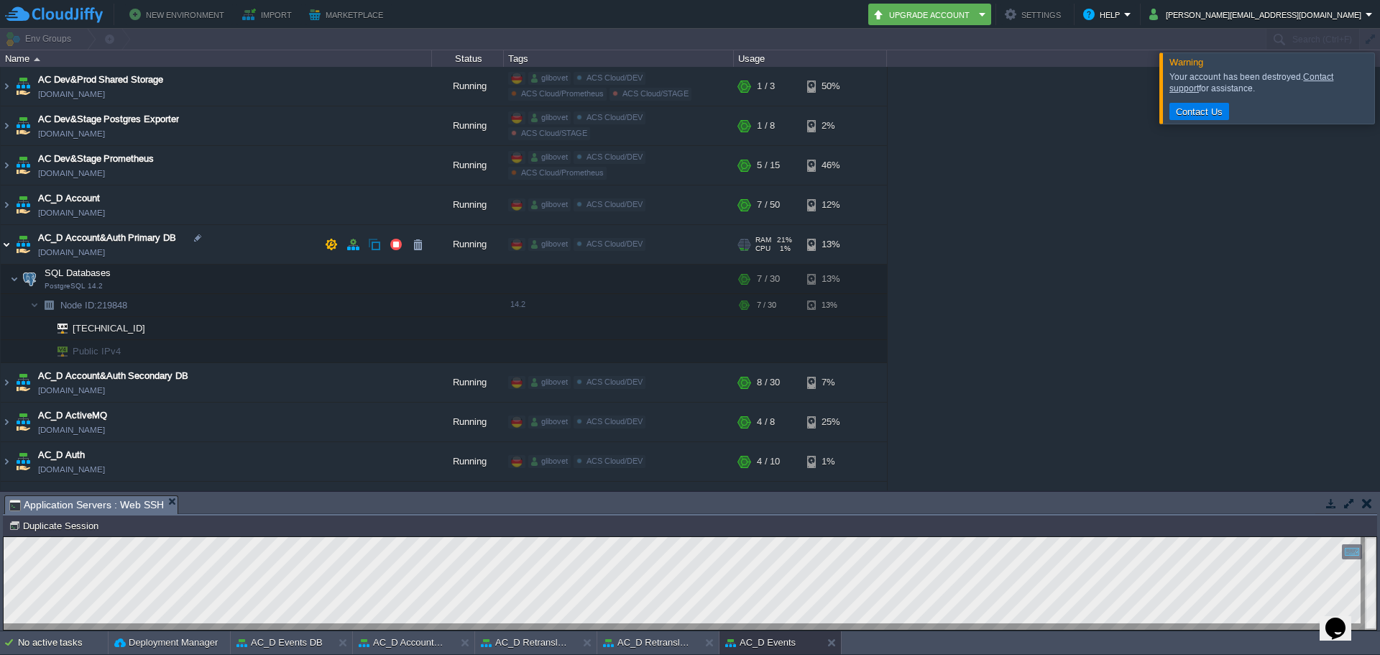
click at [9, 247] on img at bounding box center [6, 244] width 11 height 39
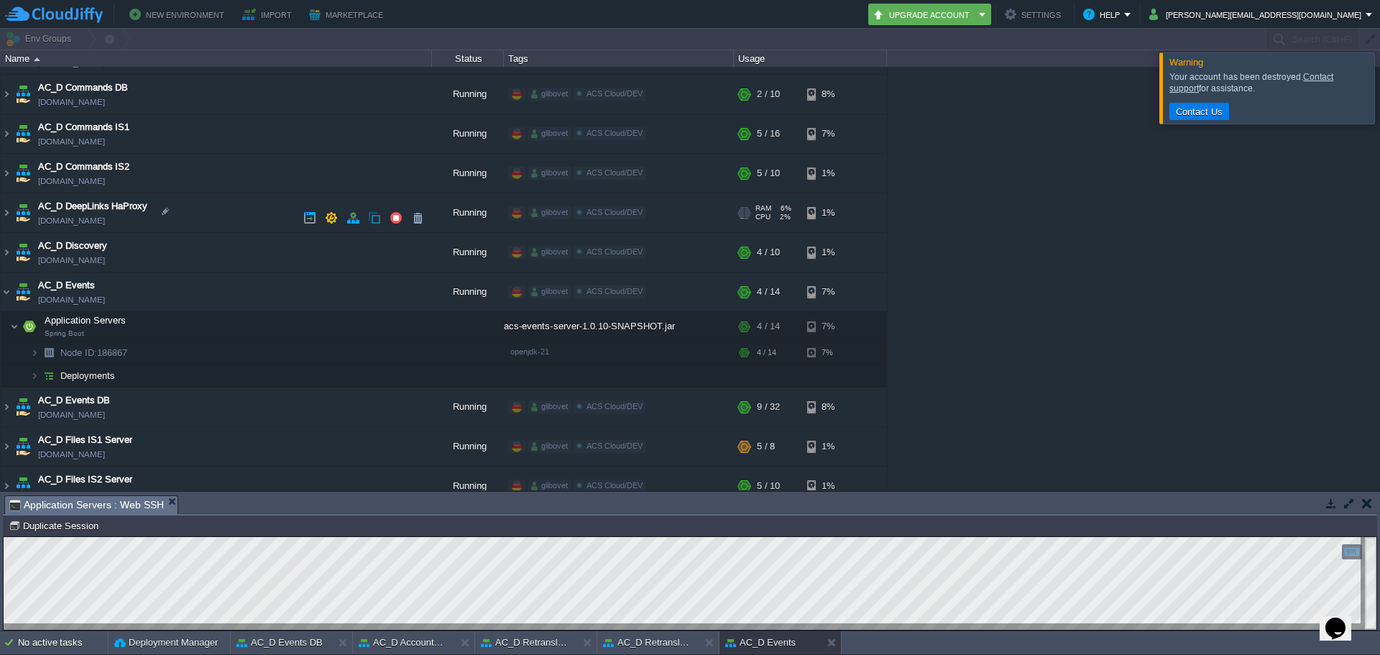
scroll to position [431, 0]
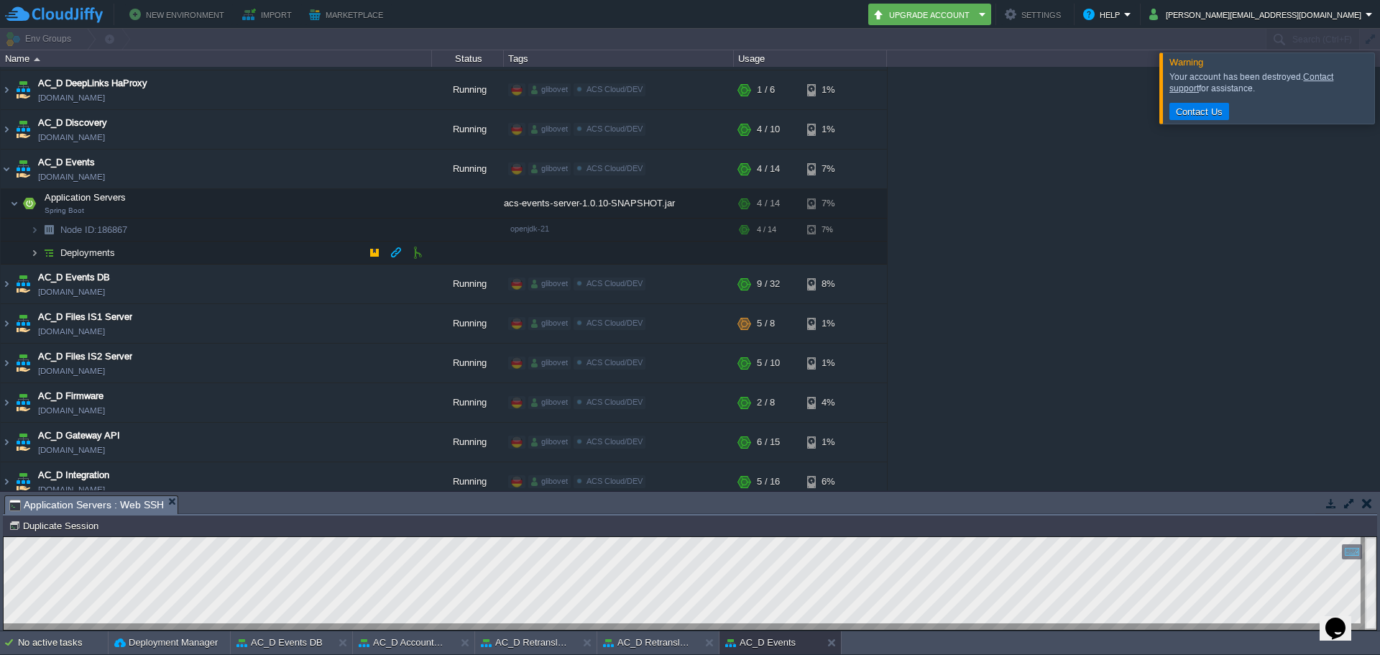
click at [31, 253] on img at bounding box center [34, 252] width 9 height 22
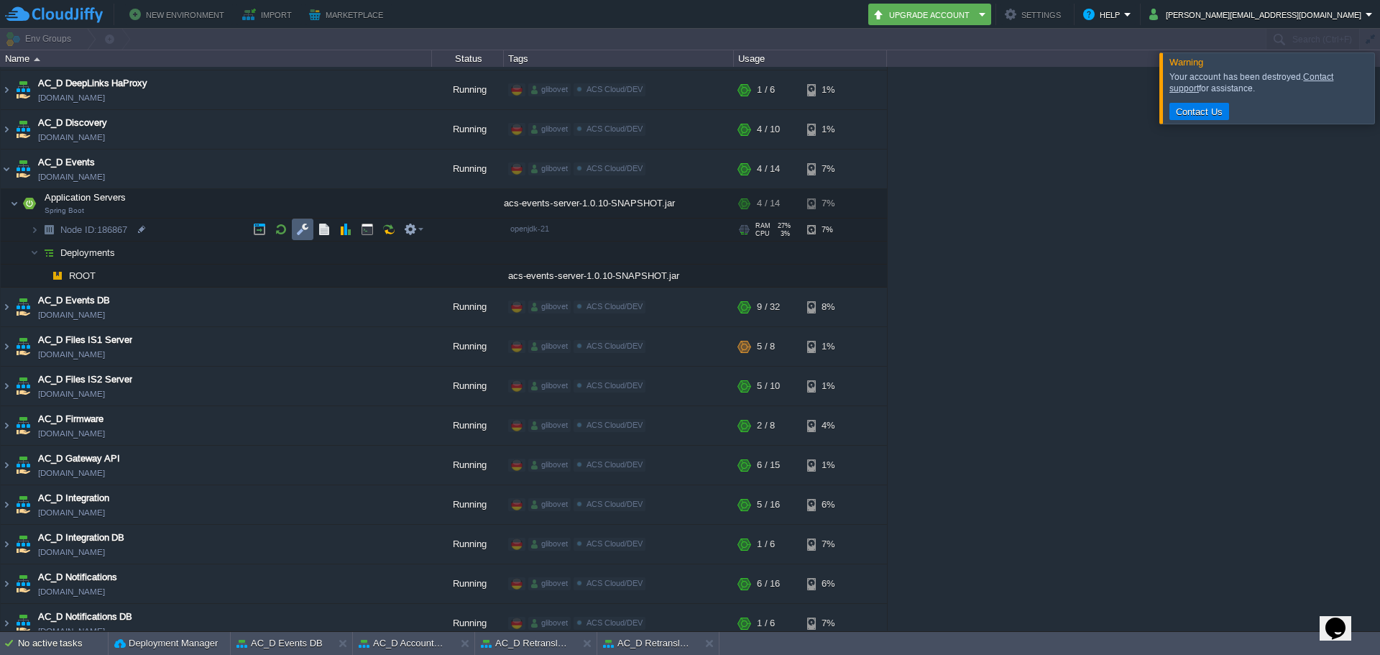
click at [302, 229] on button "button" at bounding box center [302, 229] width 13 height 13
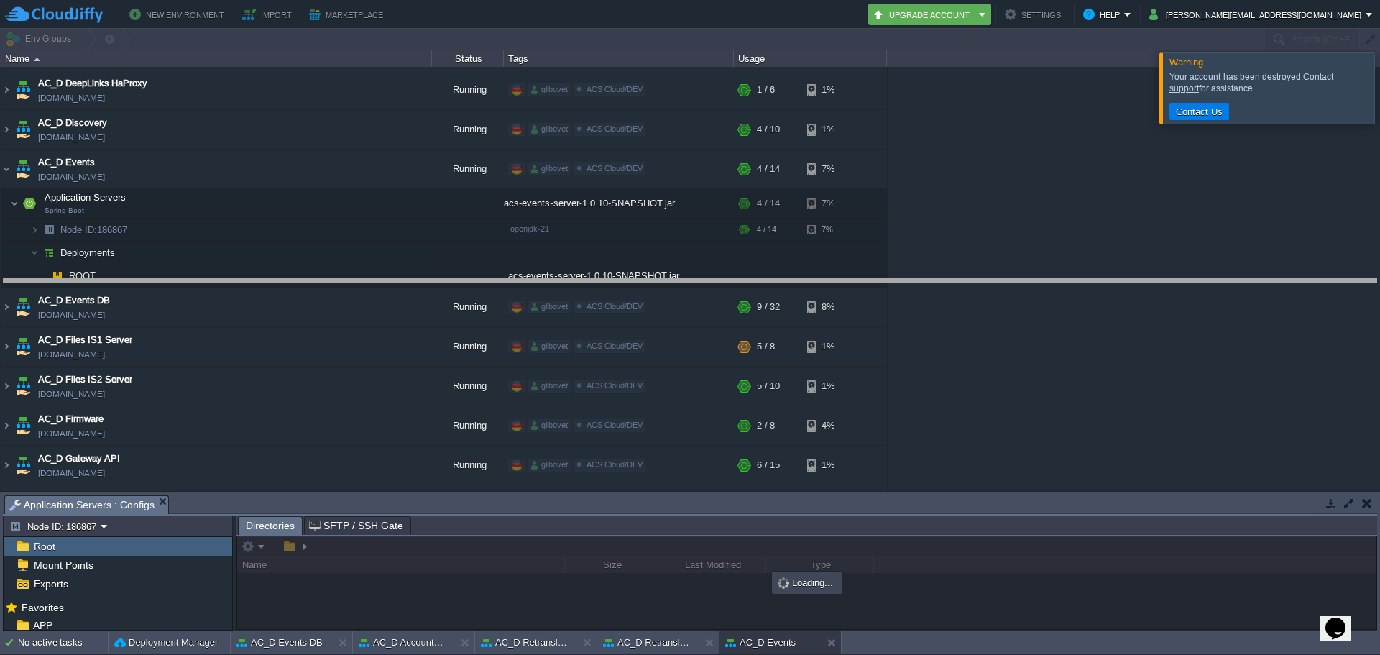
drag, startPoint x: 359, startPoint y: 507, endPoint x: 390, endPoint y: 291, distance: 218.4
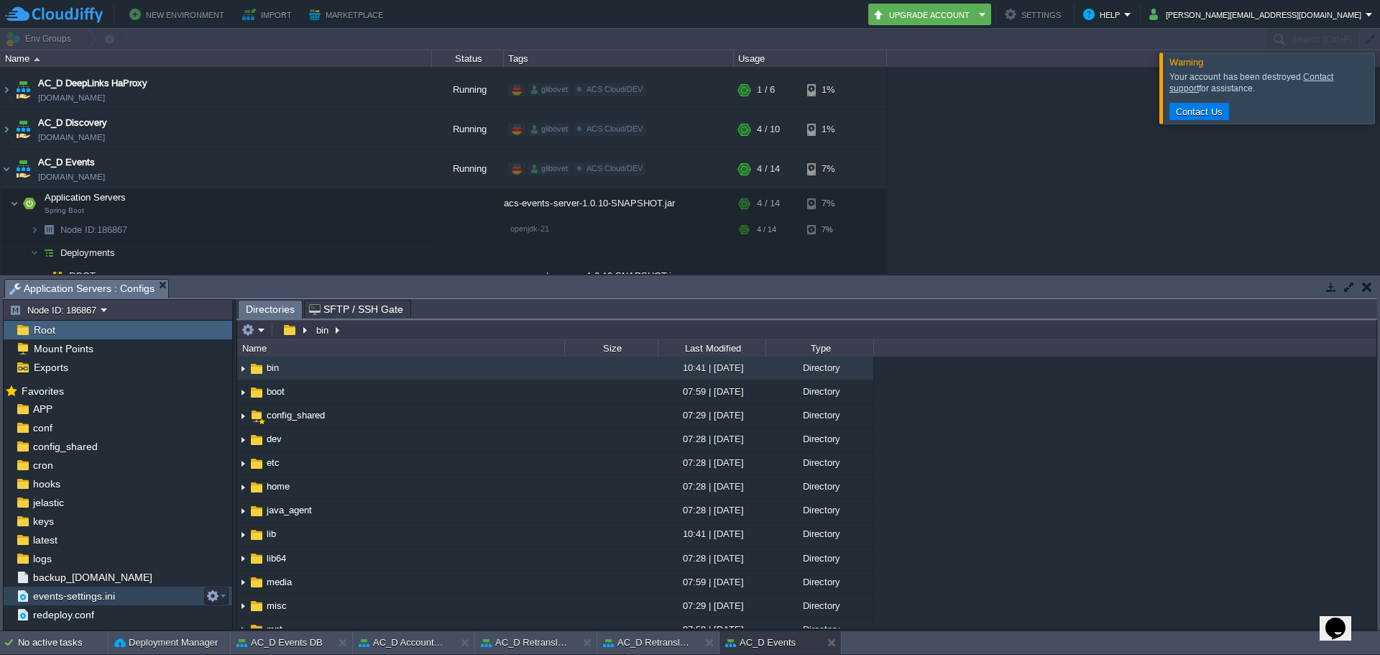
click at [98, 599] on span "events-settings.ini" at bounding box center [73, 595] width 87 height 13
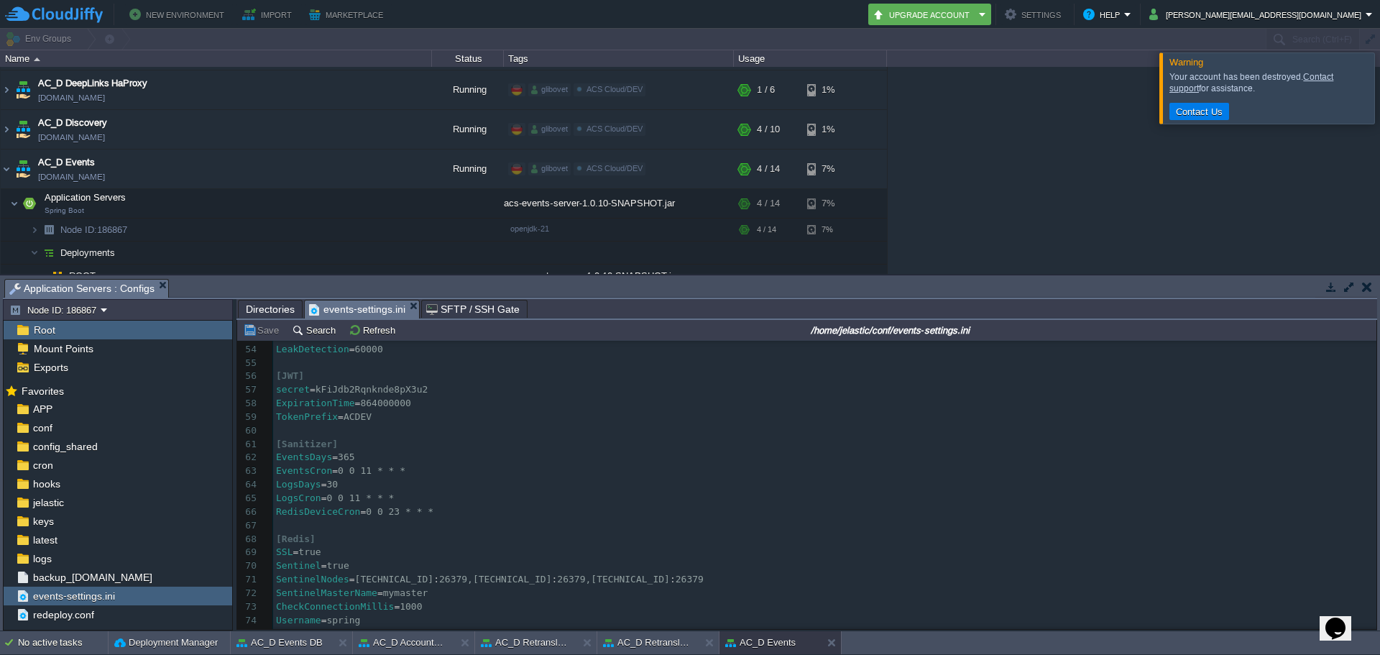
scroll to position [767, 0]
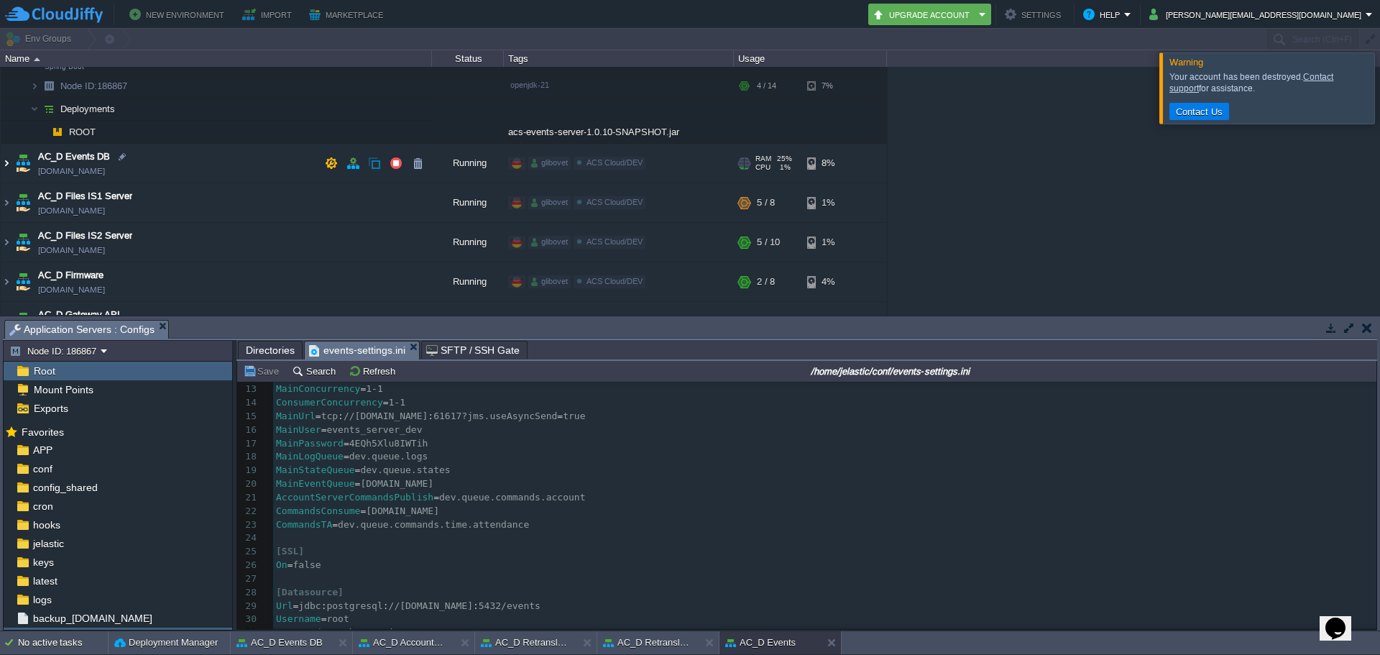
click at [9, 163] on img at bounding box center [6, 163] width 11 height 39
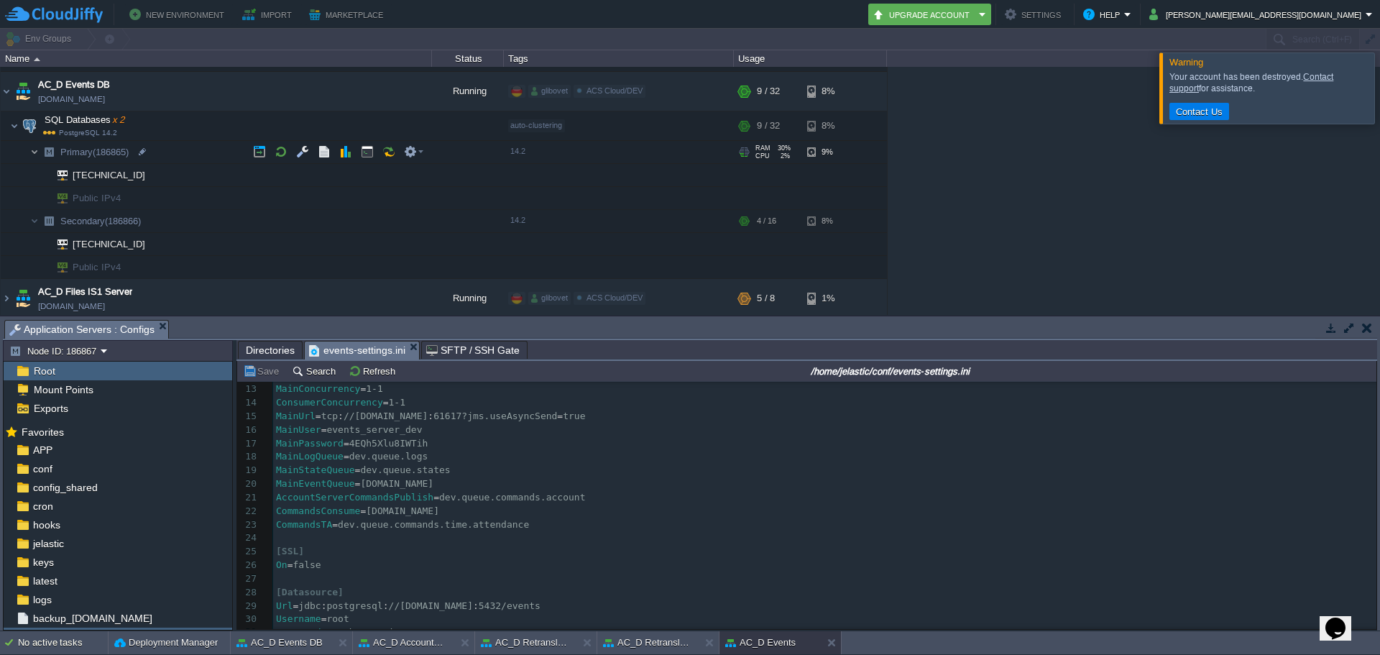
click at [32, 152] on img at bounding box center [34, 152] width 9 height 22
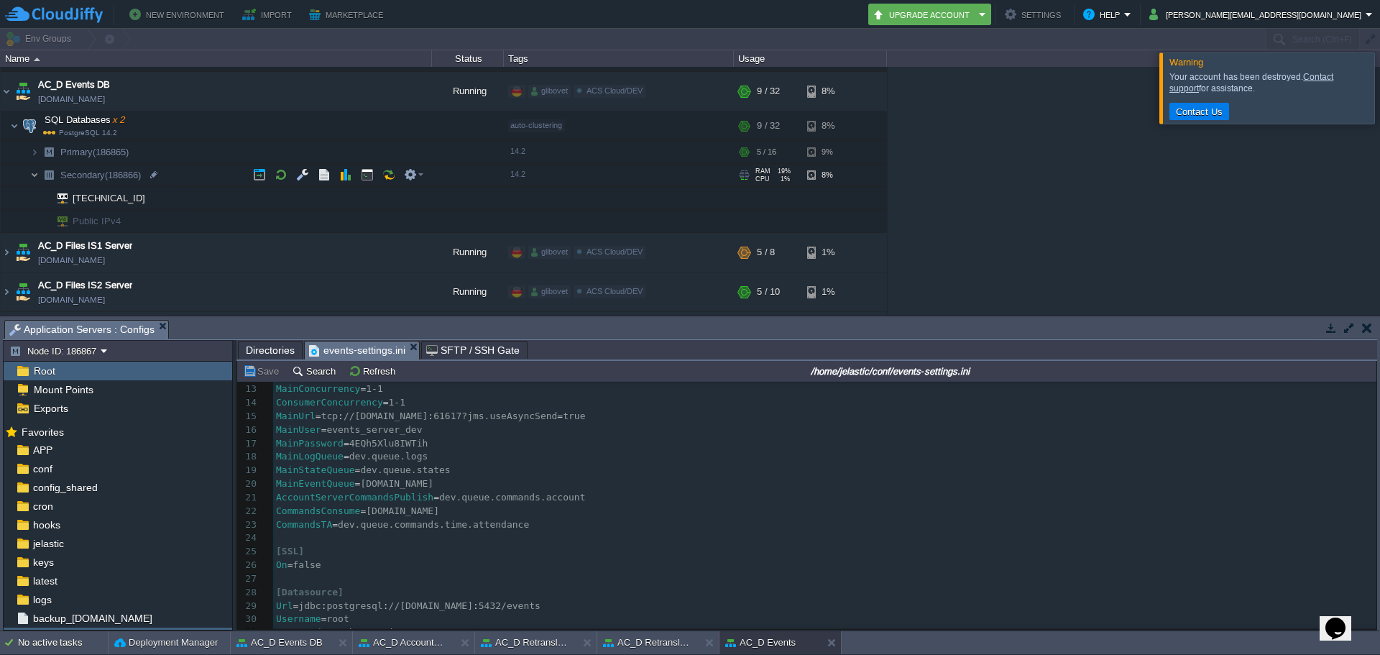
click at [36, 173] on img at bounding box center [34, 175] width 9 height 22
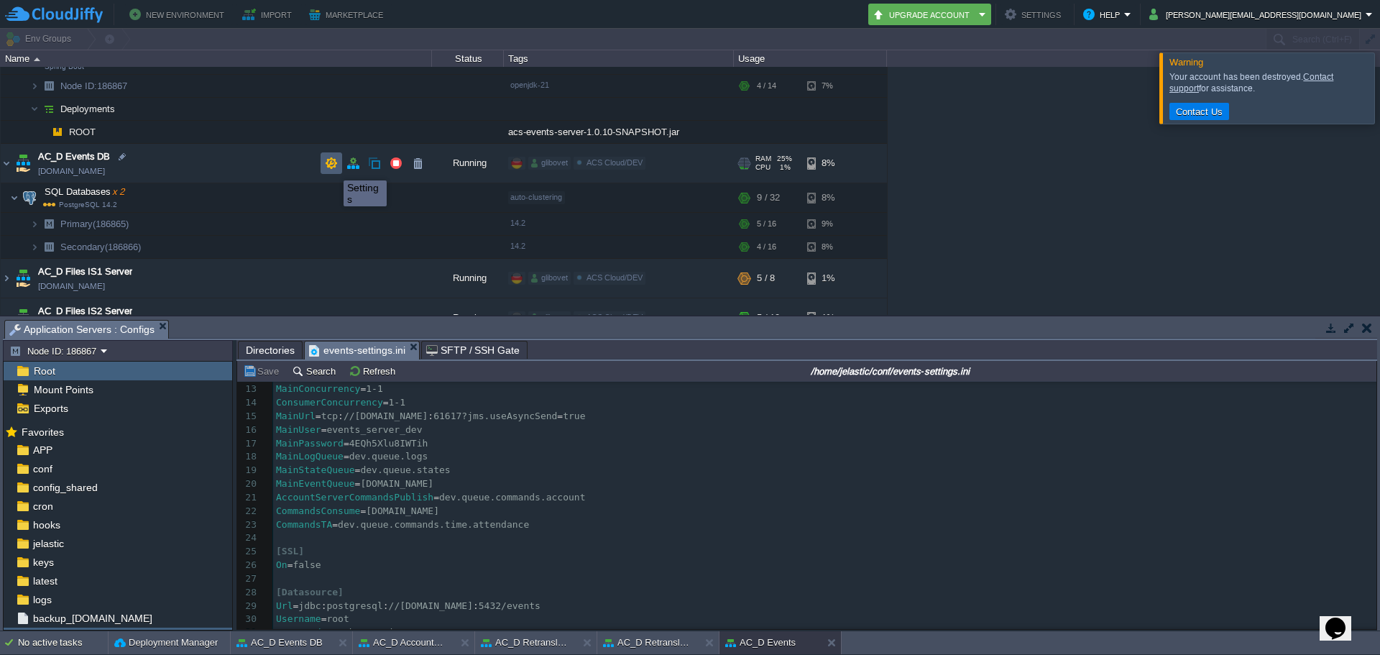
click at [333, 167] on button "button" at bounding box center [331, 163] width 13 height 13
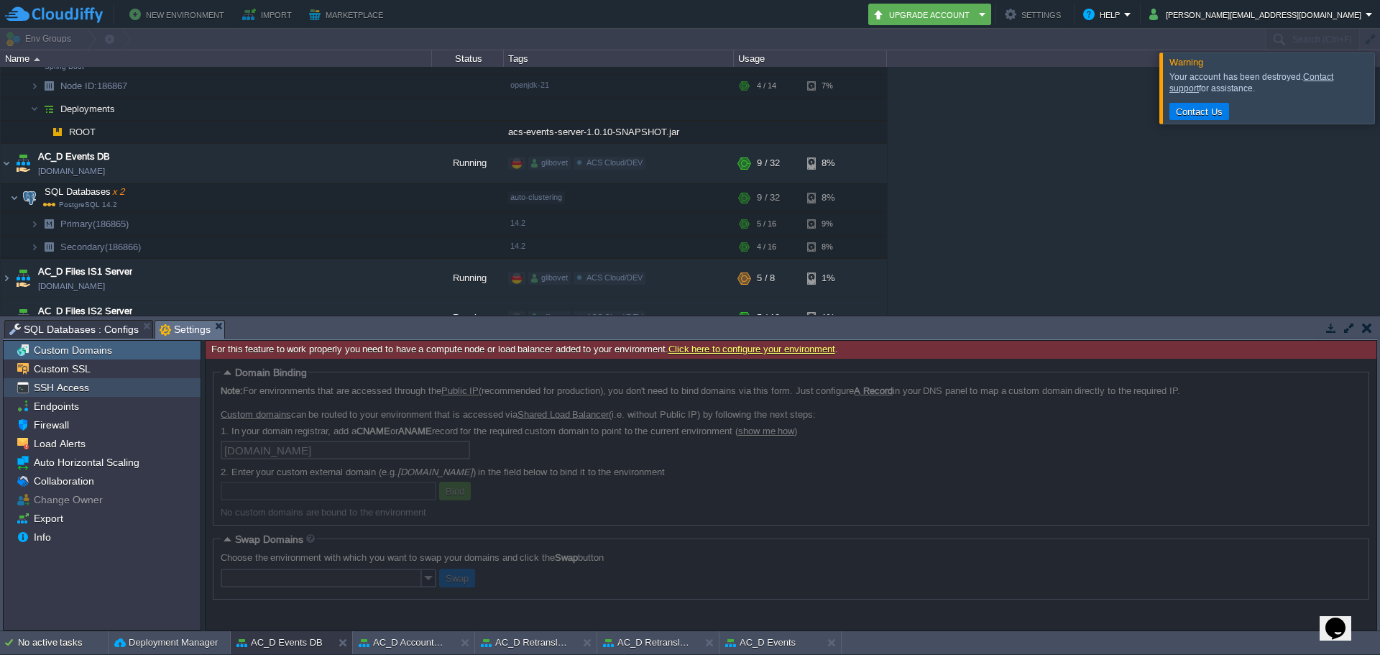
click at [85, 401] on div "Endpoints" at bounding box center [102, 406] width 197 height 19
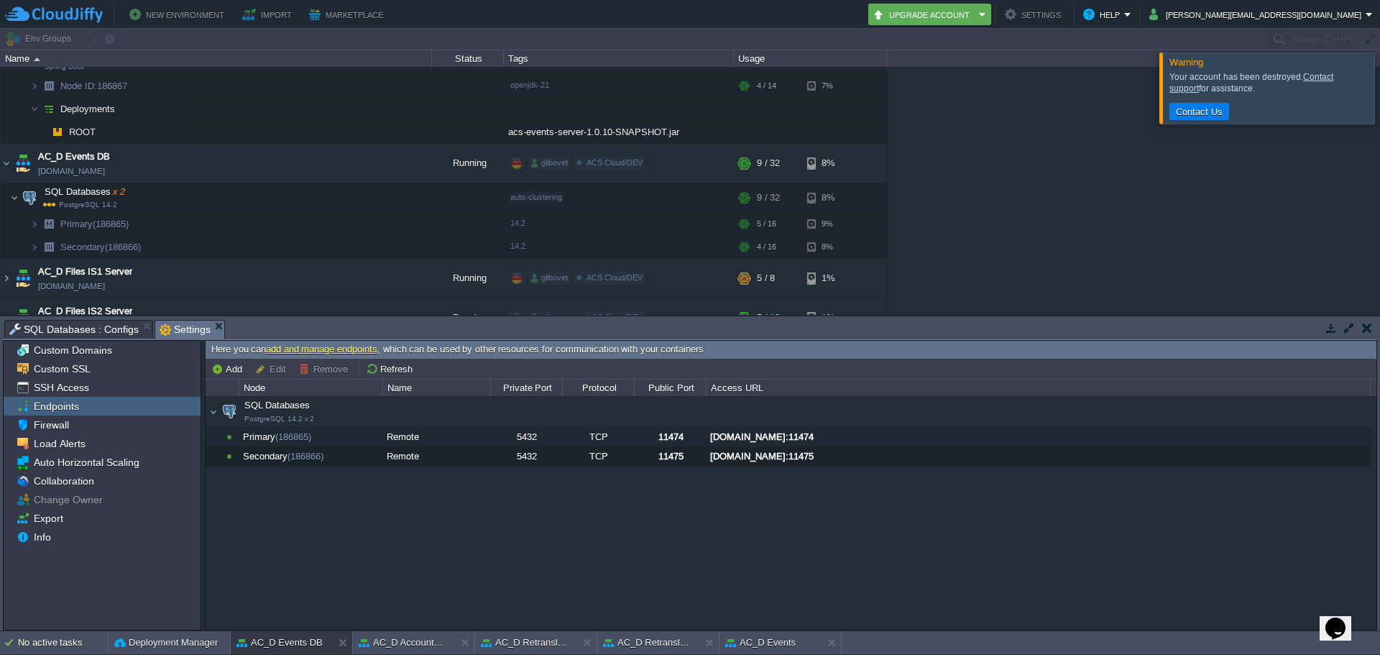
click at [65, 323] on span "SQL Databases : Configs" at bounding box center [73, 329] width 129 height 17
click at [172, 334] on span "Settings" at bounding box center [185, 330] width 51 height 18
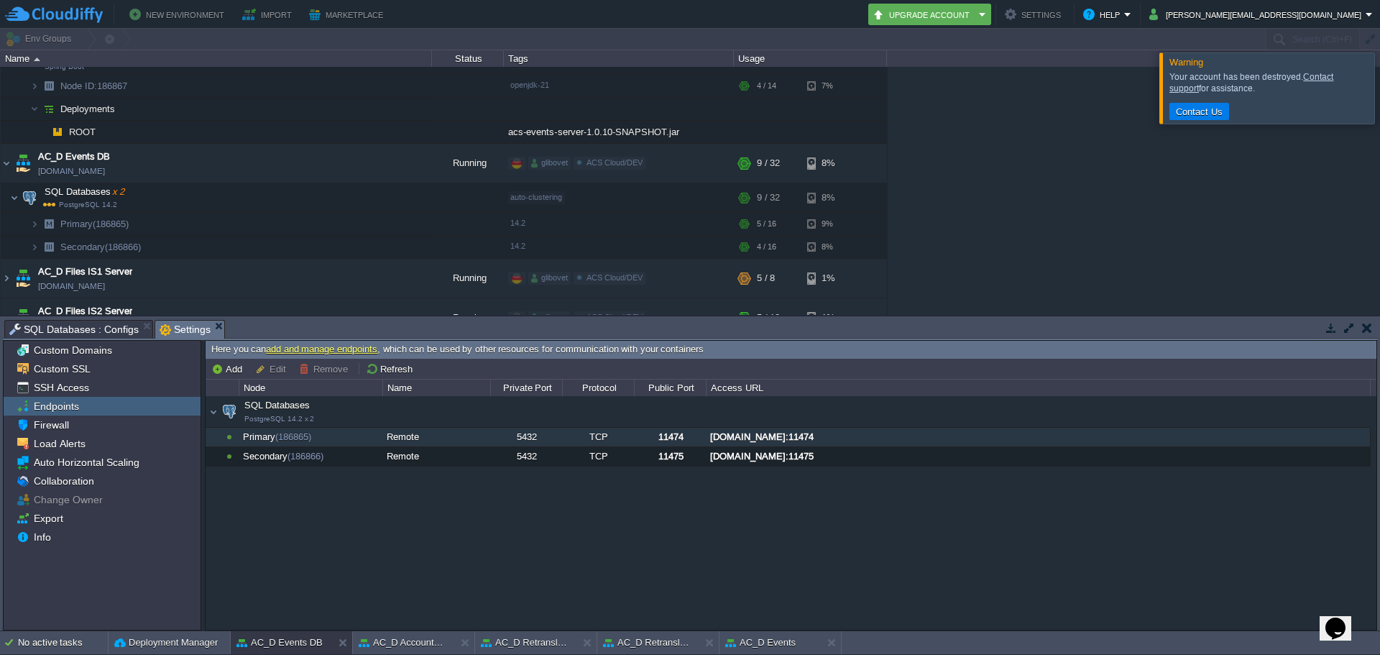
drag, startPoint x: 683, startPoint y: 438, endPoint x: 665, endPoint y: 441, distance: 18.9
click at [665, 441] on div "11474" at bounding box center [670, 437] width 70 height 19
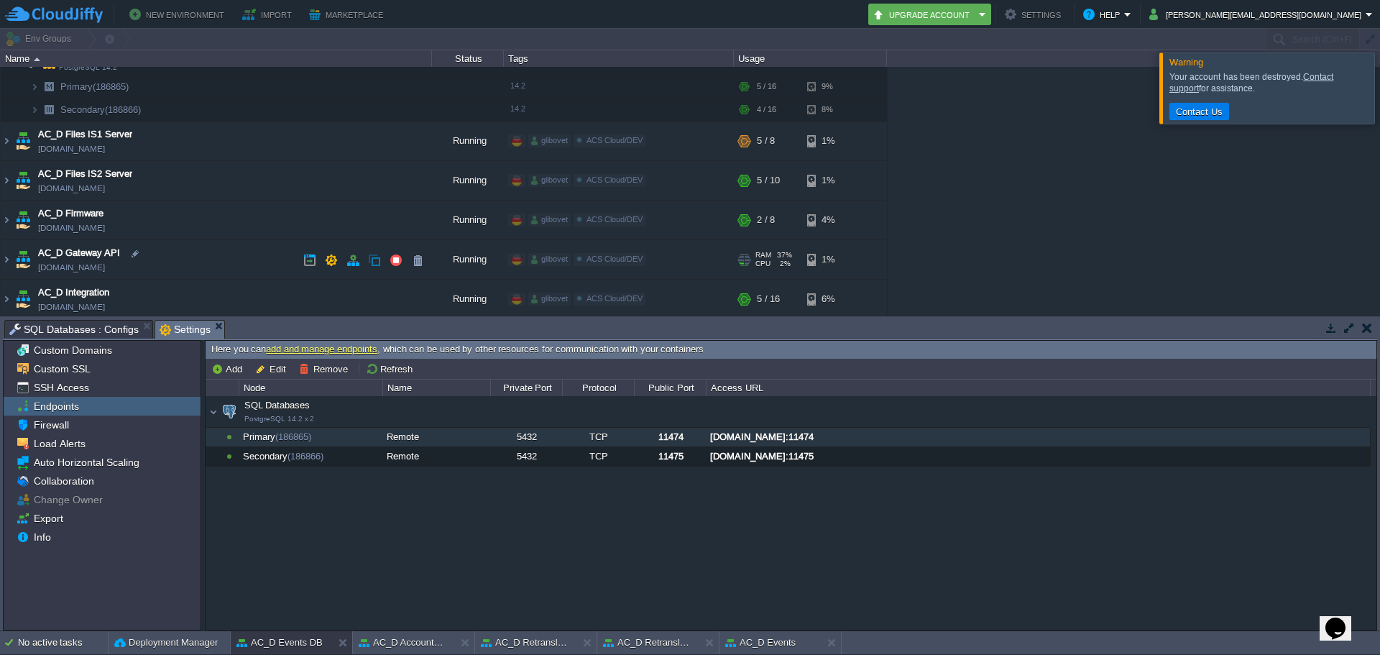
scroll to position [503, 0]
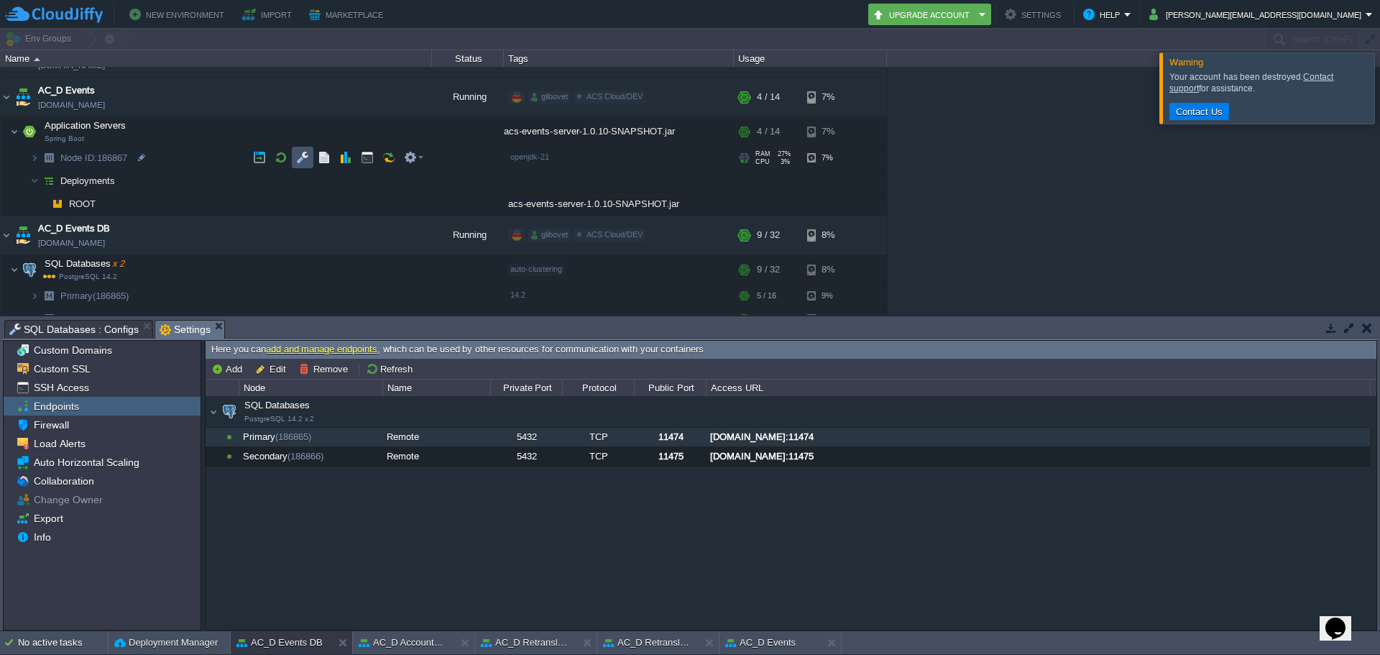
click at [305, 160] on button "button" at bounding box center [302, 157] width 13 height 13
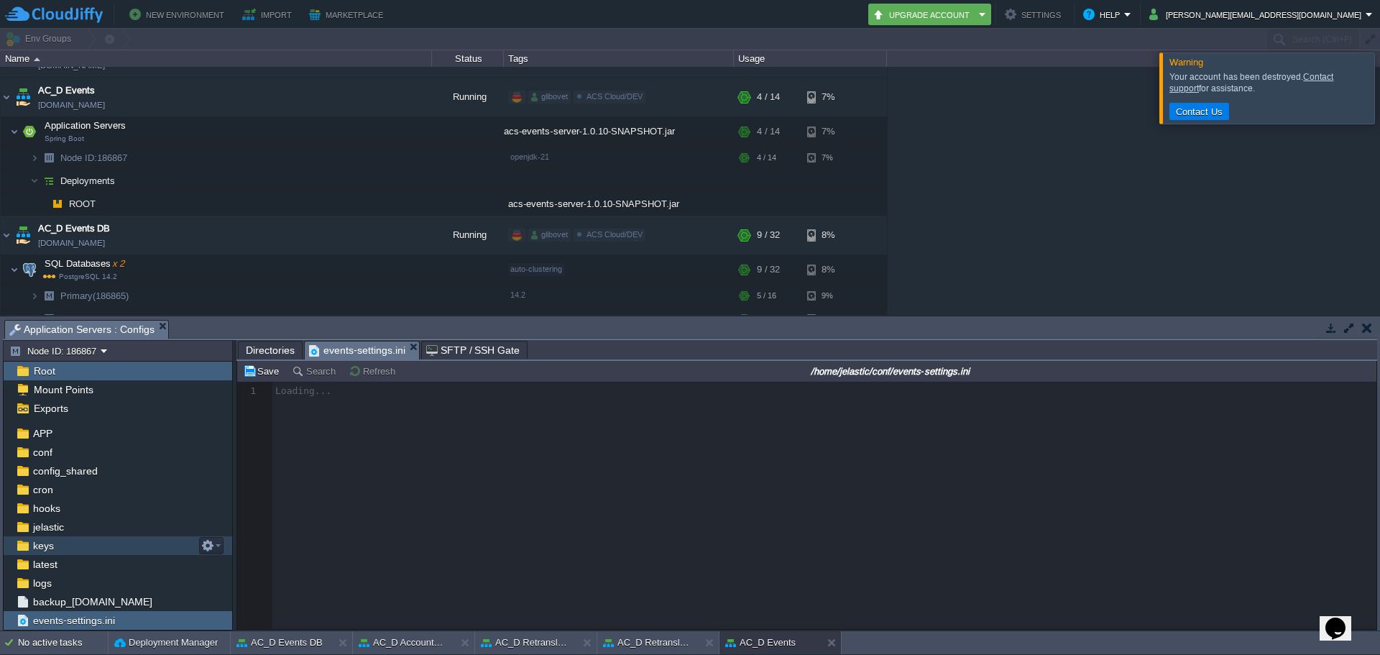
scroll to position [32, 0]
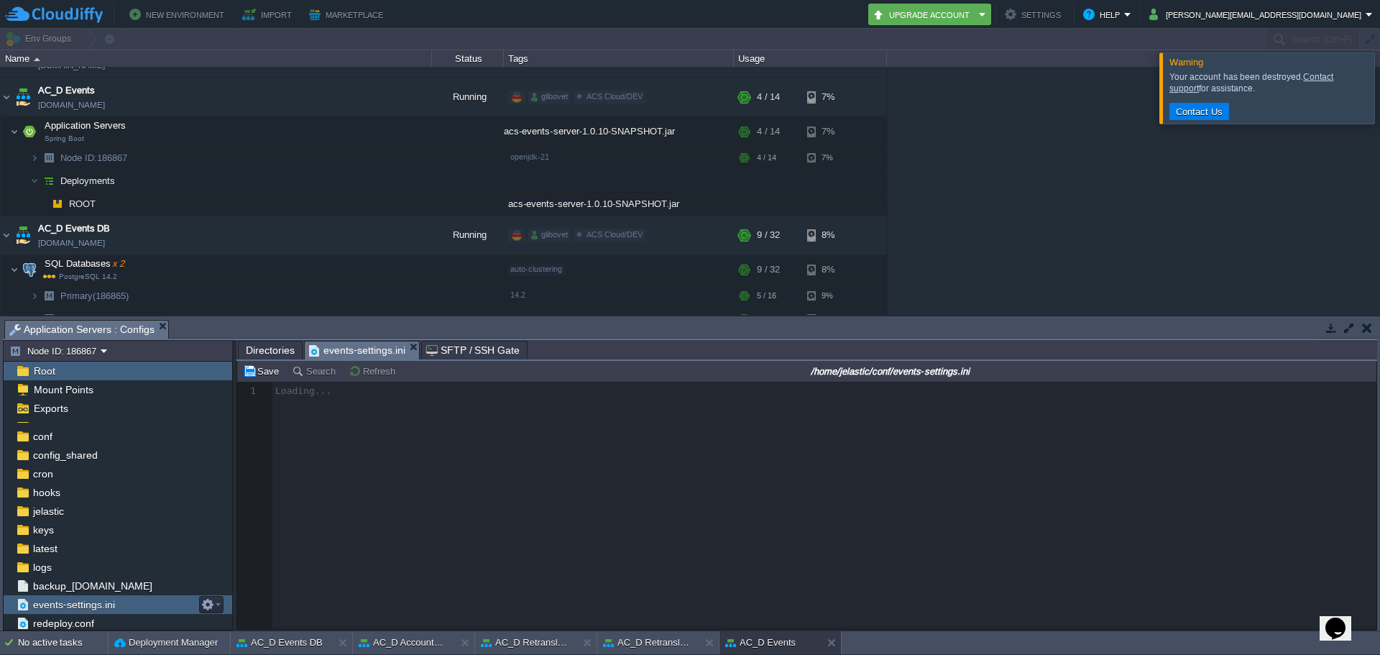
click at [89, 609] on span "events-settings.ini" at bounding box center [73, 604] width 87 height 13
click at [96, 607] on span "events-settings.ini" at bounding box center [73, 604] width 87 height 13
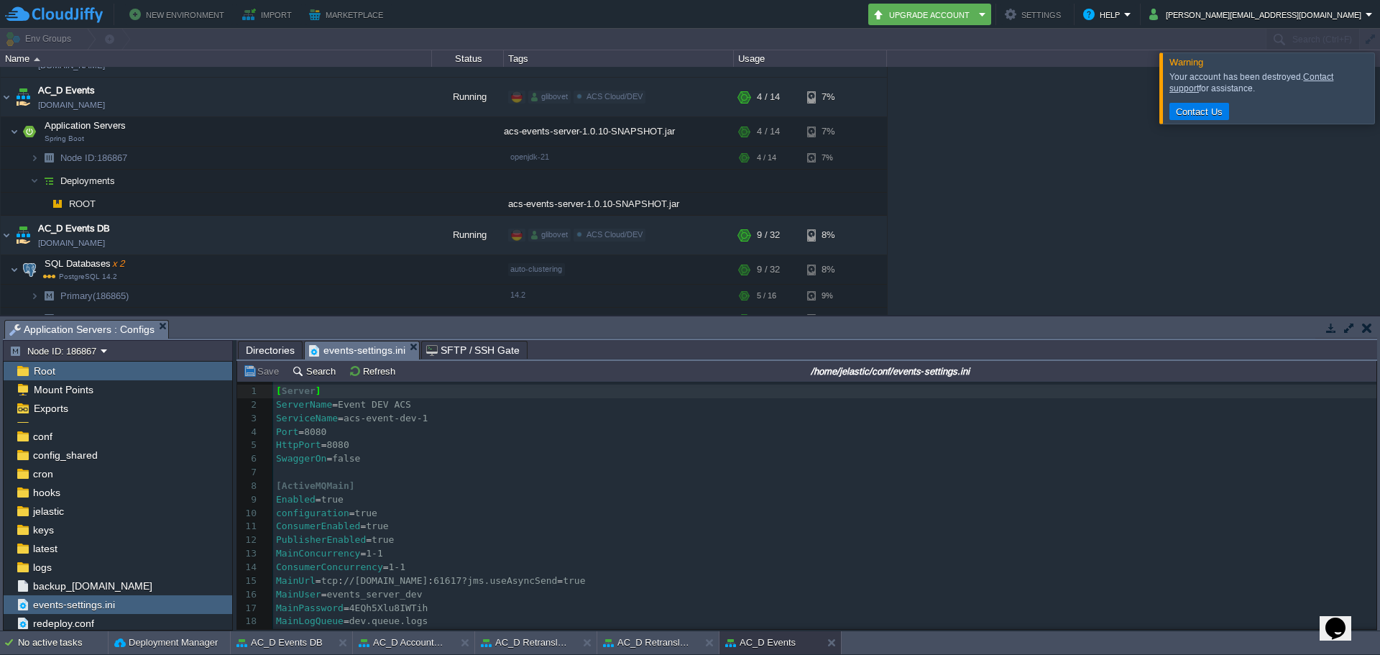
scroll to position [359, 0]
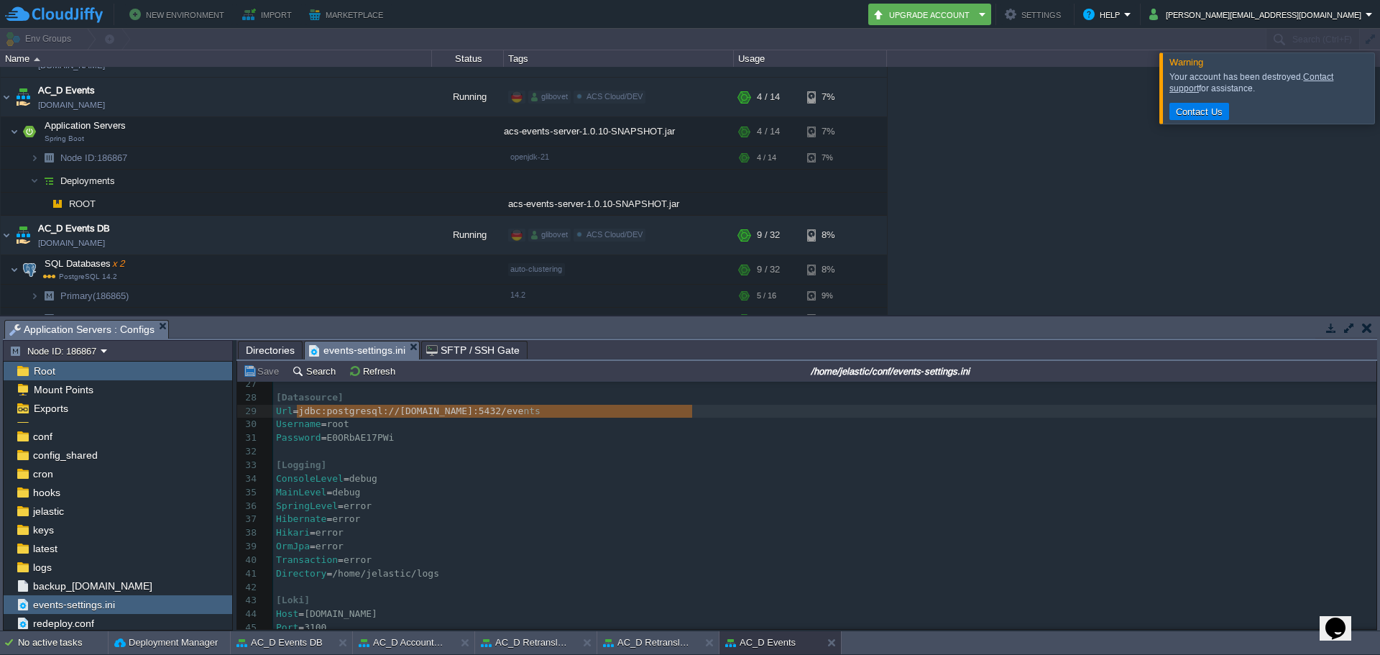
type textarea "jdbc:postgresql://[DOMAIN_NAME]:5432/events"
drag, startPoint x: 298, startPoint y: 409, endPoint x: 711, endPoint y: 411, distance: 413.2
click at [788, 428] on pre "Username = root" at bounding box center [824, 425] width 1103 height 14
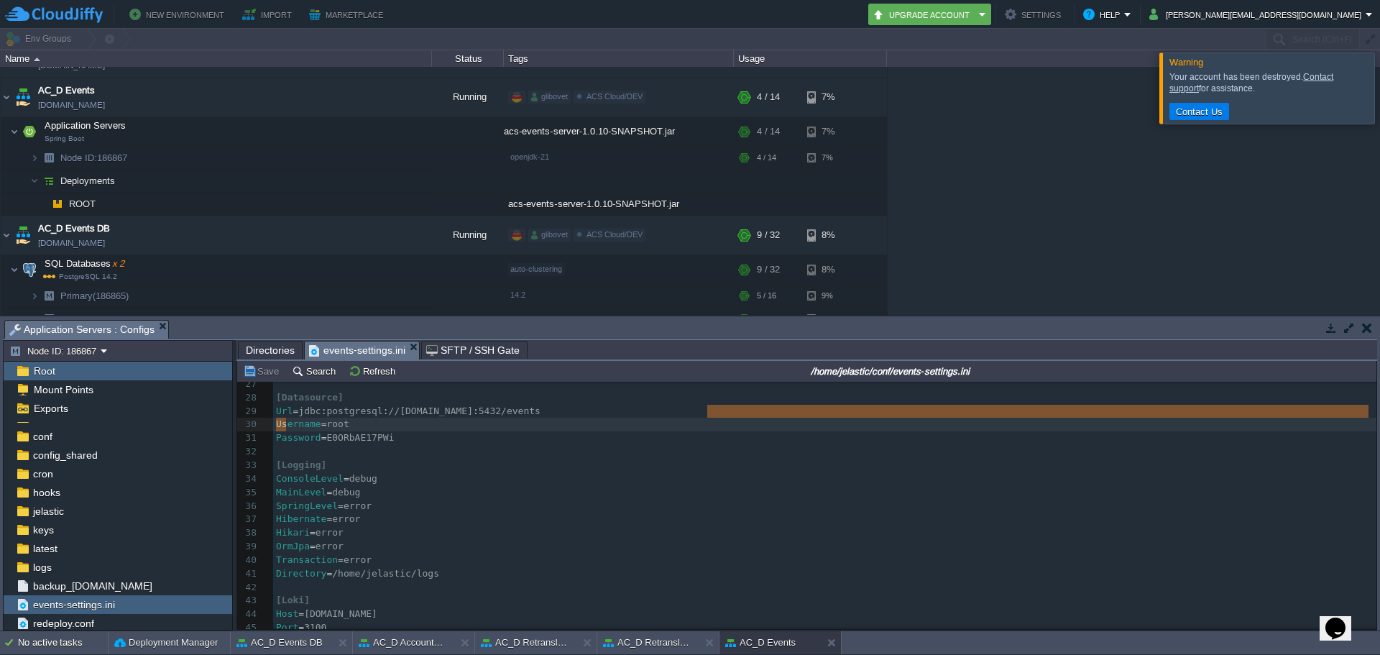
type textarea "=jdbc:postgresql://[DOMAIN_NAME]:5432/events"
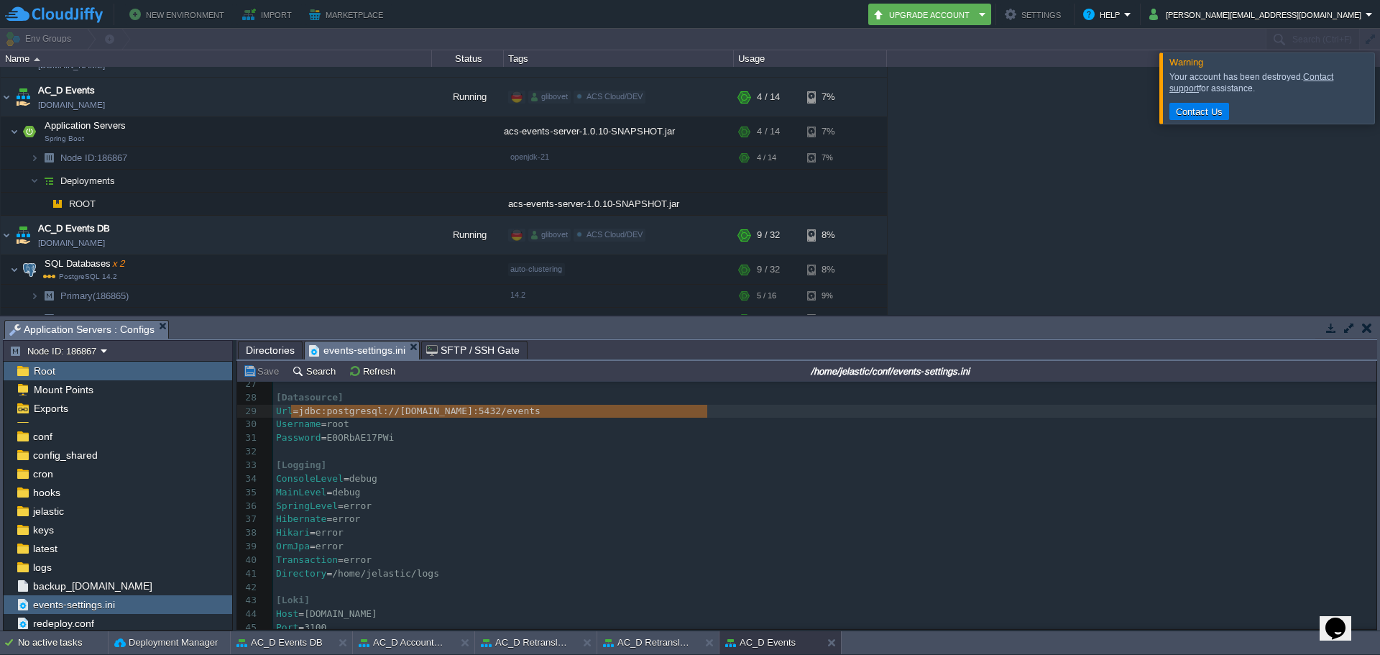
drag, startPoint x: 759, startPoint y: 410, endPoint x: 289, endPoint y: 420, distance: 470.1
type textarea "root"
drag, startPoint x: 346, startPoint y: 425, endPoint x: 323, endPoint y: 433, distance: 24.3
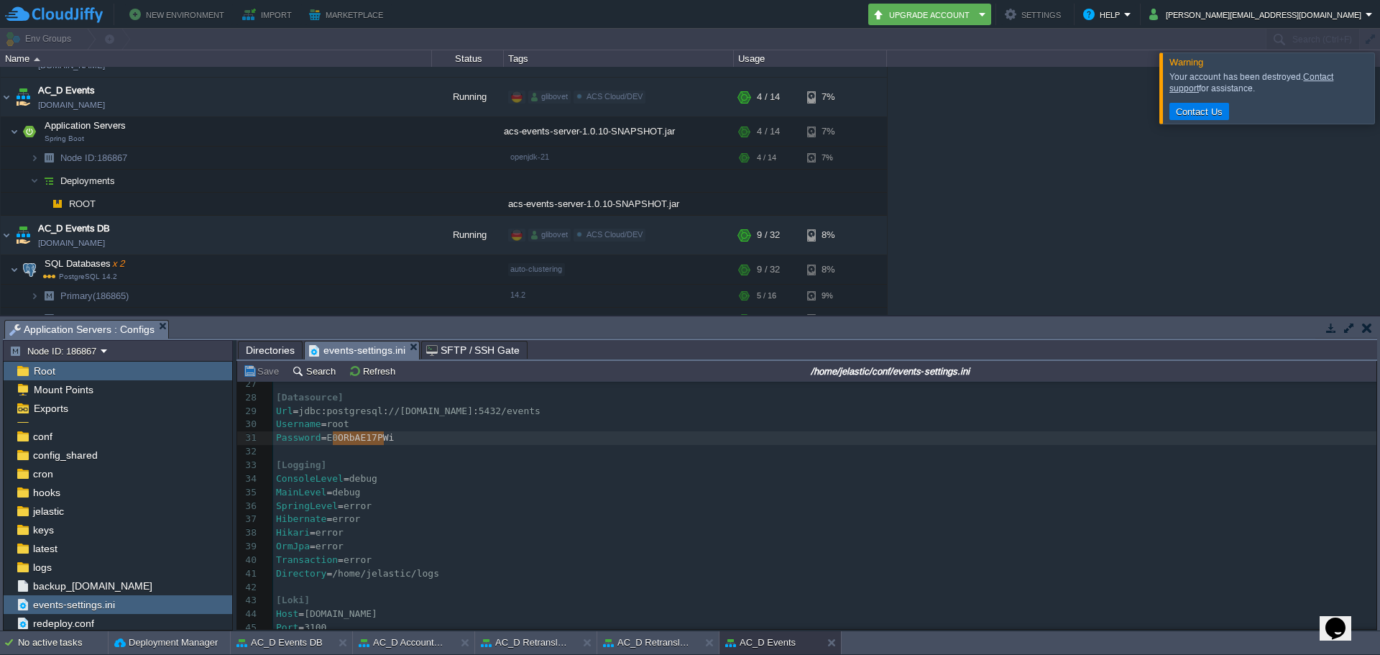
type textarea "E0ORbAE17PWi"
drag, startPoint x: 389, startPoint y: 438, endPoint x: 328, endPoint y: 443, distance: 61.3
click at [1289, 453] on pre "​" at bounding box center [824, 452] width 1103 height 14
type textarea "E0ORbAE17PWi"
drag, startPoint x: 381, startPoint y: 436, endPoint x: 324, endPoint y: 445, distance: 57.5
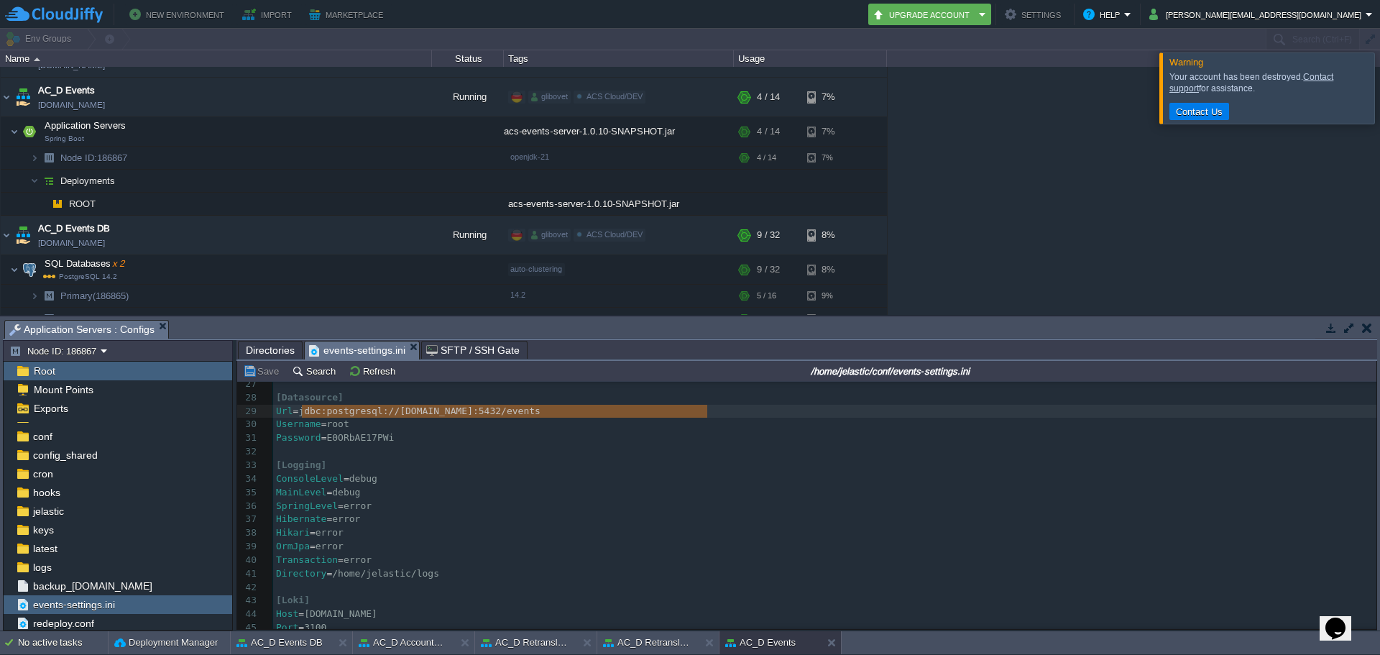
type textarea "jdbc:postgresql://[DOMAIN_NAME]:5432/events"
drag, startPoint x: 711, startPoint y: 415, endPoint x: 299, endPoint y: 413, distance: 411.8
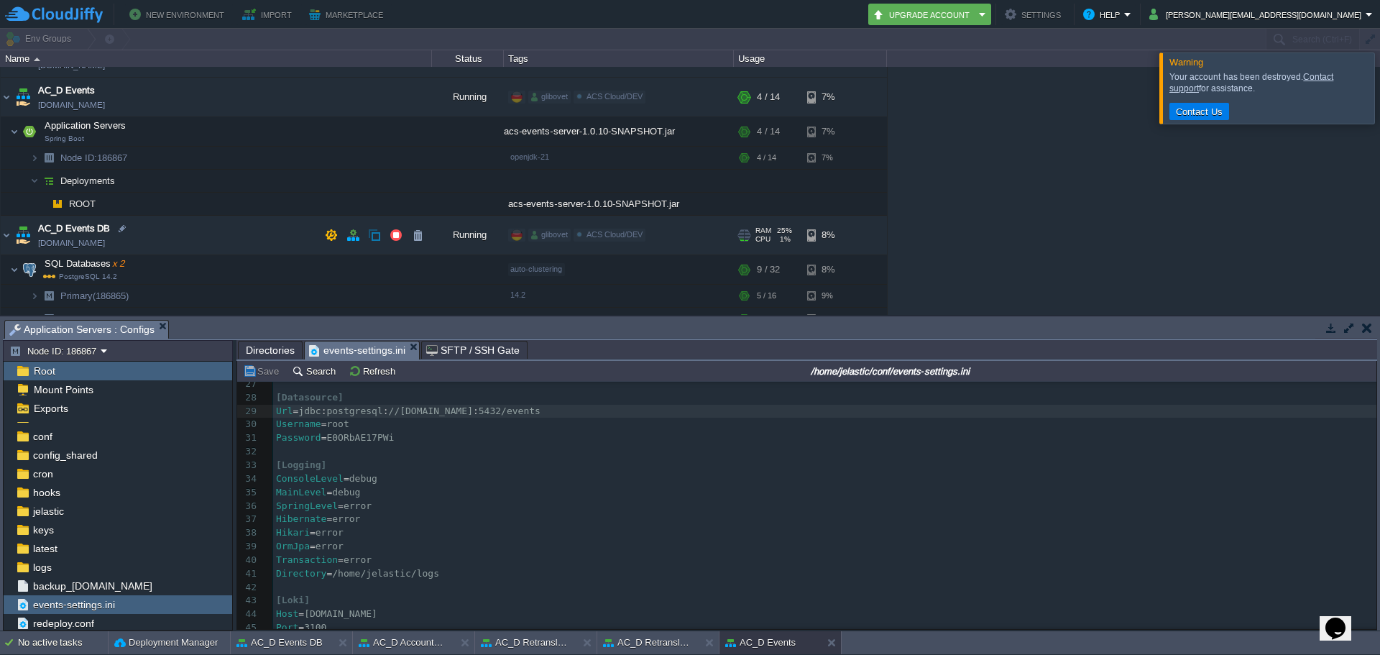
scroll to position [575, 0]
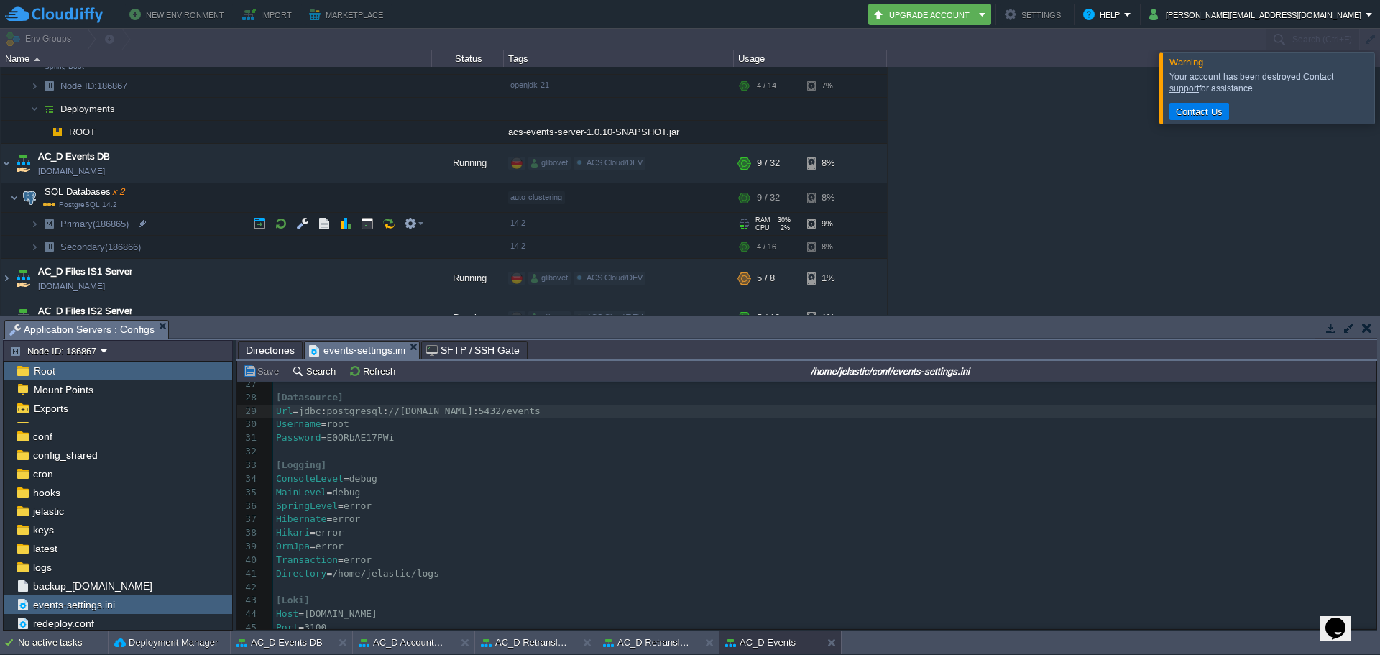
click at [83, 224] on span "Primary (186865)" at bounding box center [95, 224] width 72 height 12
click at [295, 227] on td at bounding box center [303, 224] width 22 height 22
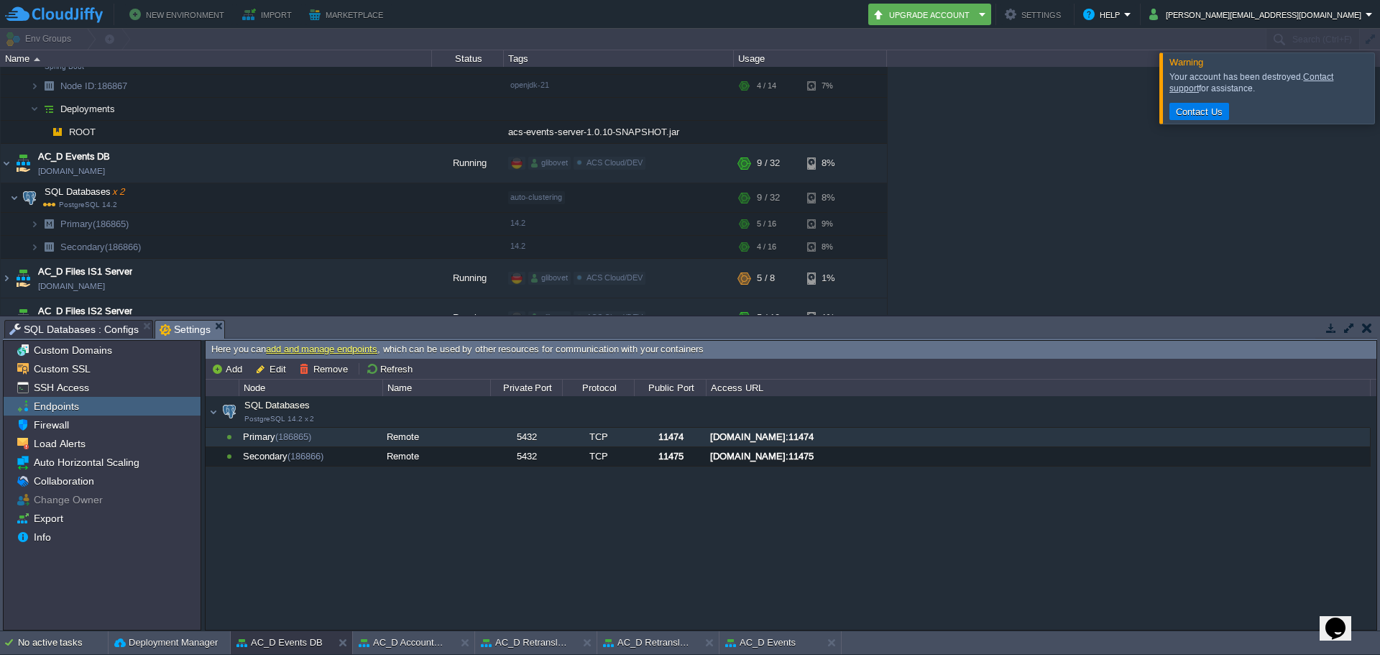
click at [170, 326] on span "Settings" at bounding box center [185, 330] width 51 height 18
drag, startPoint x: 656, startPoint y: 436, endPoint x: 681, endPoint y: 436, distance: 25.2
click at [681, 436] on div "11474" at bounding box center [670, 437] width 70 height 19
drag, startPoint x: 691, startPoint y: 438, endPoint x: 662, endPoint y: 441, distance: 28.9
click at [662, 441] on div "11474" at bounding box center [670, 437] width 70 height 19
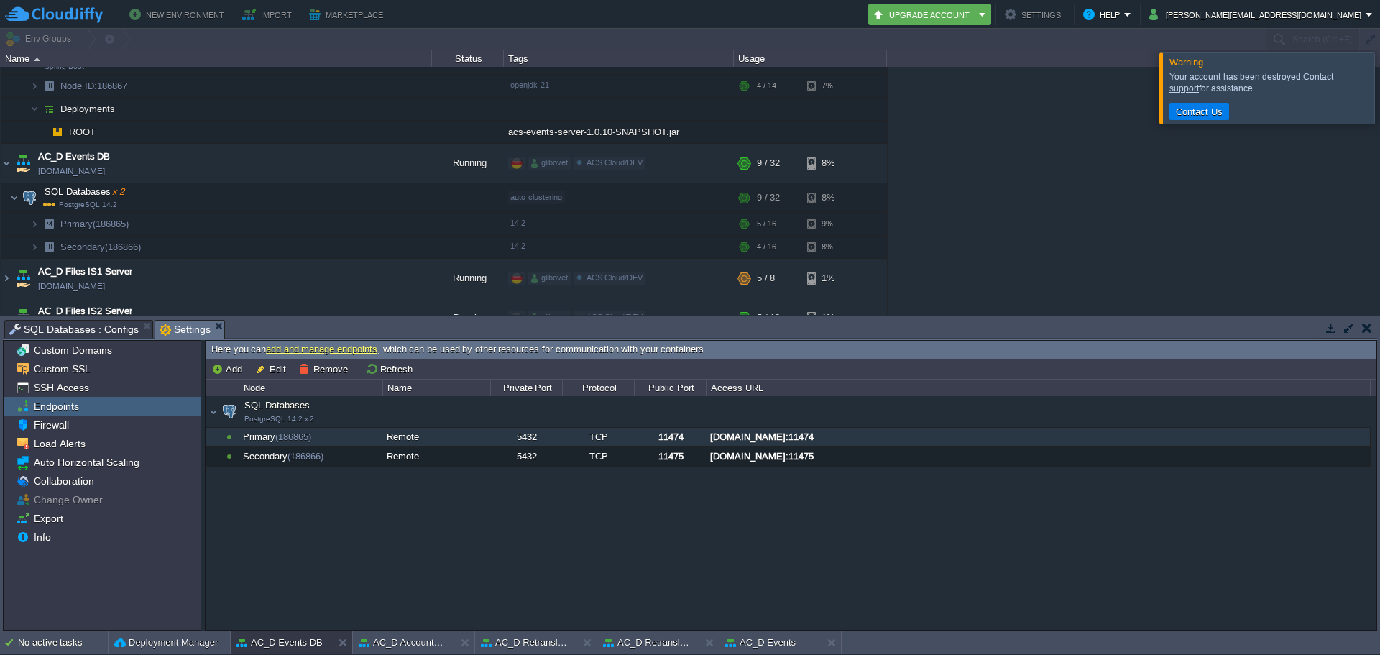
type input "11474"
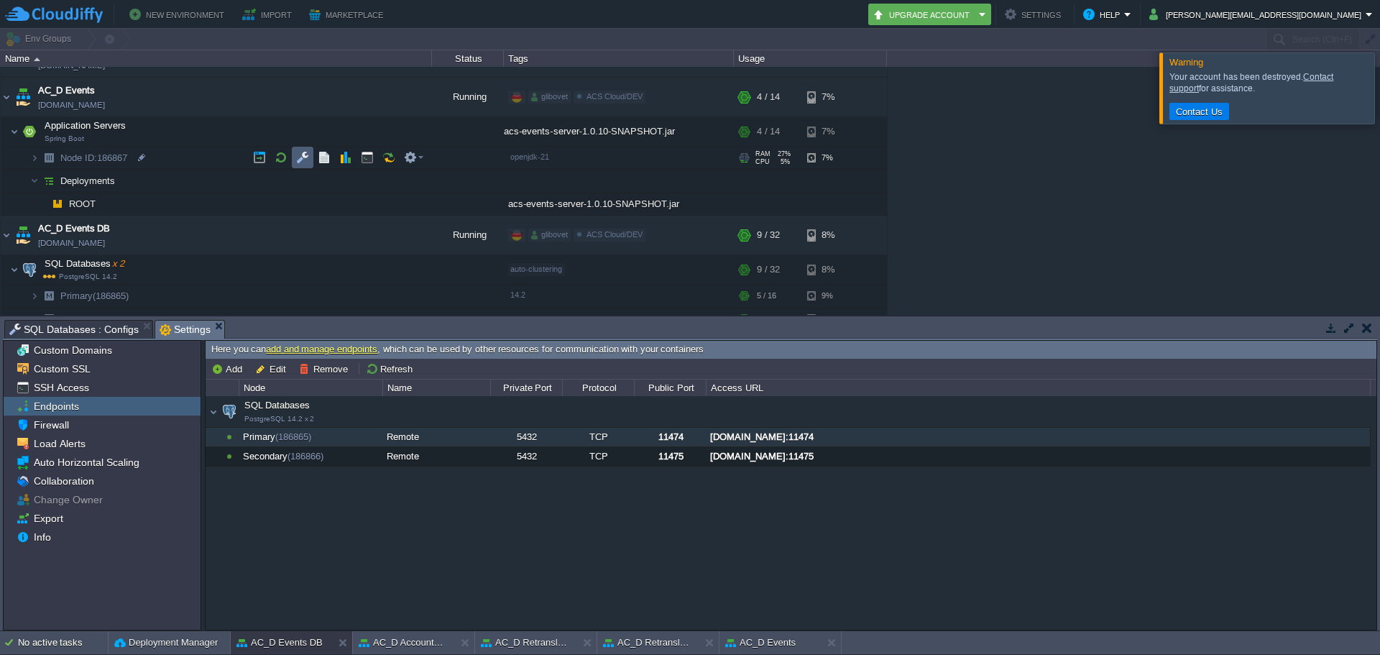
click at [305, 162] on button "button" at bounding box center [302, 157] width 13 height 13
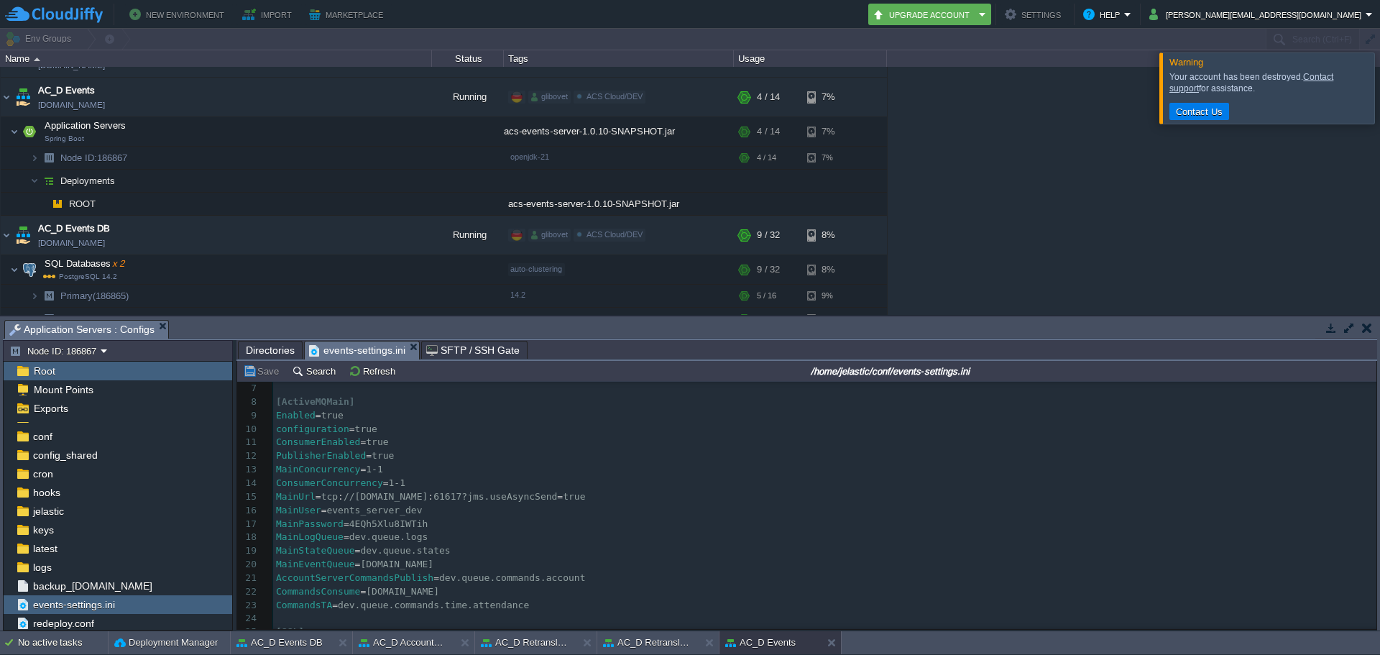
scroll to position [73, 0]
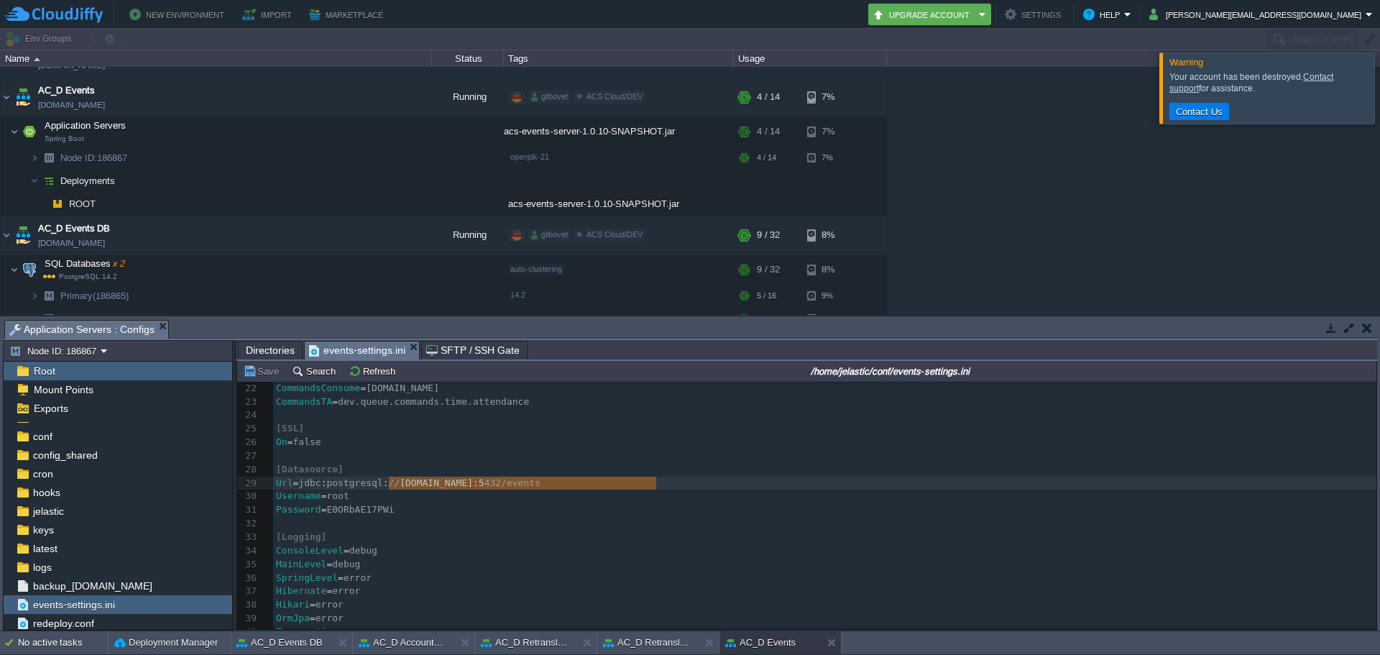
type textarea "[DOMAIN_NAME]:5432/events"
drag, startPoint x: 387, startPoint y: 485, endPoint x: 660, endPoint y: 481, distance: 273.1
click at [472, 352] on span "SFTP / SSH Gate" at bounding box center [473, 349] width 94 height 17
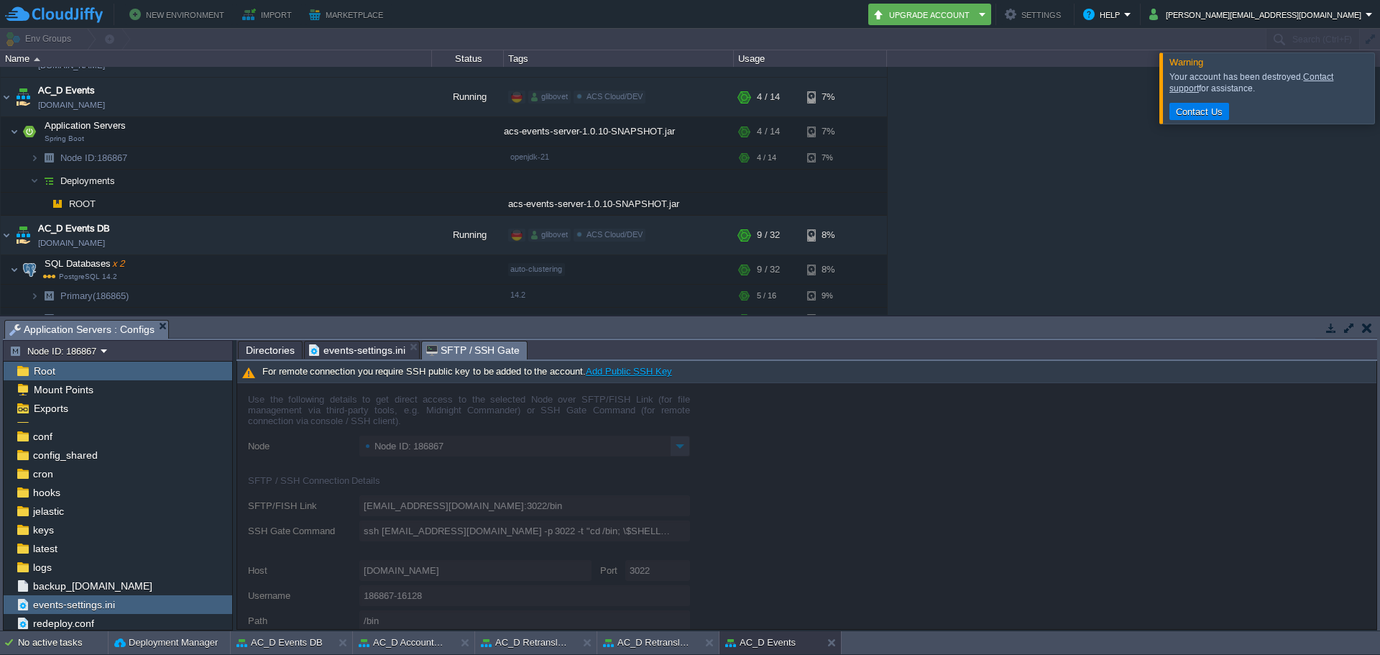
click at [330, 353] on span "events-settings.ini" at bounding box center [357, 349] width 96 height 17
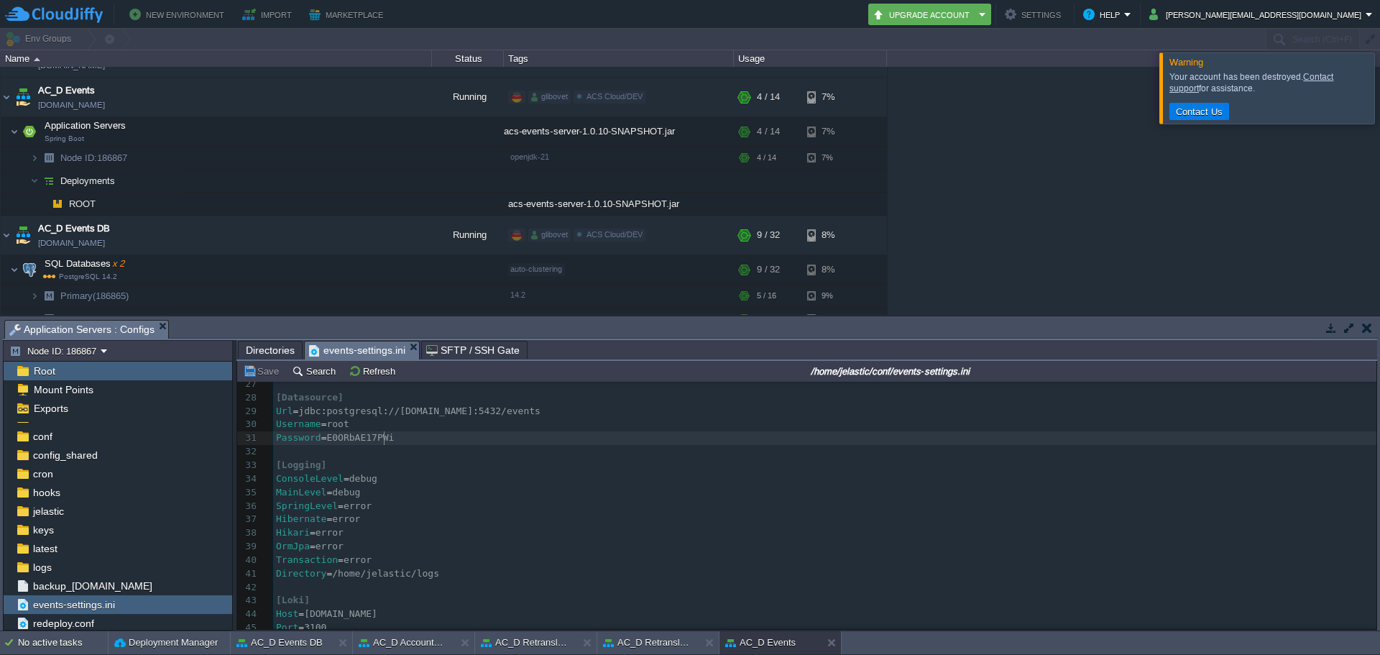
type textarea "bAE17PWi"
type textarea "E0ORbAE17PWi"
drag, startPoint x: 384, startPoint y: 441, endPoint x: 321, endPoint y: 441, distance: 63.2
click at [1379, 91] on div at bounding box center [1397, 87] width 0 height 70
